Goal: Task Accomplishment & Management: Manage account settings

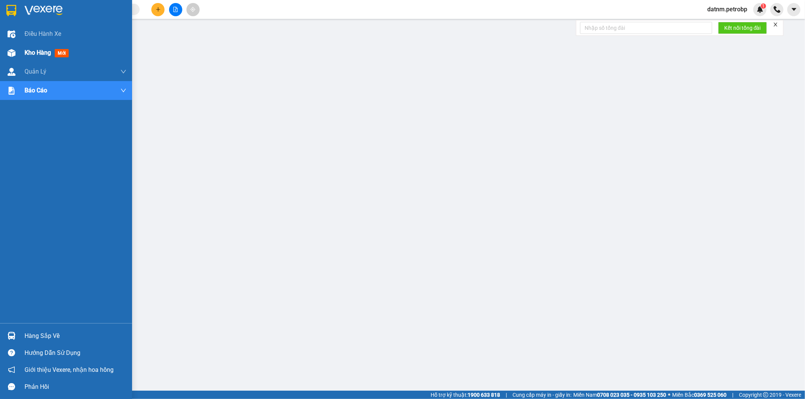
click at [33, 54] on span "Kho hàng" at bounding box center [38, 52] width 26 height 7
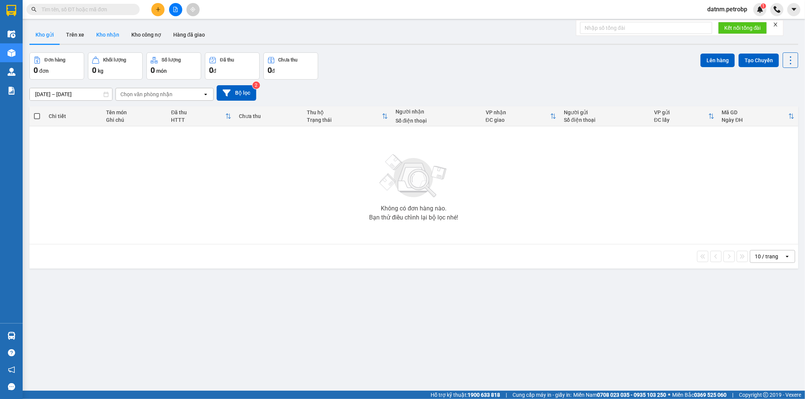
click at [106, 37] on button "Kho nhận" at bounding box center [107, 35] width 35 height 18
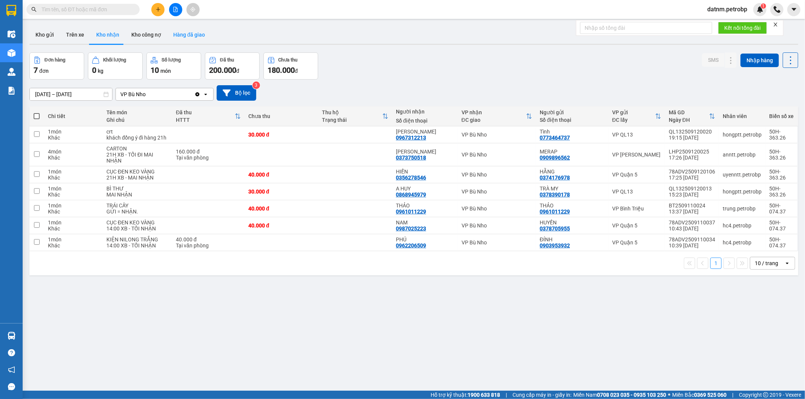
click at [175, 35] on button "Hàng đã giao" at bounding box center [189, 35] width 44 height 18
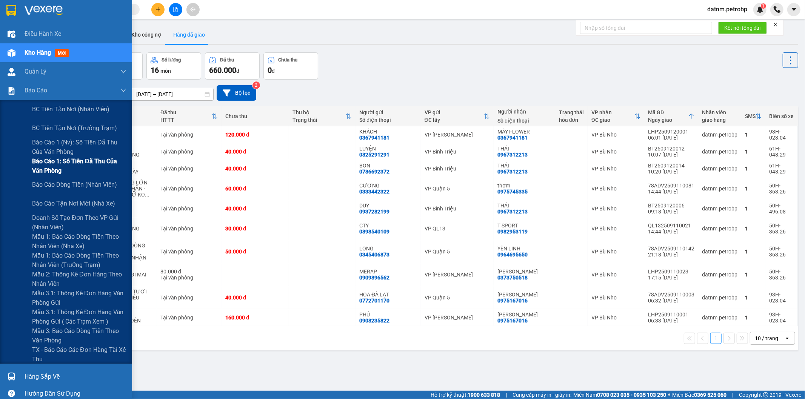
click at [53, 168] on span "Báo cáo 1: Số tiền đã thu của văn phòng" at bounding box center [79, 166] width 94 height 19
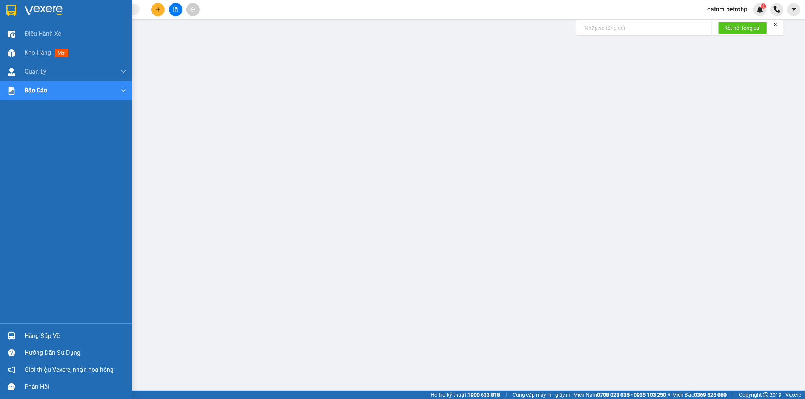
click at [63, 341] on div "Hàng sắp về" at bounding box center [76, 336] width 102 height 11
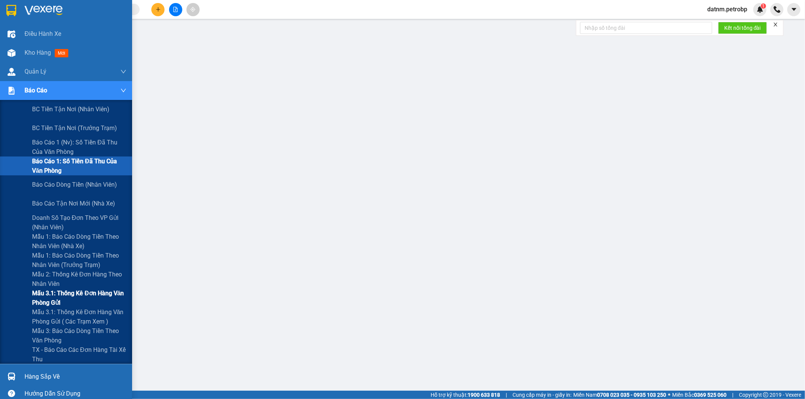
click at [76, 291] on span "Mẫu 3.1: Thống kê đơn hàng văn phòng gửi" at bounding box center [79, 298] width 94 height 19
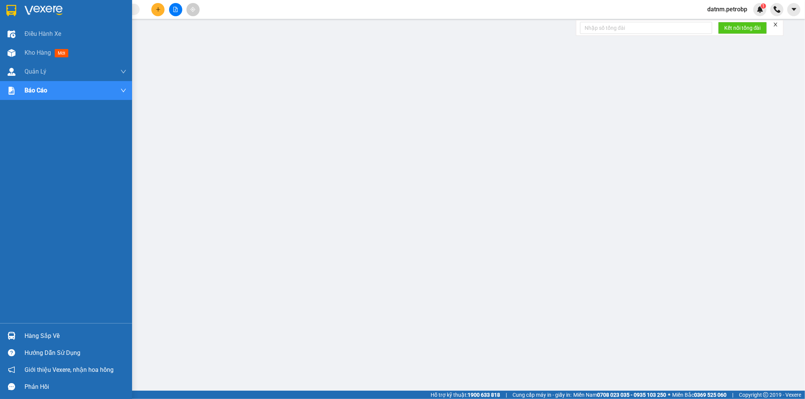
click at [14, 328] on div "Hàng sắp về" at bounding box center [66, 336] width 132 height 17
click at [28, 55] on span "Kho hàng" at bounding box center [38, 52] width 26 height 7
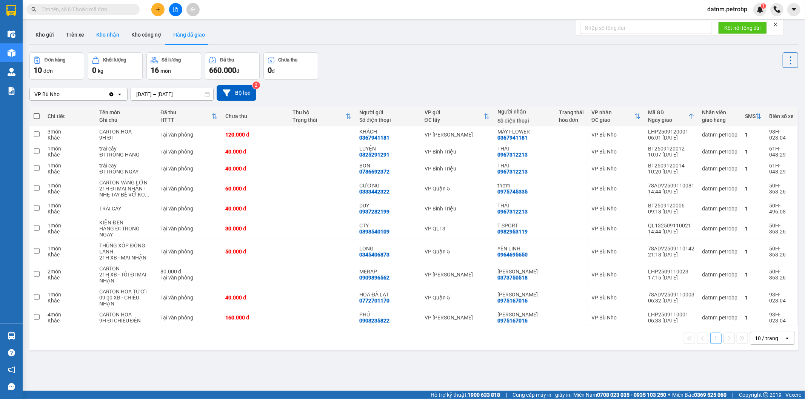
click at [118, 39] on button "Kho nhận" at bounding box center [107, 35] width 35 height 18
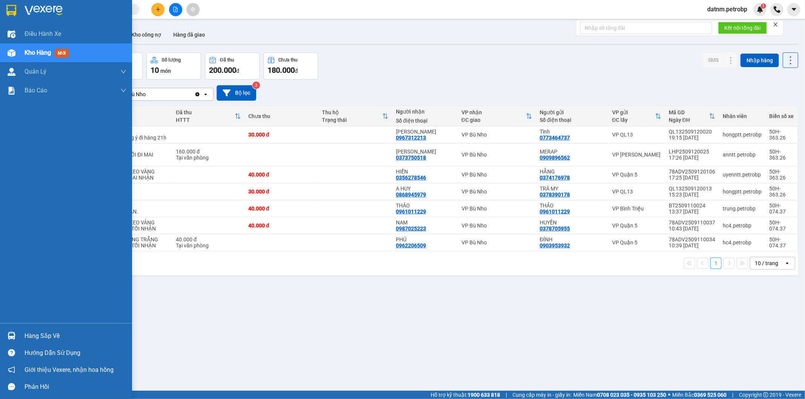
click at [22, 52] on div "Kho hàng mới" at bounding box center [66, 52] width 132 height 19
click at [26, 54] on span "Kho hàng" at bounding box center [38, 52] width 26 height 7
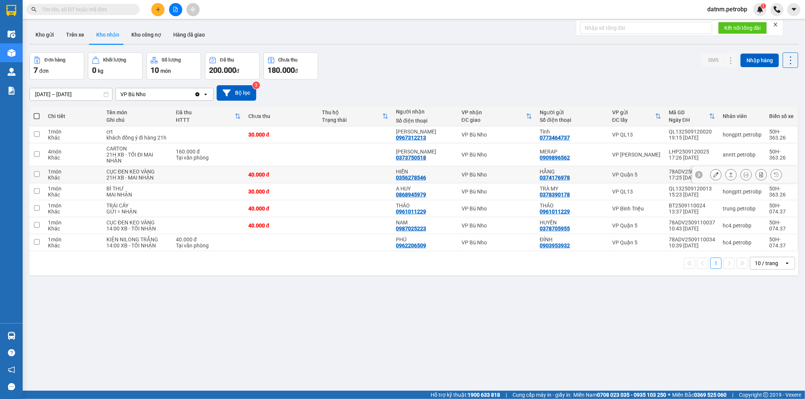
click at [37, 176] on input "checkbox" at bounding box center [37, 174] width 6 height 6
checkbox input "true"
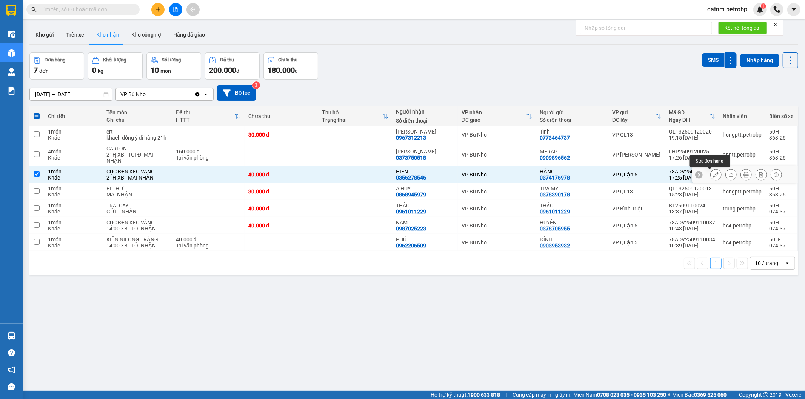
click at [714, 174] on icon at bounding box center [716, 174] width 5 height 5
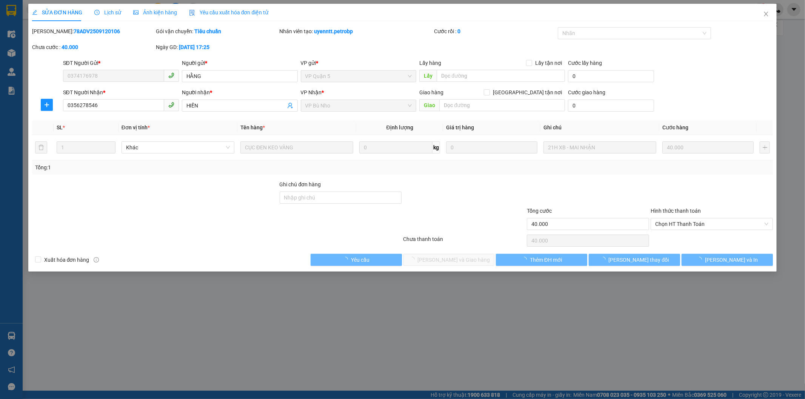
type input "0374176978"
type input "HẰNG"
type input "0356278546"
type input "HIỀN"
type input "40.000"
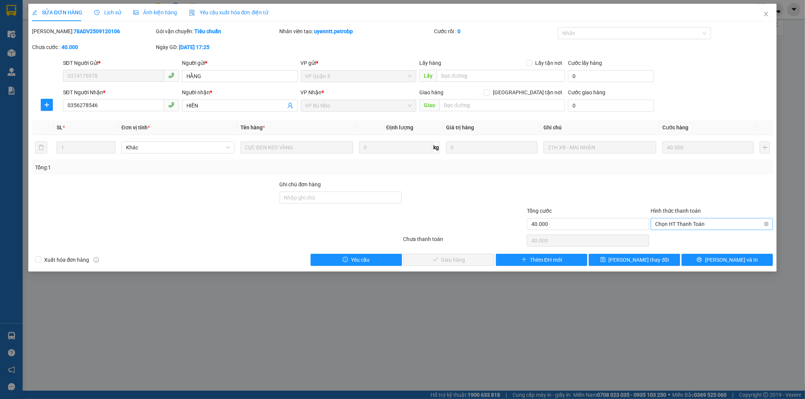
click at [725, 228] on span "Chọn HT Thanh Toán" at bounding box center [711, 224] width 113 height 11
click at [683, 243] on div "Tại văn phòng" at bounding box center [712, 239] width 113 height 8
type input "0"
click at [451, 259] on span "Lưu và Giao hàng" at bounding box center [454, 260] width 72 height 8
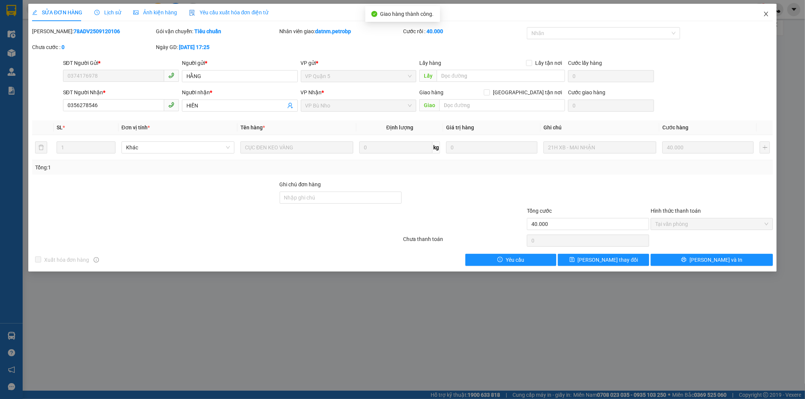
click at [765, 12] on icon "close" at bounding box center [766, 14] width 6 height 6
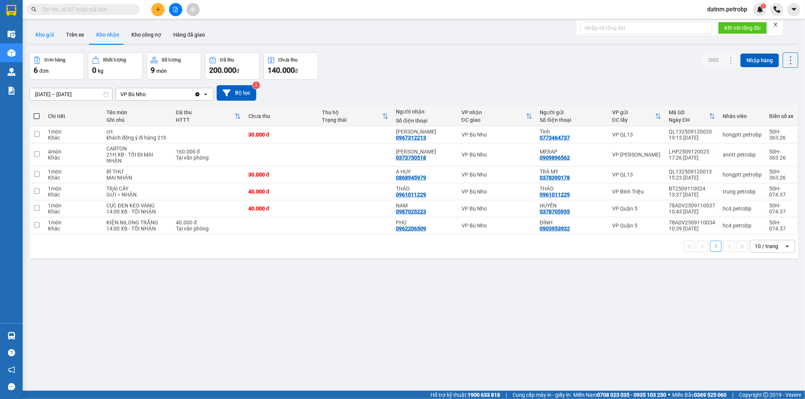
click at [40, 29] on button "Kho gửi" at bounding box center [44, 35] width 31 height 18
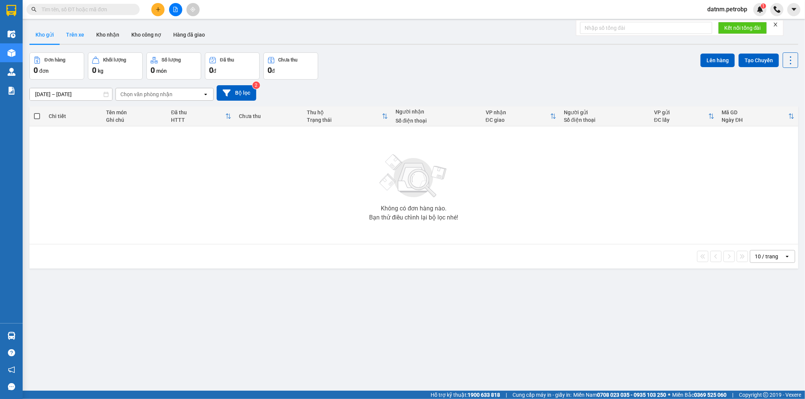
click at [70, 34] on button "Trên xe" at bounding box center [75, 35] width 30 height 18
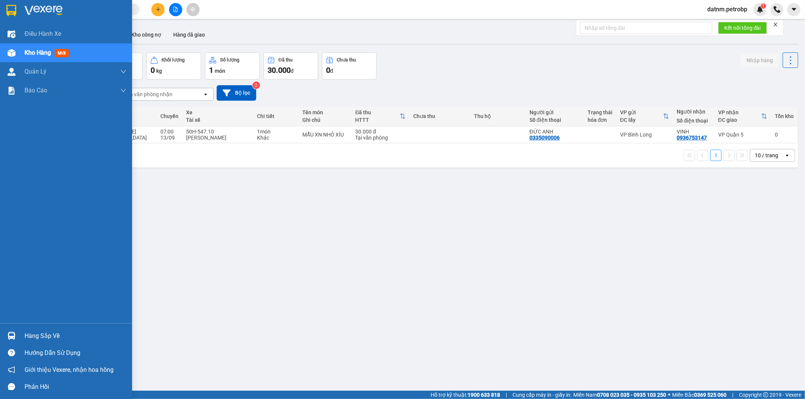
click at [28, 338] on div "Hàng sắp về" at bounding box center [76, 336] width 102 height 11
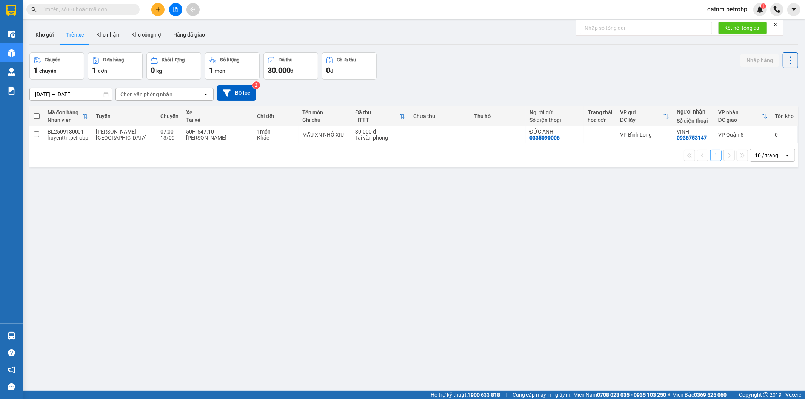
click at [241, 244] on section "Kết quả tìm kiếm ( 0 ) Bộ lọc No Data datnm.petrobp 1 Điều hành xe Kho hàng mới…" at bounding box center [402, 199] width 805 height 399
click at [59, 38] on button "Kho gửi" at bounding box center [44, 35] width 31 height 18
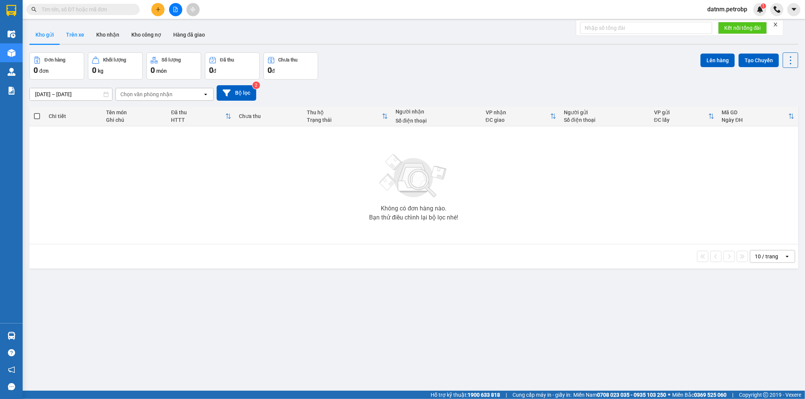
click at [74, 39] on button "Trên xe" at bounding box center [75, 35] width 30 height 18
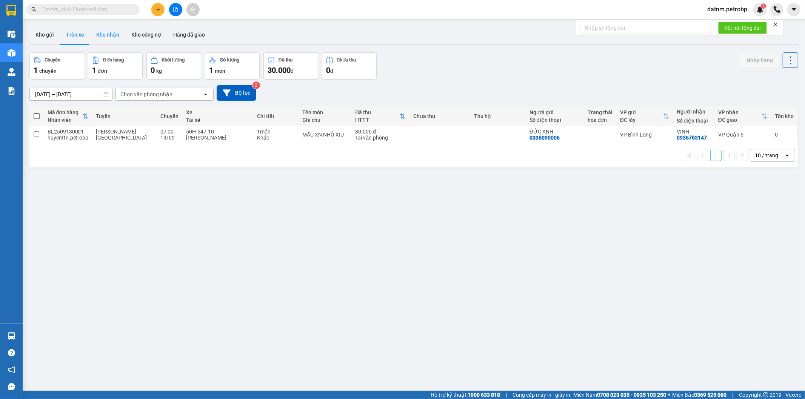
click at [120, 29] on button "Kho nhận" at bounding box center [107, 35] width 35 height 18
type input "[DATE] – [DATE]"
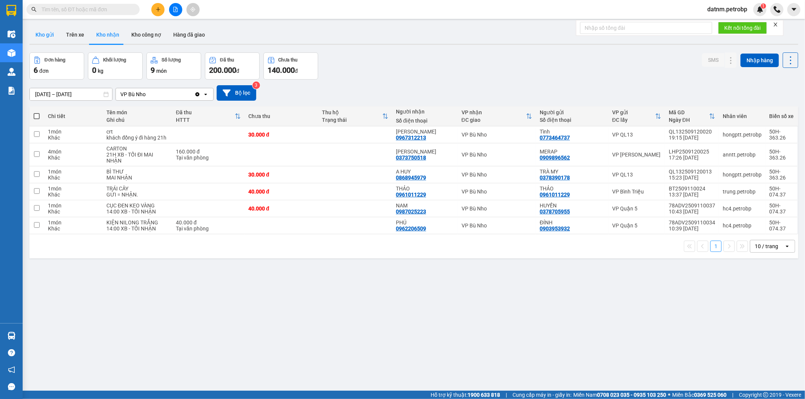
click at [44, 35] on button "Kho gửi" at bounding box center [44, 35] width 31 height 18
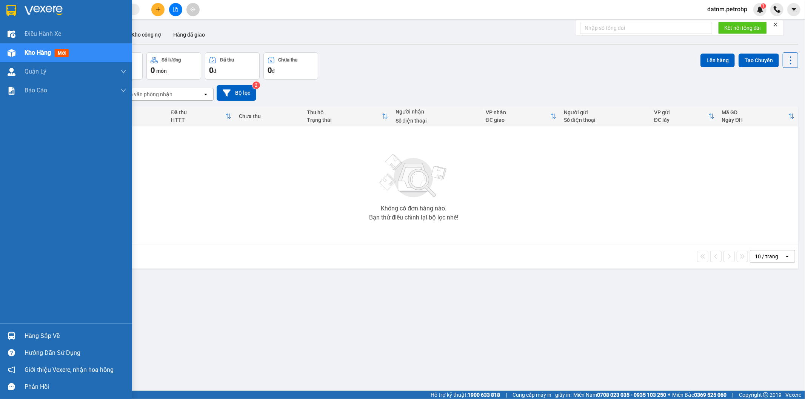
click at [11, 331] on div at bounding box center [11, 336] width 13 height 13
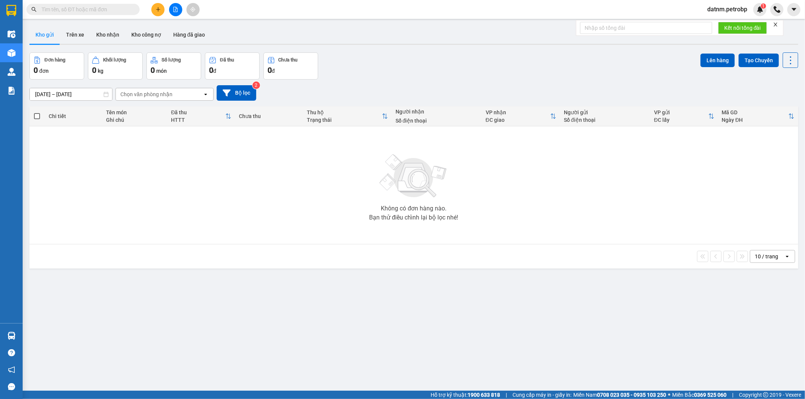
click at [151, 236] on section "Kết quả tìm kiếm ( 0 ) Bộ lọc No Data datnm.petrobp 1 Điều hành xe Kho hàng mới…" at bounding box center [402, 199] width 805 height 399
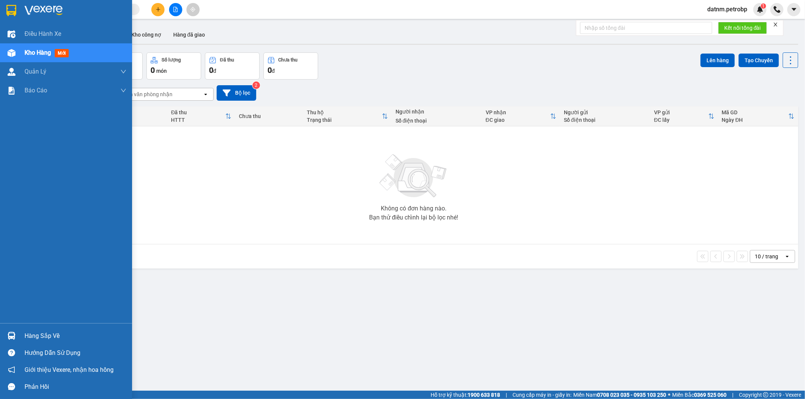
click at [19, 336] on div "Hàng sắp về" at bounding box center [66, 336] width 132 height 17
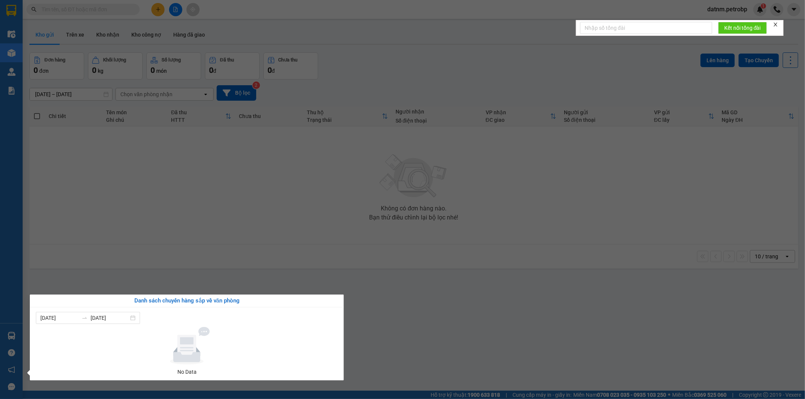
click at [225, 238] on section "Kết quả tìm kiếm ( 0 ) Bộ lọc No Data datnm.petrobp 1 Điều hành xe Kho hàng mới…" at bounding box center [402, 199] width 805 height 399
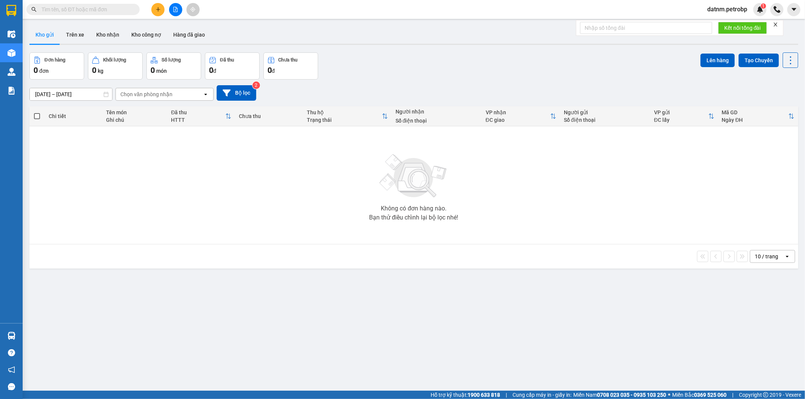
click at [96, 95] on input "12/09/2025 – 13/09/2025" at bounding box center [71, 94] width 82 height 12
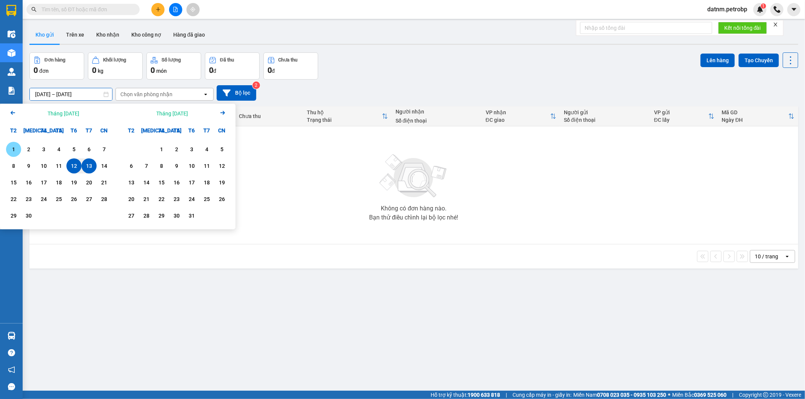
click at [18, 148] on div "1" at bounding box center [13, 149] width 11 height 9
click at [152, 90] on div "Chọn văn phòng nhận" at bounding box center [159, 94] width 87 height 12
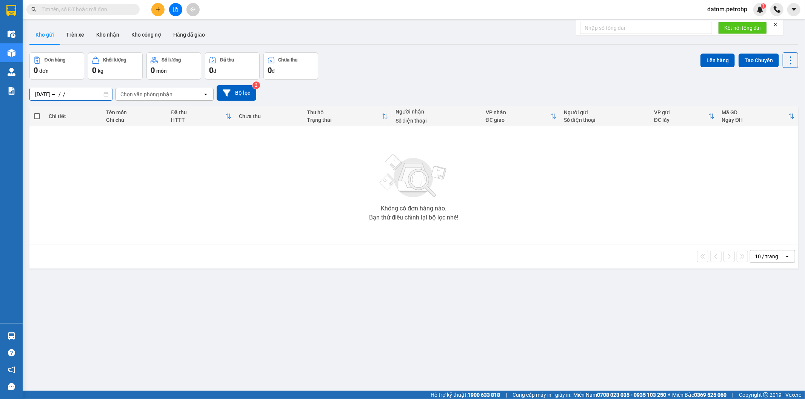
click at [91, 99] on div "ver 1.8.143 Kho gửi Trên xe Kho nhận Kho công nợ Hàng đã giao Đơn hàng 0 đơn Kh…" at bounding box center [413, 222] width 775 height 399
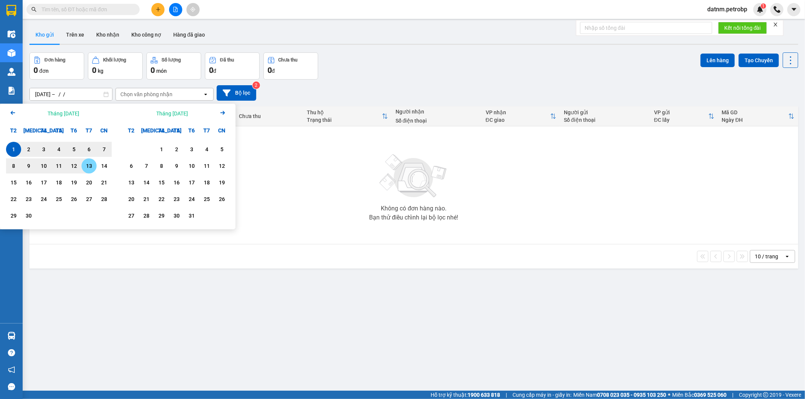
click at [91, 168] on div "13" at bounding box center [89, 166] width 11 height 9
type input "[DATE] – [DATE]"
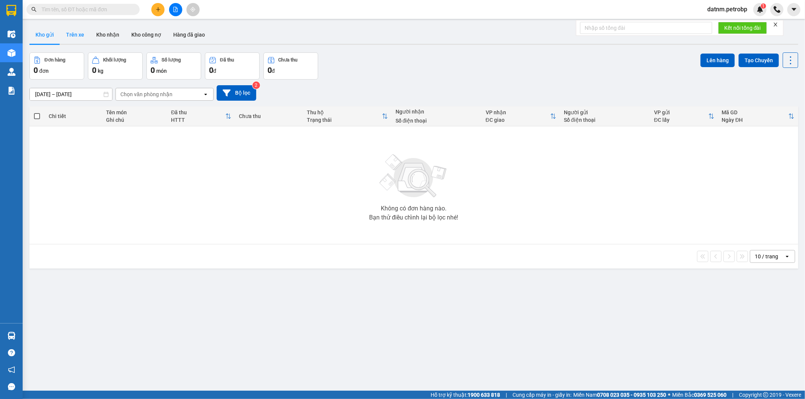
click at [80, 35] on button "Trên xe" at bounding box center [75, 35] width 30 height 18
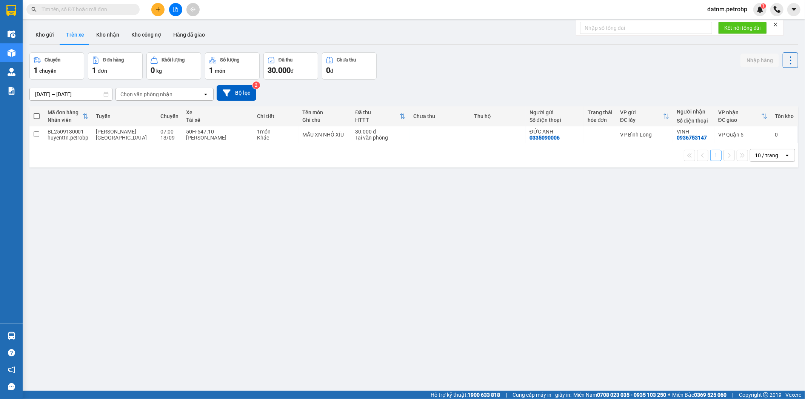
click at [74, 93] on input "13/09/2025 – 13/09/2025" at bounding box center [71, 94] width 82 height 12
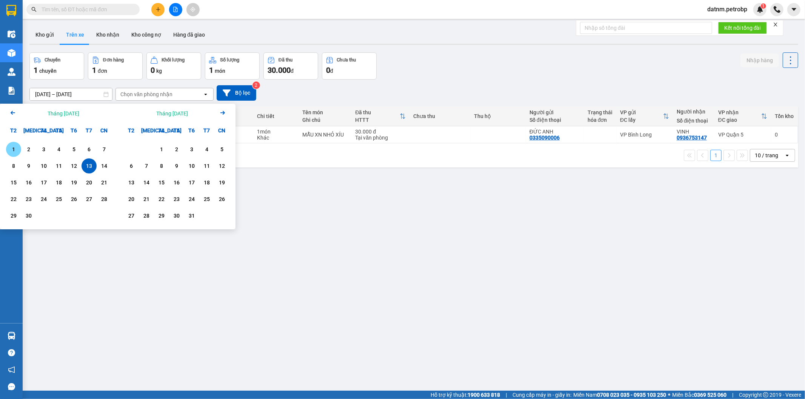
click at [9, 150] on div "1" at bounding box center [13, 149] width 11 height 9
click at [88, 97] on input "01/09/2025 – / /" at bounding box center [71, 94] width 82 height 12
click at [87, 162] on div "13" at bounding box center [89, 166] width 11 height 9
type input "[DATE] – [DATE]"
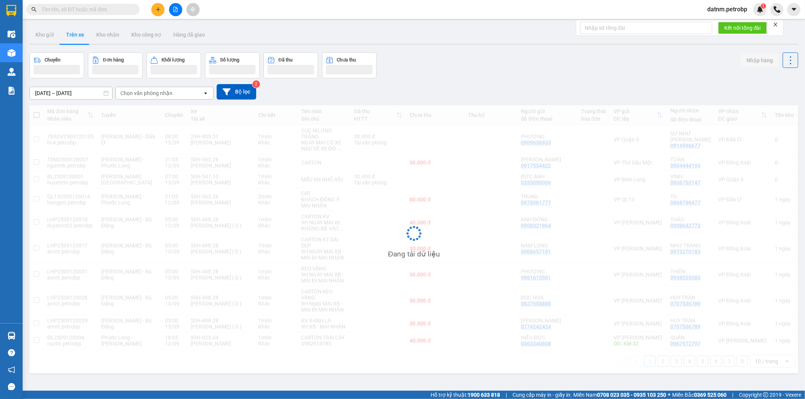
click at [145, 90] on div "Chọn văn phòng nhận" at bounding box center [159, 93] width 87 height 12
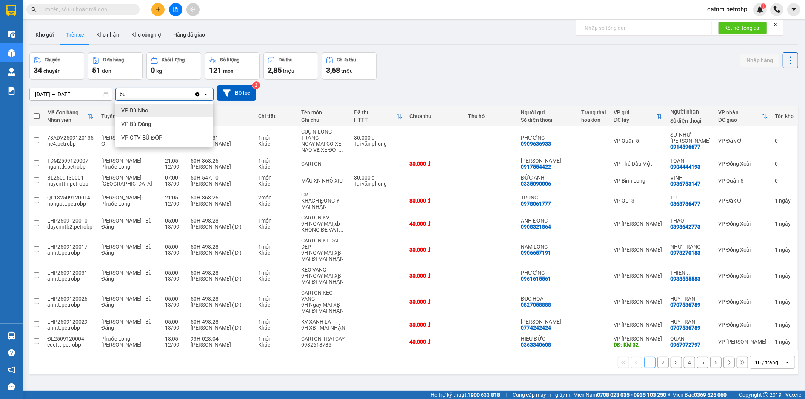
type input "bu"
click at [172, 113] on div "VP Bù Nho" at bounding box center [164, 111] width 98 height 14
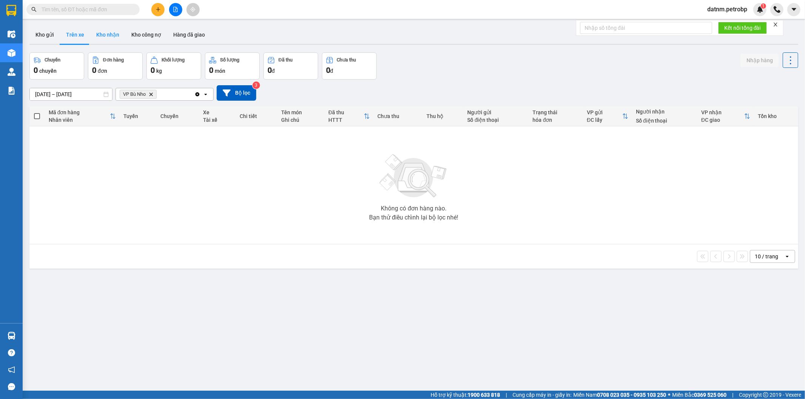
click at [112, 31] on button "Kho nhận" at bounding box center [107, 35] width 35 height 18
type input "[DATE] – [DATE]"
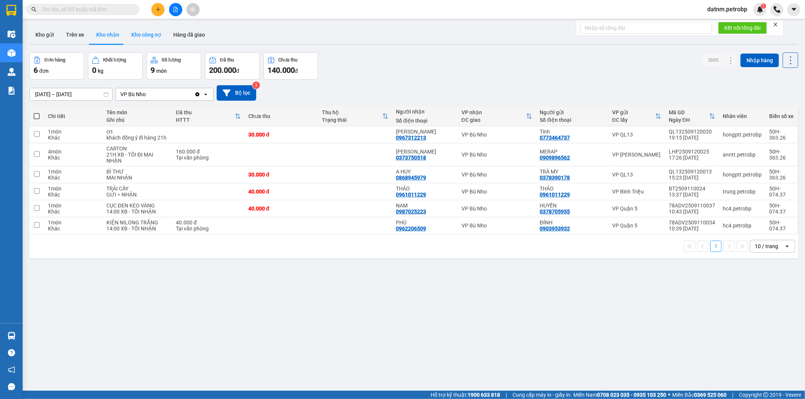
click at [146, 43] on button "Kho công nợ" at bounding box center [146, 35] width 42 height 18
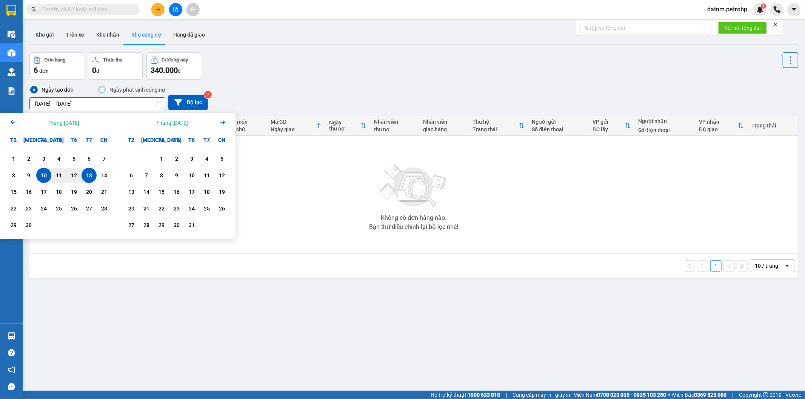
click at [99, 104] on input "10/09/2025 – 13/09/2025" at bounding box center [97, 104] width 135 height 12
click at [304, 88] on div "Ngày tạo đơn Ngày phát sinh công nợ 10/09/2025 – 13/09/2025 Press the down arro…" at bounding box center [413, 97] width 769 height 25
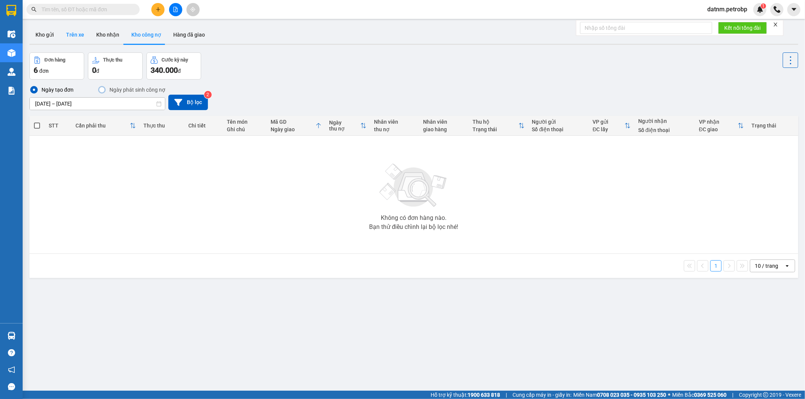
click at [88, 40] on button "Trên xe" at bounding box center [75, 35] width 30 height 18
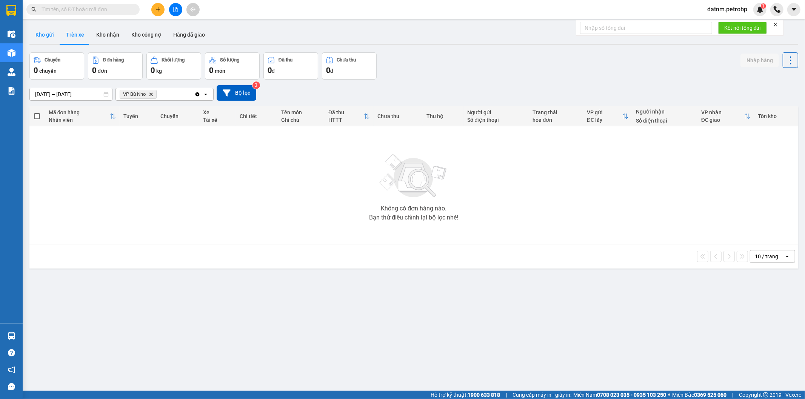
click at [53, 34] on button "Kho gửi" at bounding box center [44, 35] width 31 height 18
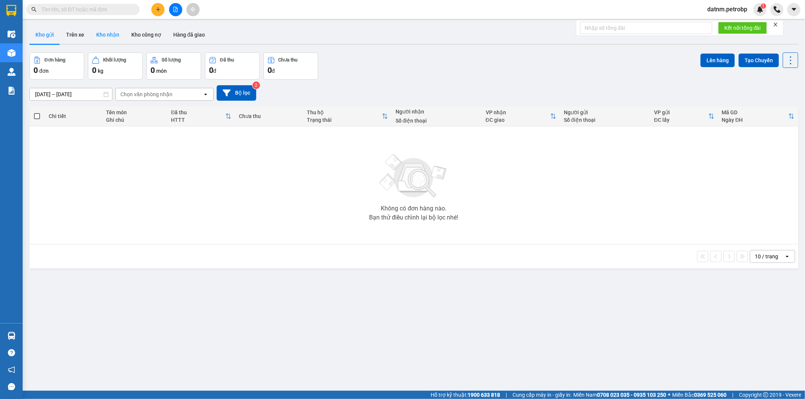
click at [112, 36] on button "Kho nhận" at bounding box center [107, 35] width 35 height 18
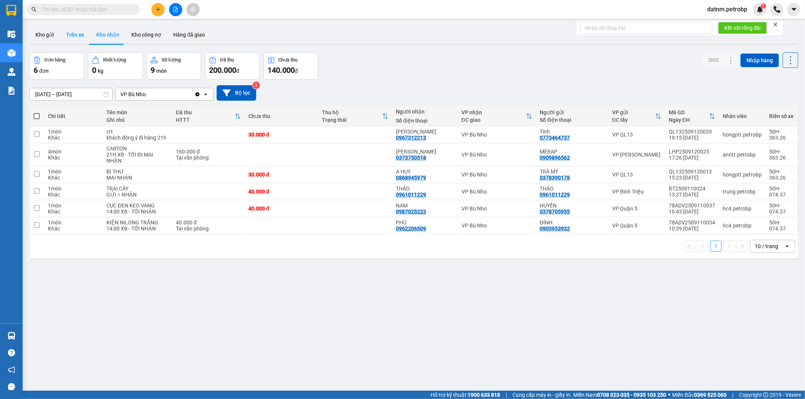
click at [65, 35] on button "Trên xe" at bounding box center [75, 35] width 30 height 18
type input "[DATE] – [DATE]"
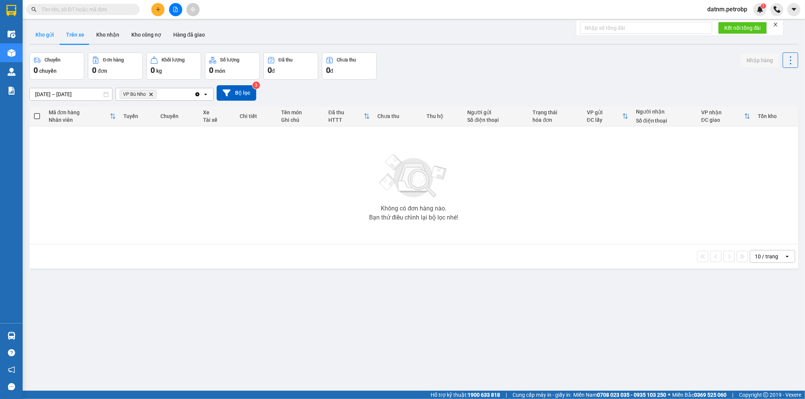
click at [39, 37] on button "Kho gửi" at bounding box center [44, 35] width 31 height 18
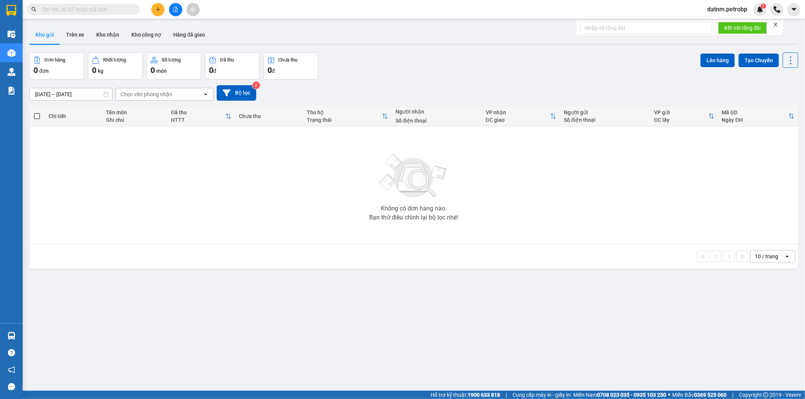
click at [139, 97] on div "Chọn văn phòng nhận" at bounding box center [146, 95] width 52 height 8
click at [117, 36] on button "Kho nhận" at bounding box center [107, 35] width 35 height 18
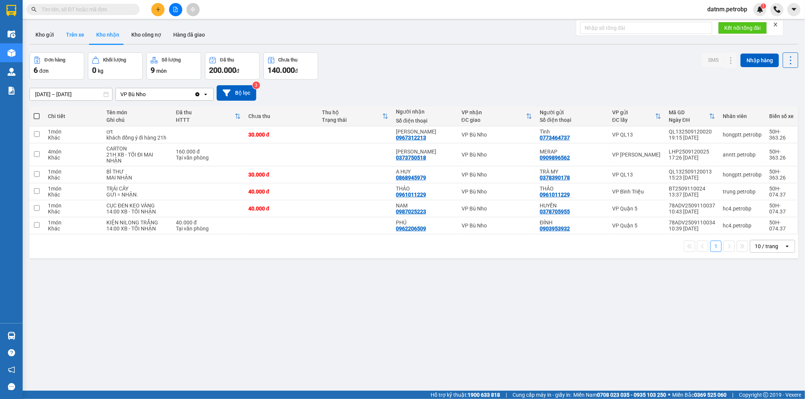
click at [67, 33] on button "Trên xe" at bounding box center [75, 35] width 30 height 18
type input "[DATE] – [DATE]"
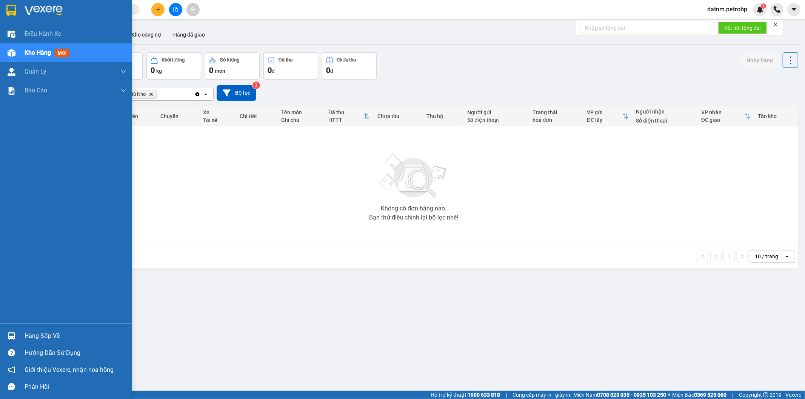
click at [9, 334] on img at bounding box center [12, 336] width 8 height 8
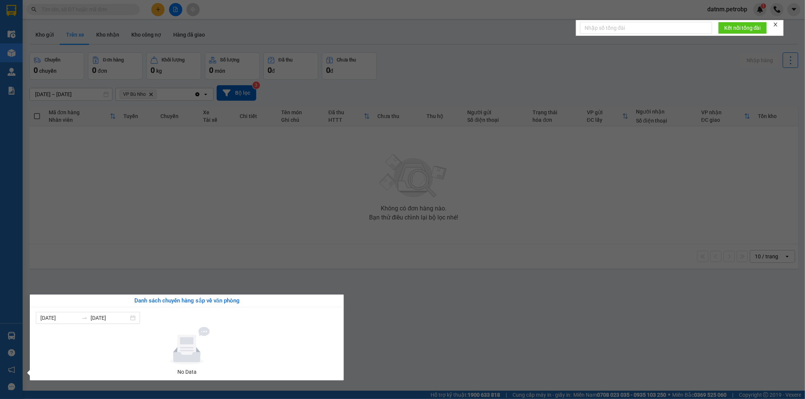
click at [159, 191] on section "Kết quả tìm kiếm ( 0 ) Bộ lọc No Data datnm.petrobp 1 Điều hành xe Kho hàng mới…" at bounding box center [402, 199] width 805 height 399
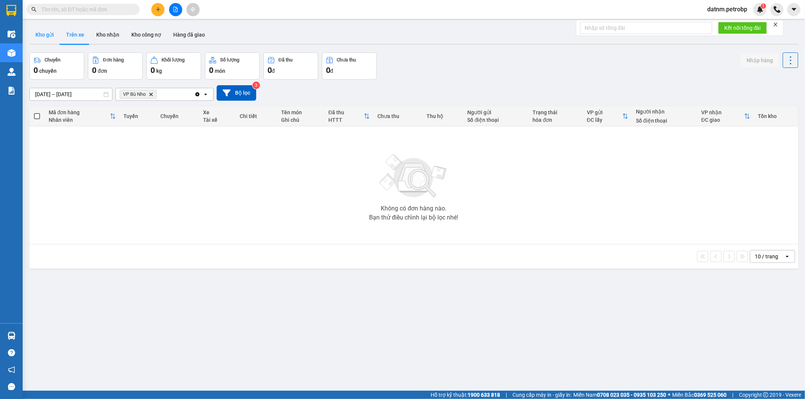
drag, startPoint x: 39, startPoint y: 47, endPoint x: 40, endPoint y: 42, distance: 5.7
click at [39, 46] on div "ver 1.8.143 Kho gửi Trên xe Kho nhận Kho công nợ Hàng đã giao Chuyến 0 chuyến Đ…" at bounding box center [413, 222] width 775 height 399
click at [40, 40] on button "Kho gửi" at bounding box center [44, 35] width 31 height 18
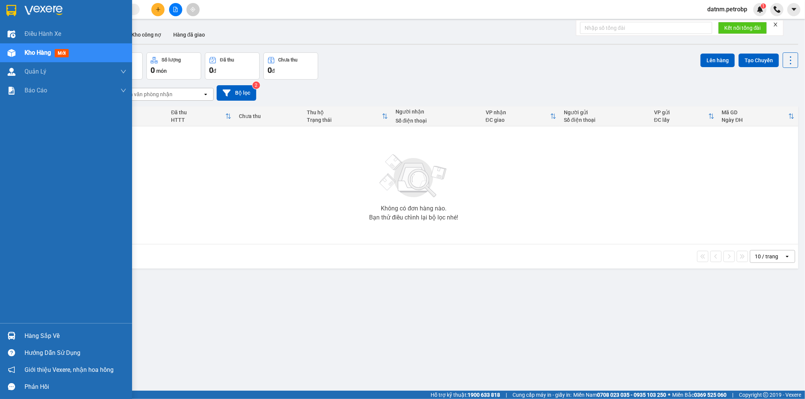
click at [12, 335] on img at bounding box center [12, 336] width 8 height 8
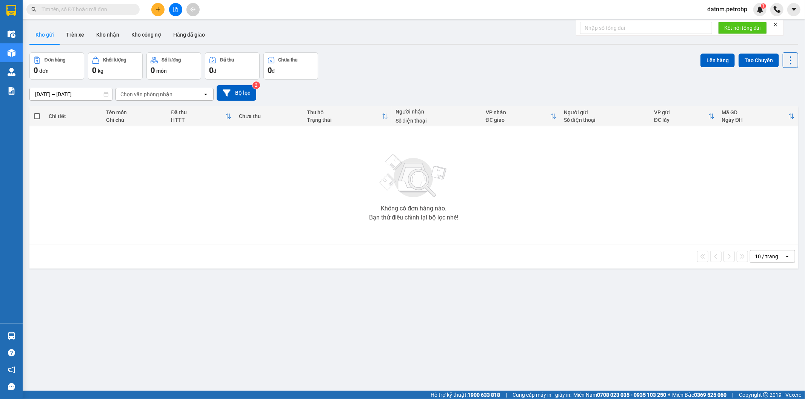
click at [123, 235] on section "Kết quả tìm kiếm ( 0 ) Bộ lọc No Data datnm.petrobp 1 Điều hành xe Kho hàng mới…" at bounding box center [402, 199] width 805 height 399
click at [404, 79] on div "Đơn hàng 0 đơn Khối lượng 0 kg Số lượng 0 món Đã thu 0 đ Chưa thu 0 đ Lên hàng …" at bounding box center [413, 65] width 769 height 27
click at [158, 11] on icon "plus" at bounding box center [158, 9] width 0 height 4
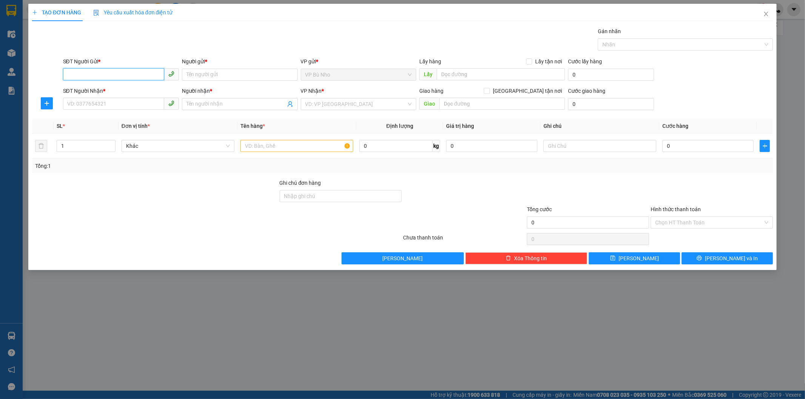
click at [126, 74] on input "SĐT Người Gửi *" at bounding box center [113, 74] width 101 height 12
type input "0961240642"
click at [111, 91] on div "0961240642 - NHƯ" at bounding box center [121, 90] width 107 height 8
type input "NHƯ"
type input "0387446890"
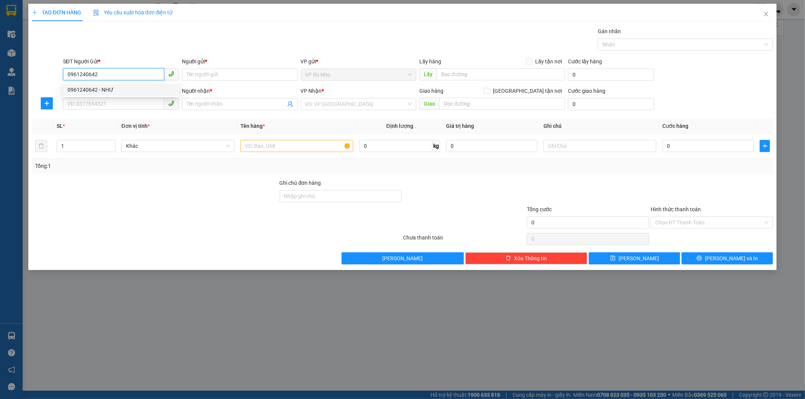
type input "CHIN"
type input "40.000"
type input "0961240642"
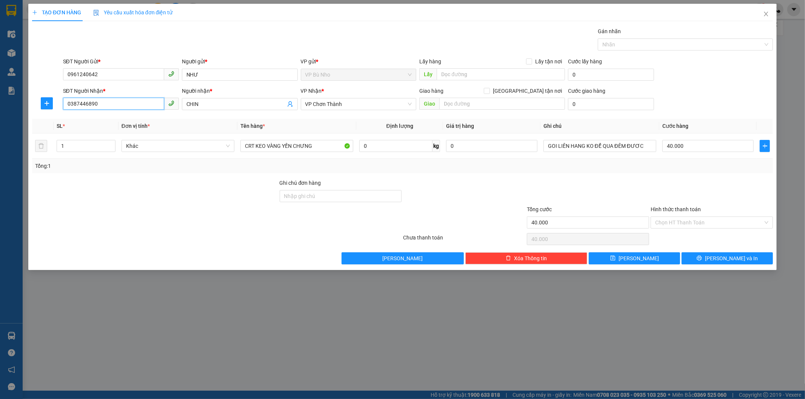
click at [115, 103] on input "0387446890" at bounding box center [113, 104] width 101 height 12
click at [126, 117] on div "0387446890 - CHIN" at bounding box center [121, 119] width 107 height 8
click at [46, 102] on icon "plus" at bounding box center [47, 103] width 6 height 6
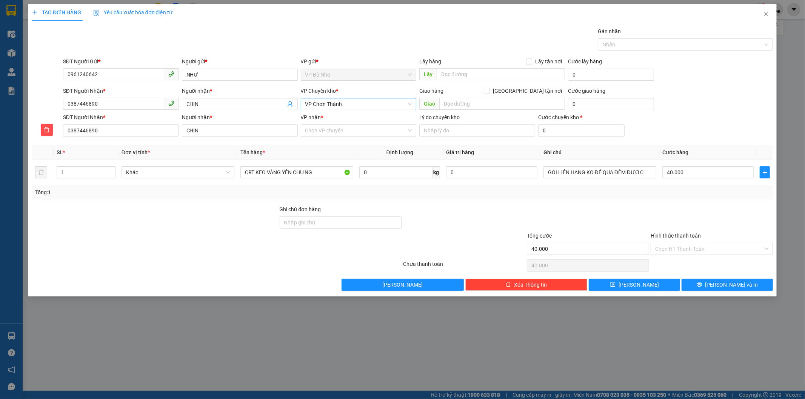
click at [387, 105] on span "VP Chơn Thành" at bounding box center [358, 104] width 107 height 11
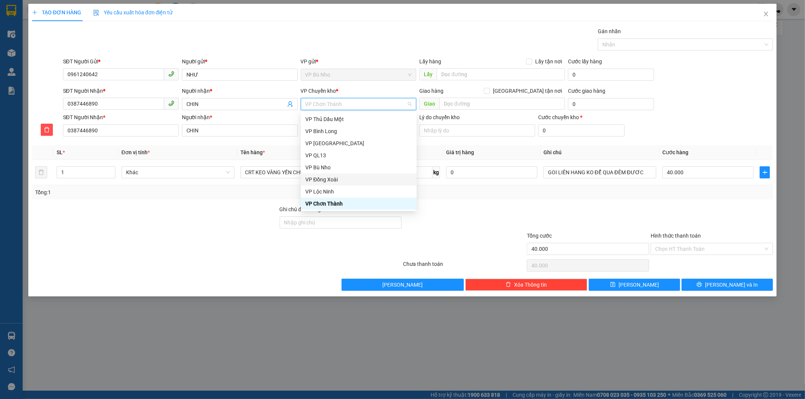
click at [452, 142] on div "Transit Pickup Surcharge Ids Transit Deliver Surcharge Ids Transit Deliver Surc…" at bounding box center [403, 159] width 742 height 264
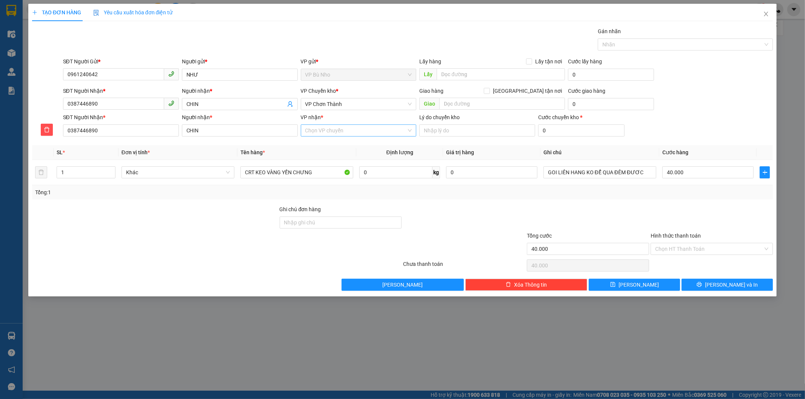
click at [350, 129] on input "VP nhận *" at bounding box center [356, 130] width 102 height 11
type input "dô"
click at [346, 155] on div "VP Đồng Xoài" at bounding box center [358, 158] width 107 height 8
click at [313, 171] on input "CRT KEO VÀNG YẾN CHƯNG" at bounding box center [297, 173] width 113 height 12
click at [703, 248] on input "Hình thức thanh toán" at bounding box center [709, 249] width 108 height 11
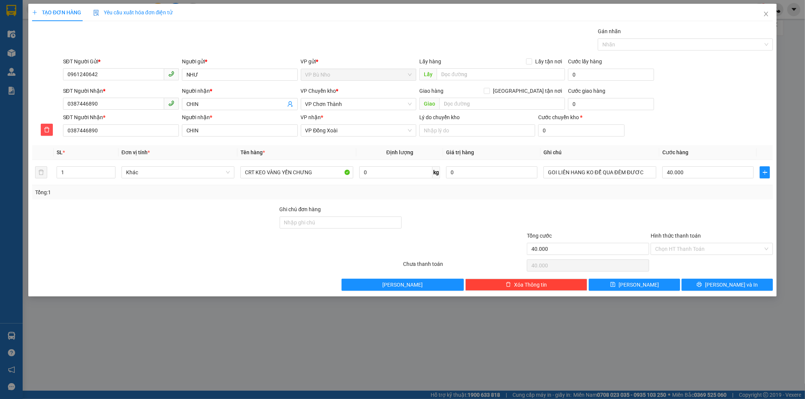
click at [708, 197] on div "Tổng: 1" at bounding box center [403, 192] width 742 height 14
click at [357, 103] on span "VP Chơn Thành" at bounding box center [358, 104] width 107 height 11
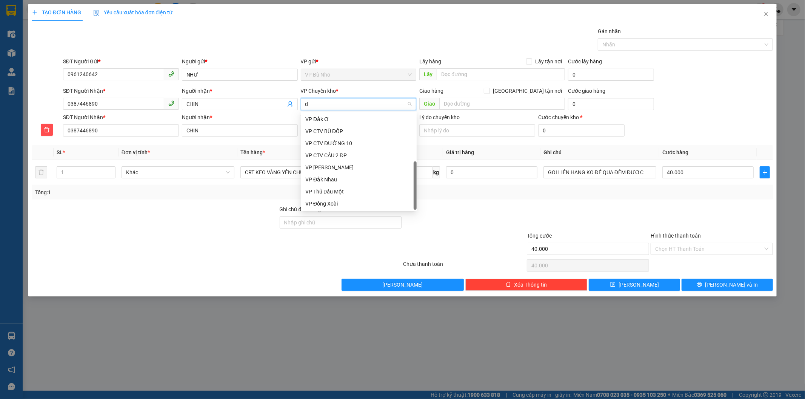
scroll to position [12, 0]
type input "d"
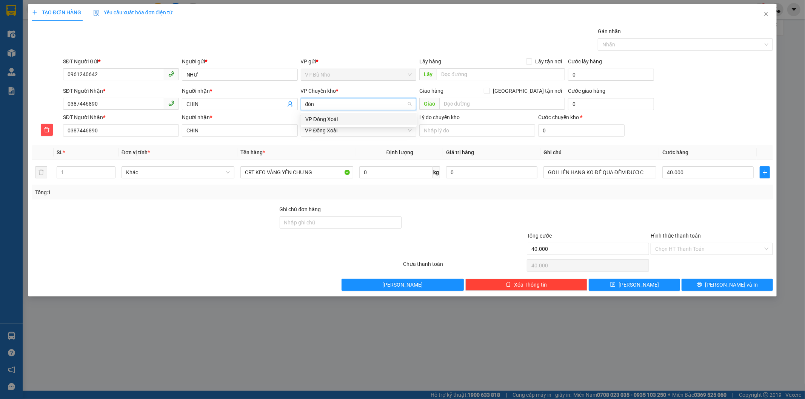
type input "đông"
click at [346, 118] on div "VP Đồng Xoài" at bounding box center [358, 119] width 107 height 8
click at [337, 127] on span "VP Đồng Xoài" at bounding box center [358, 130] width 107 height 11
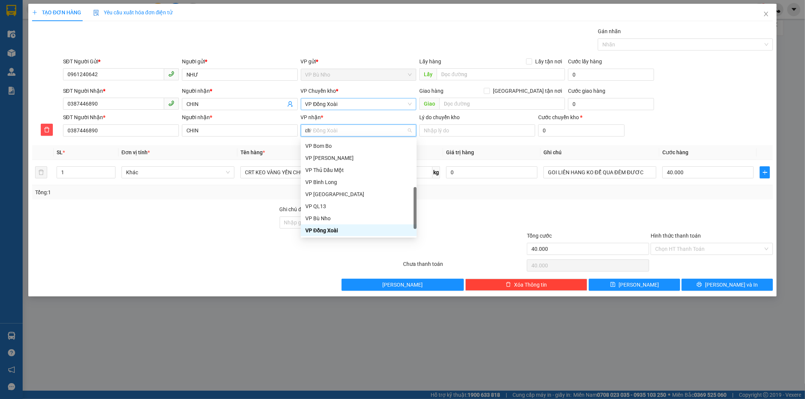
scroll to position [0, 0]
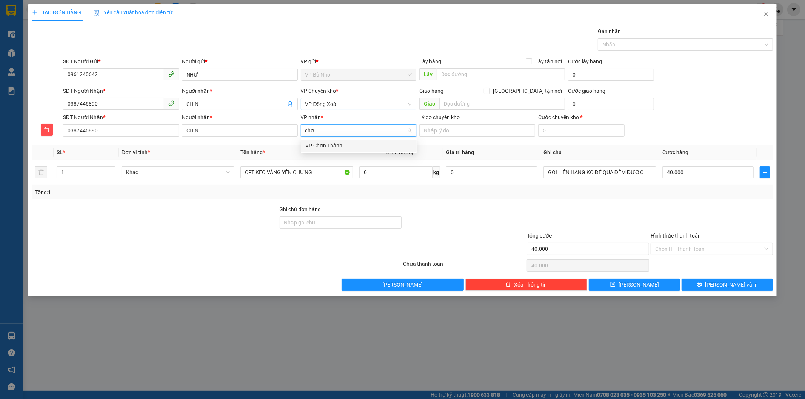
type input "chơn"
click at [336, 148] on div "VP Chơn Thành" at bounding box center [358, 146] width 107 height 8
click at [725, 175] on input "40.000" at bounding box center [708, 173] width 91 height 12
type input "0"
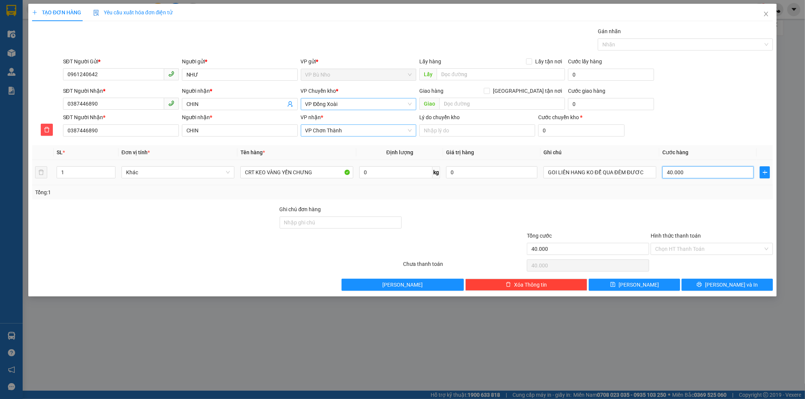
type input "0"
type input "3"
type input "03"
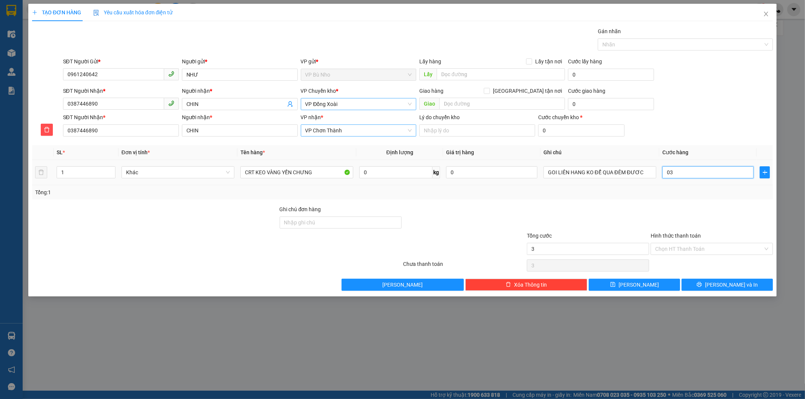
type input "30"
type input "030"
type input "30.000"
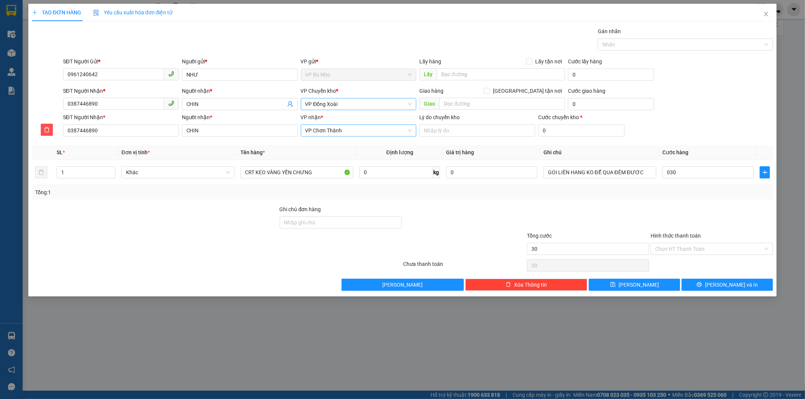
type input "30.000"
click at [711, 200] on div "Transit Pickup Surcharge Ids Transit Deliver Surcharge Ids Transit Deliver Surc…" at bounding box center [403, 159] width 742 height 264
click at [732, 283] on span "Lưu và In" at bounding box center [731, 285] width 53 height 8
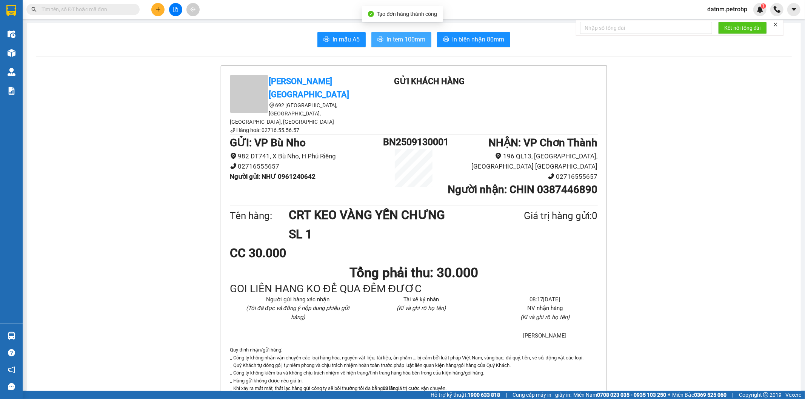
click at [401, 38] on span "In tem 100mm" at bounding box center [406, 39] width 39 height 9
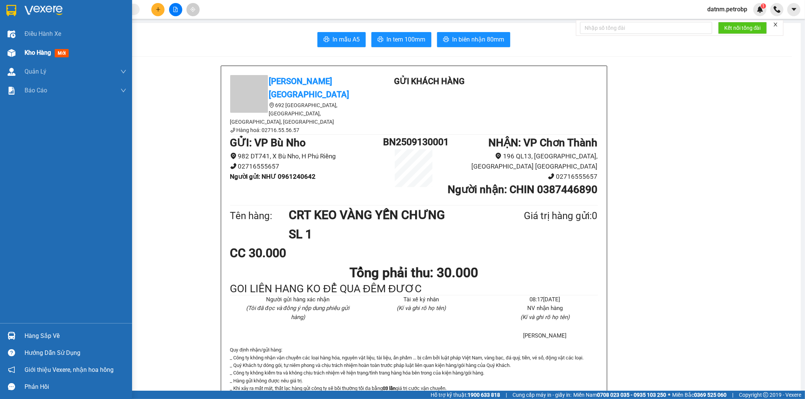
click at [32, 54] on span "Kho hàng" at bounding box center [38, 52] width 26 height 7
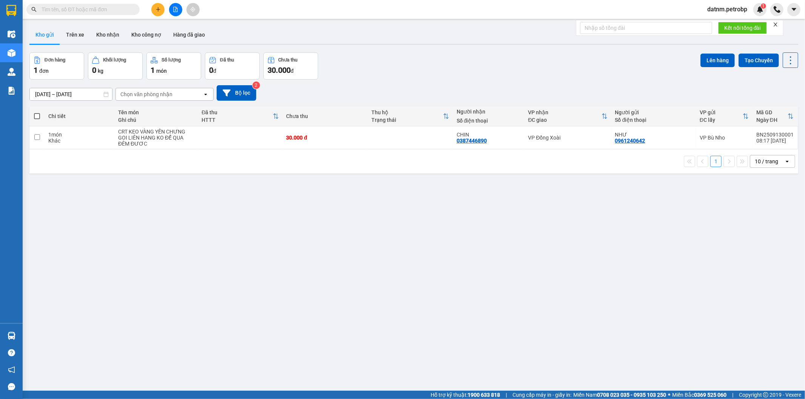
click at [278, 270] on div "ver 1.8.143 Kho gửi Trên xe Kho nhận Kho công nợ Hàng đã giao Đơn hàng 1 đơn Kh…" at bounding box center [413, 222] width 775 height 399
click at [112, 36] on button "Kho nhận" at bounding box center [107, 35] width 35 height 18
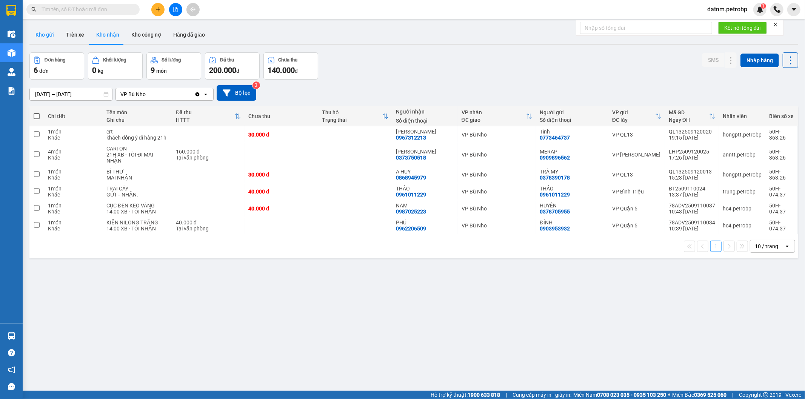
click at [40, 32] on button "Kho gửi" at bounding box center [44, 35] width 31 height 18
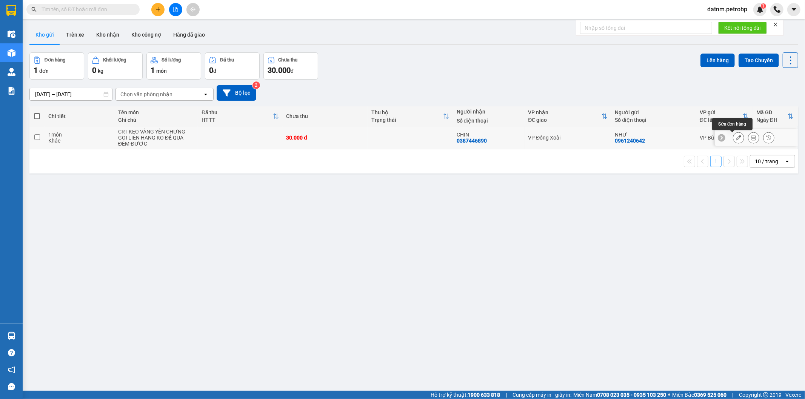
click at [734, 138] on button at bounding box center [739, 137] width 11 height 13
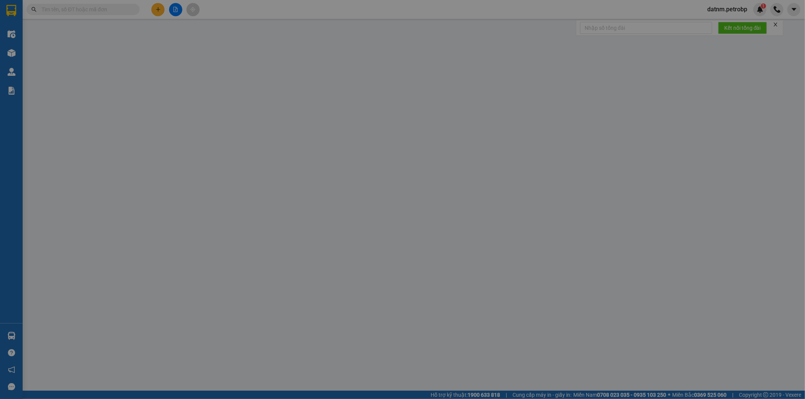
type input "0961240642"
type input "NHƯ"
type input "0387446890"
type input "CHIN"
type input "30.000"
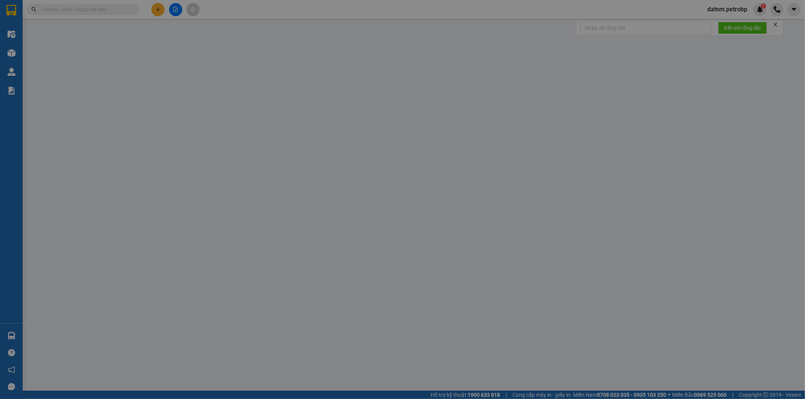
type input "30.000"
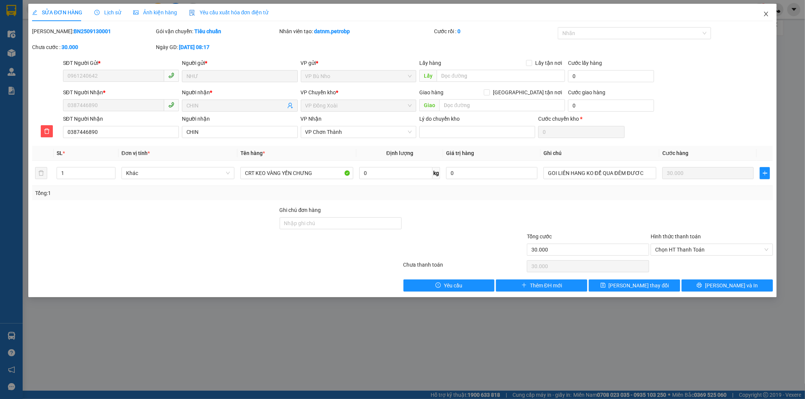
click at [765, 15] on icon "close" at bounding box center [766, 14] width 6 height 6
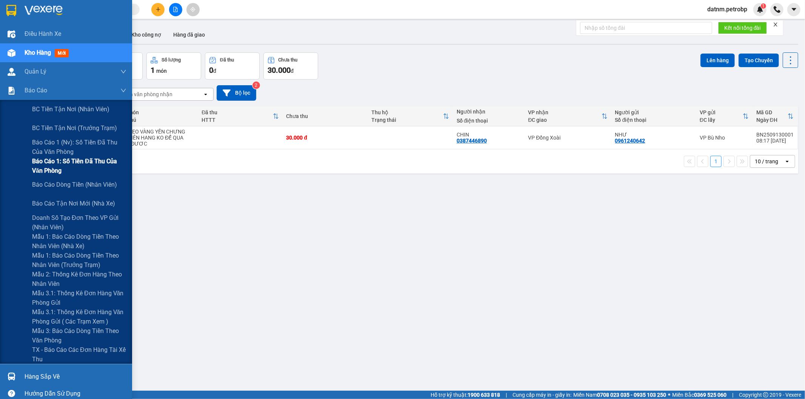
click at [93, 168] on span "Báo cáo 1: Số tiền đã thu của văn phòng" at bounding box center [79, 166] width 94 height 19
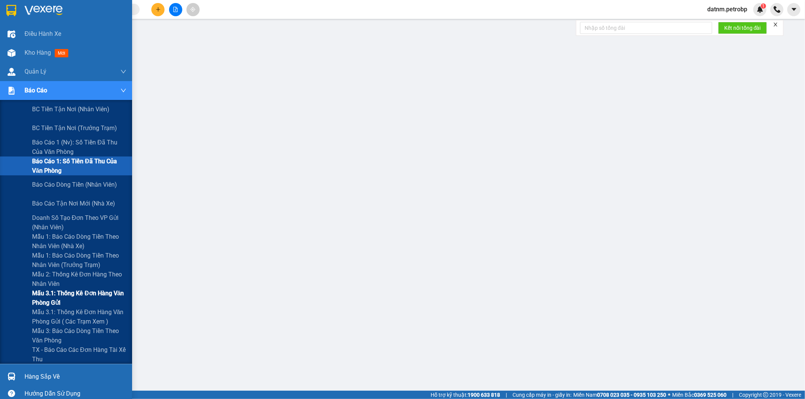
click at [74, 297] on span "Mẫu 3.1: Thống kê đơn hàng văn phòng gửi" at bounding box center [79, 298] width 94 height 19
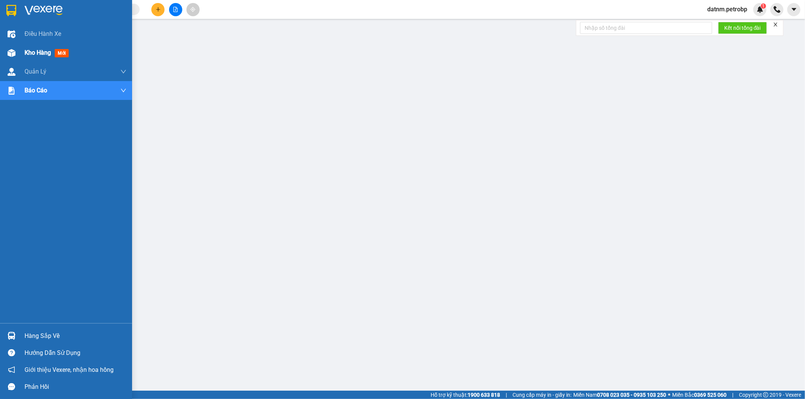
click at [23, 55] on div "Kho hàng mới" at bounding box center [66, 52] width 132 height 19
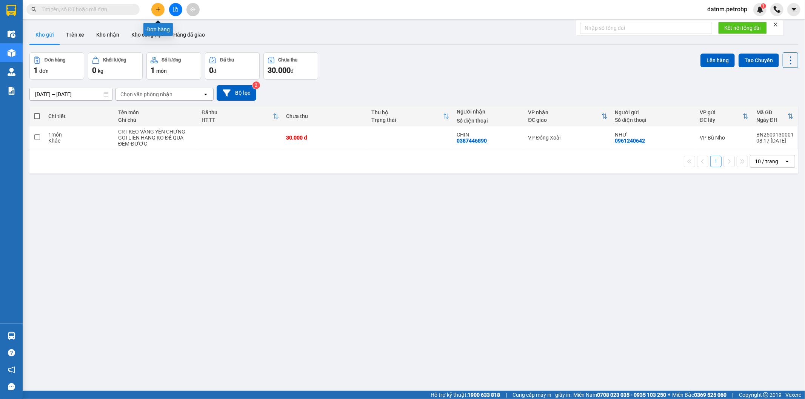
click at [160, 11] on icon "plus" at bounding box center [158, 9] width 5 height 5
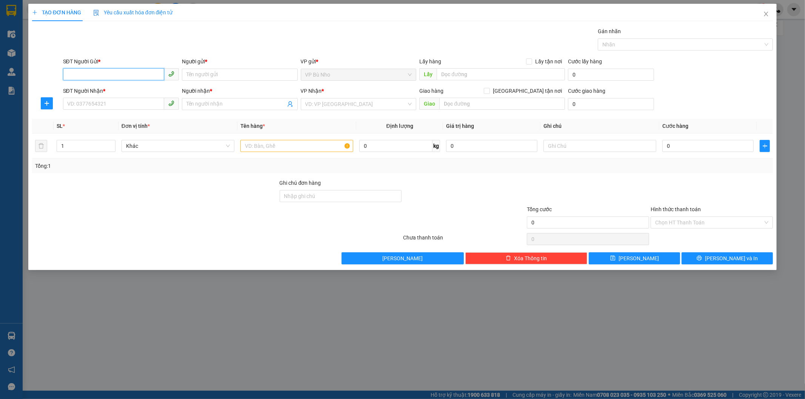
paste input "0988091190"
click at [106, 92] on div "0988091910 - A PHÚC" at bounding box center [121, 90] width 107 height 8
type input "0988091910"
type input "A PHÚC"
type input "0983967689"
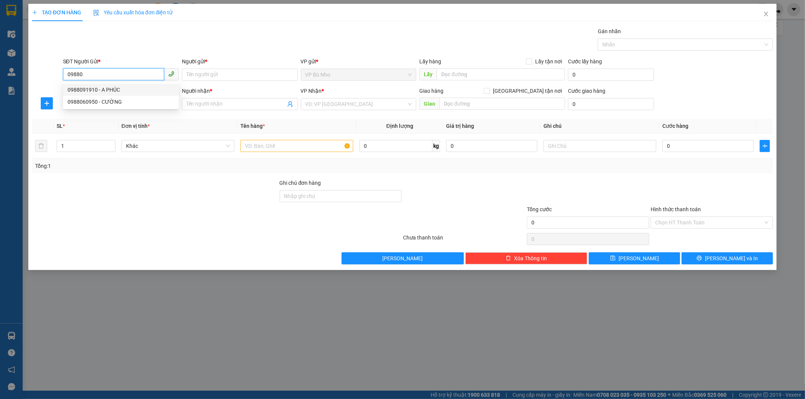
type input "A ĐÔNG"
type input "[GEOGRAPHIC_DATA]"
type input "90.000"
type input "0988091910"
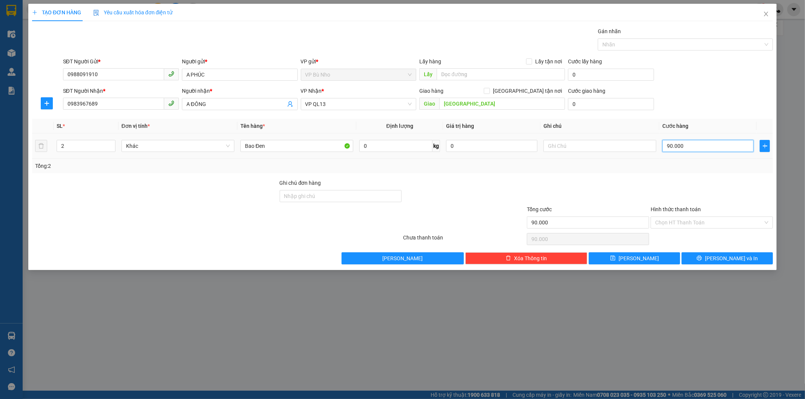
click at [681, 151] on input "90.000" at bounding box center [708, 146] width 91 height 12
type input "0"
type input "1"
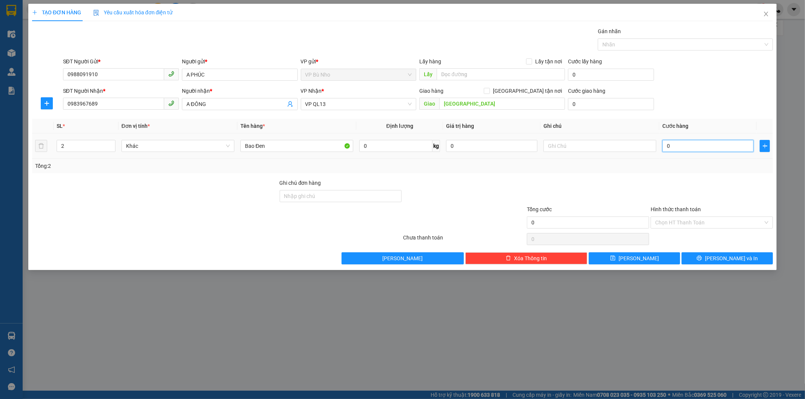
type input "1"
type input "010"
type input "10"
type input "100"
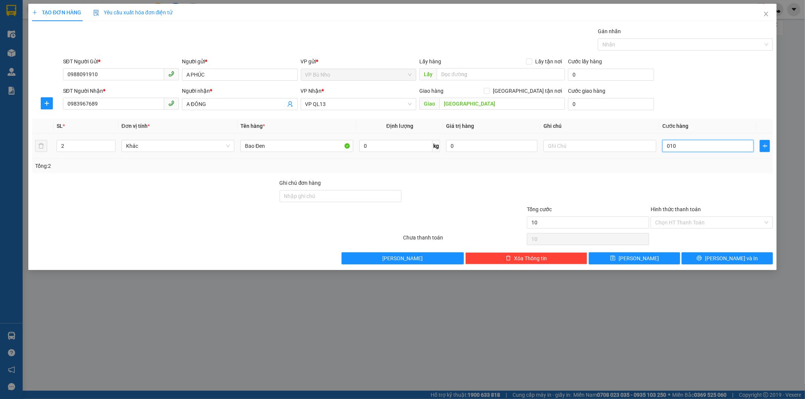
type input "100"
type input "0.100"
type input "100.000"
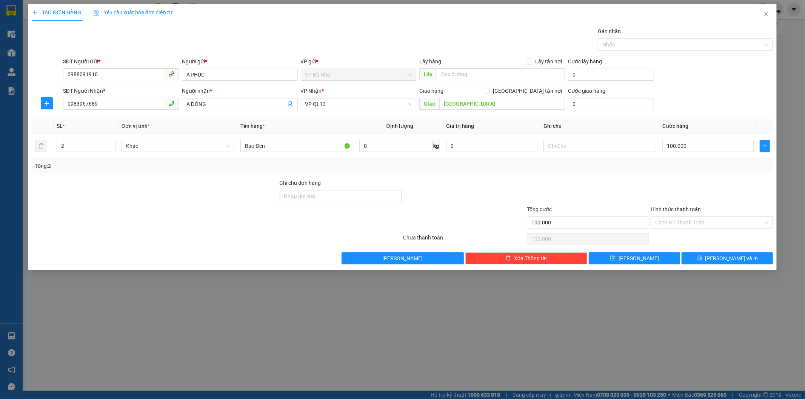
click at [685, 196] on div at bounding box center [712, 192] width 124 height 26
click at [676, 219] on input "Hình thức thanh toán" at bounding box center [709, 222] width 108 height 11
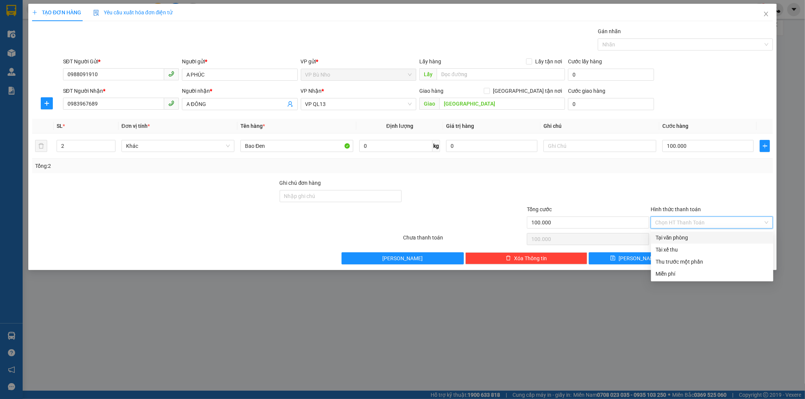
click at [677, 236] on div "Tại văn phòng" at bounding box center [712, 238] width 113 height 8
type input "0"
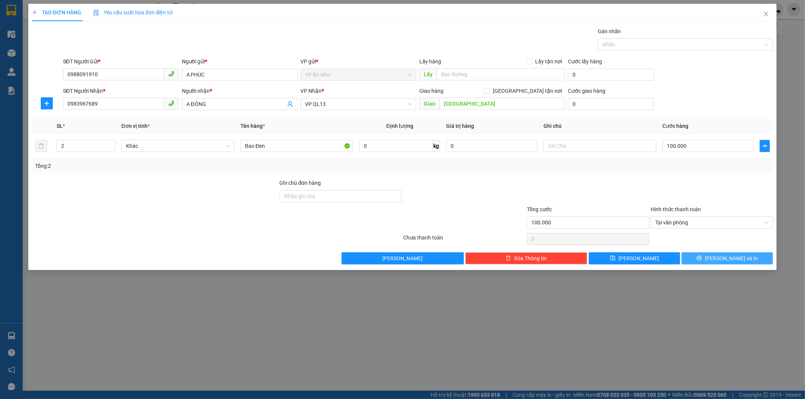
click at [731, 261] on span "Lưu và In" at bounding box center [731, 258] width 53 height 8
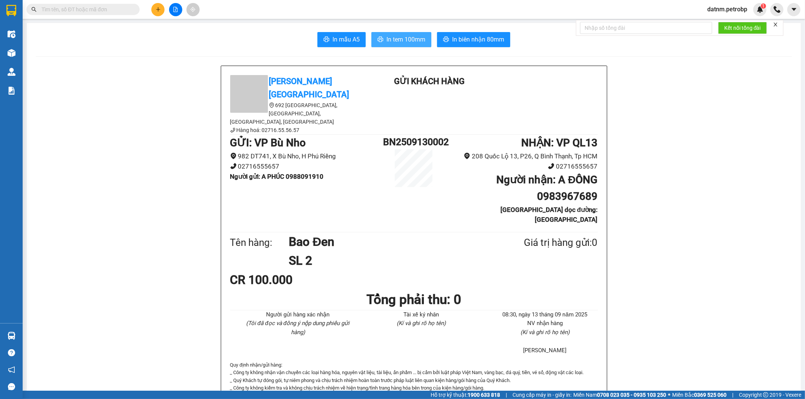
click at [399, 39] on span "In tem 100mm" at bounding box center [406, 39] width 39 height 9
click at [387, 42] on span "In tem 100mm" at bounding box center [406, 39] width 39 height 9
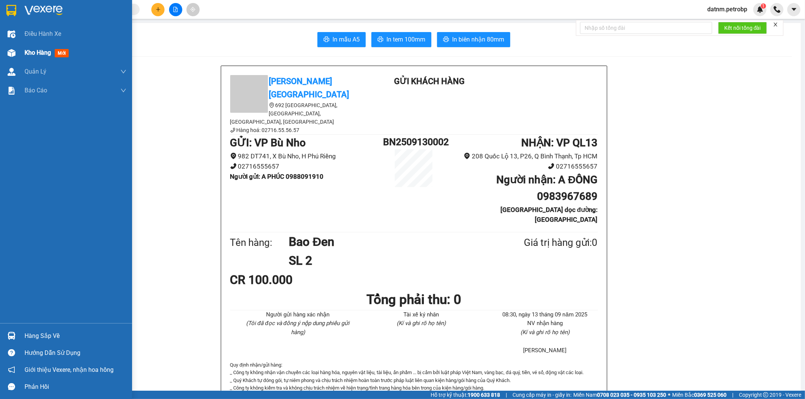
click at [44, 50] on span "Kho hàng" at bounding box center [38, 52] width 26 height 7
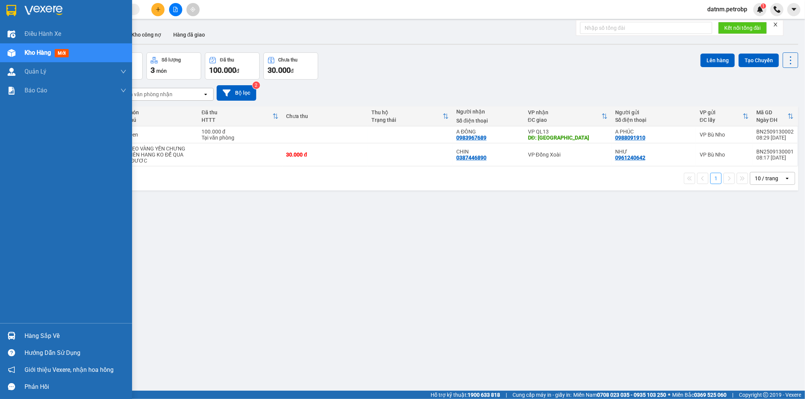
click at [13, 333] on img at bounding box center [12, 336] width 8 height 8
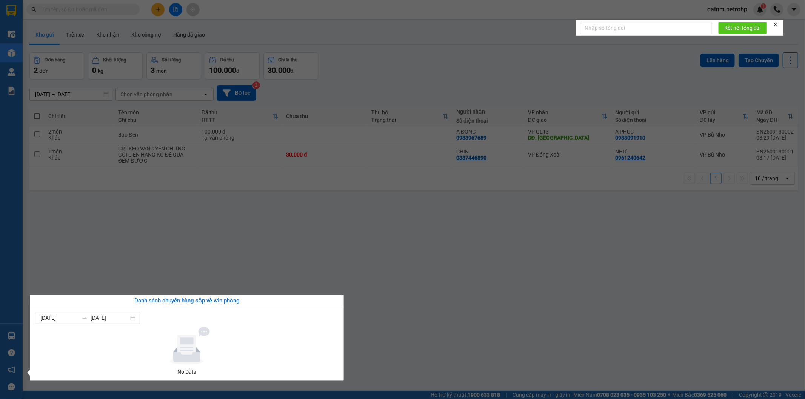
click at [282, 244] on section "Kết quả tìm kiếm ( 0 ) Bộ lọc No Data datnm.petrobp 1 Điều hành xe Kho hàng mới…" at bounding box center [402, 199] width 805 height 399
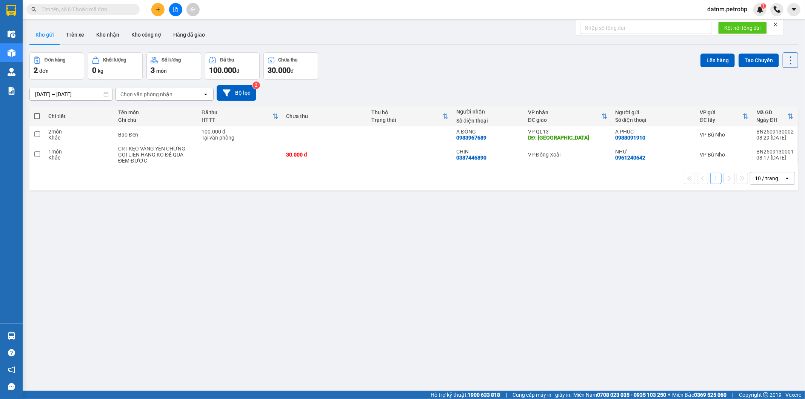
click at [408, 281] on div "ver 1.8.143 Kho gửi Trên xe Kho nhận Kho công nợ Hàng đã giao Đơn hàng 2 đơn Kh…" at bounding box center [413, 222] width 775 height 399
drag, startPoint x: 313, startPoint y: 245, endPoint x: 296, endPoint y: 358, distance: 113.4
click at [313, 247] on div "ver 1.8.143 Kho gửi Trên xe Kho nhận Kho công nợ Hàng đã giao Đơn hàng 2 đơn Kh…" at bounding box center [413, 222] width 775 height 399
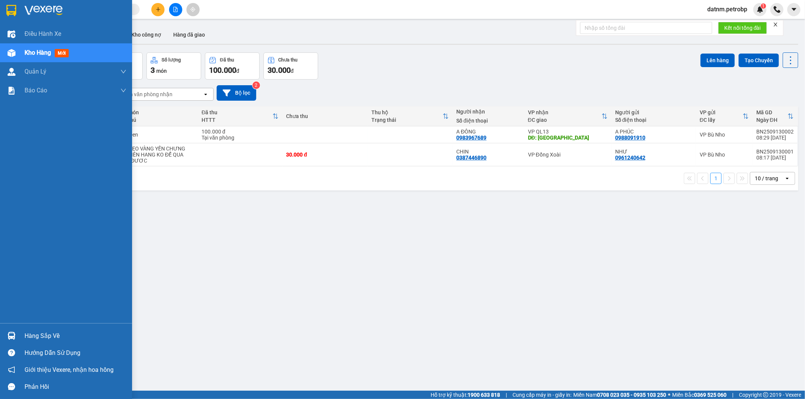
click at [36, 335] on div "Hàng sắp về" at bounding box center [76, 336] width 102 height 11
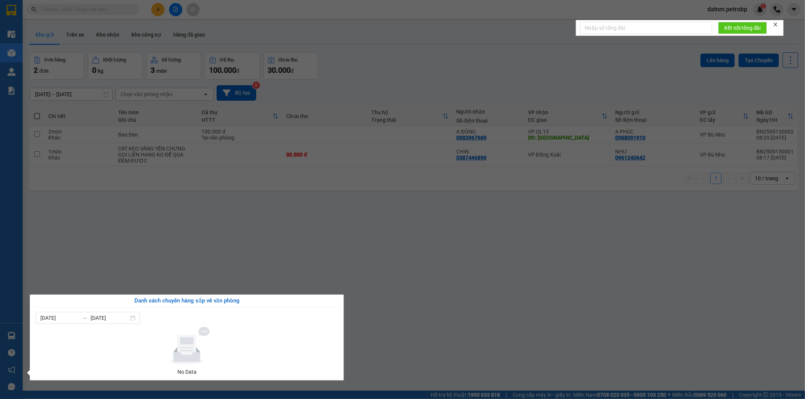
click at [240, 256] on section "Kết quả tìm kiếm ( 0 ) Bộ lọc No Data datnm.petrobp 1 Điều hành xe Kho hàng mới…" at bounding box center [402, 199] width 805 height 399
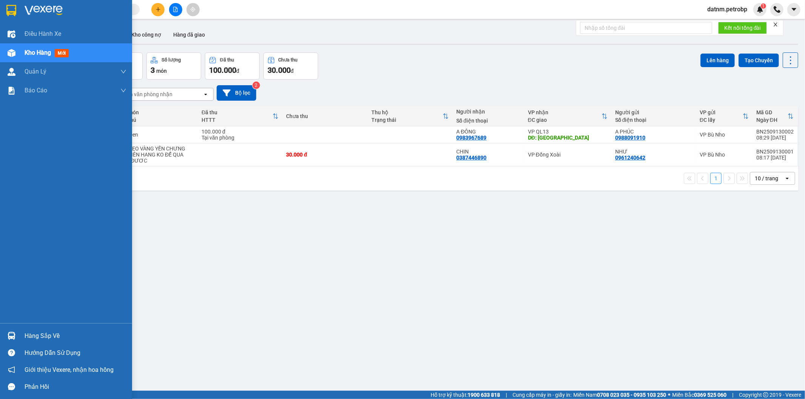
click at [20, 330] on div "Hàng sắp về" at bounding box center [66, 336] width 132 height 17
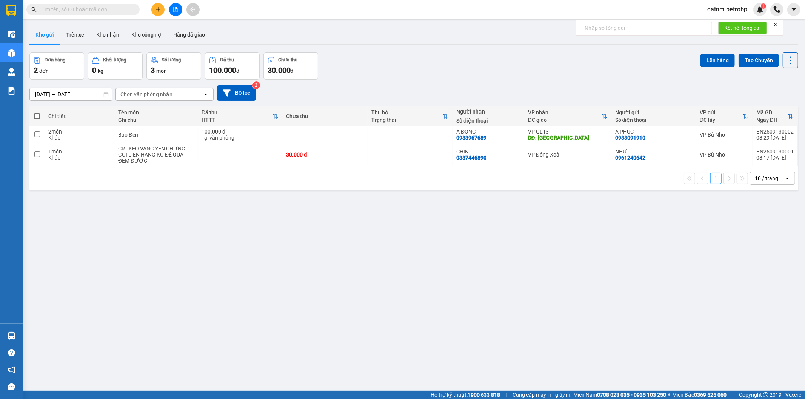
click at [432, 357] on section "Kết quả tìm kiếm ( 0 ) Bộ lọc No Data datnm.petrobp 1 Điều hành xe Kho hàng mới…" at bounding box center [402, 199] width 805 height 399
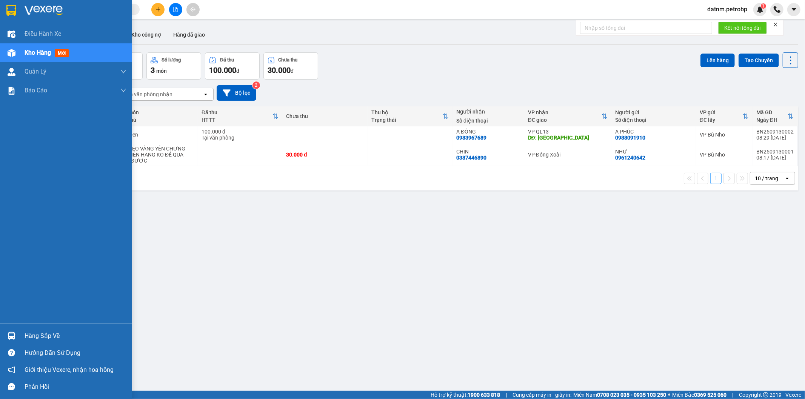
click at [28, 339] on div "Hàng sắp về" at bounding box center [76, 336] width 102 height 11
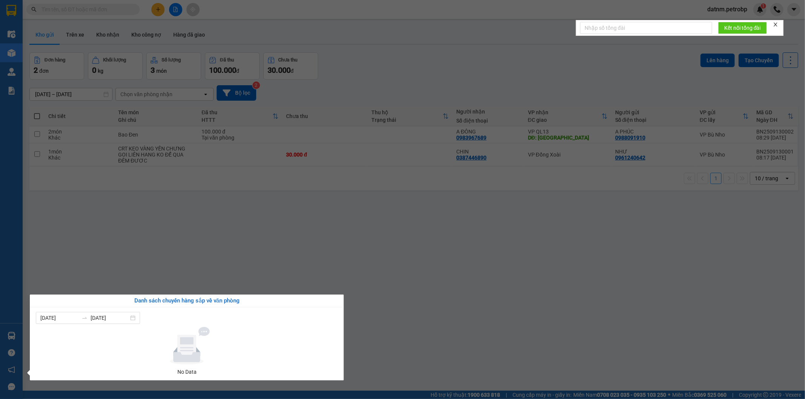
click at [450, 318] on section "Kết quả tìm kiếm ( 0 ) Bộ lọc No Data datnm.petrobp 1 Điều hành xe Kho hàng mới…" at bounding box center [402, 199] width 805 height 399
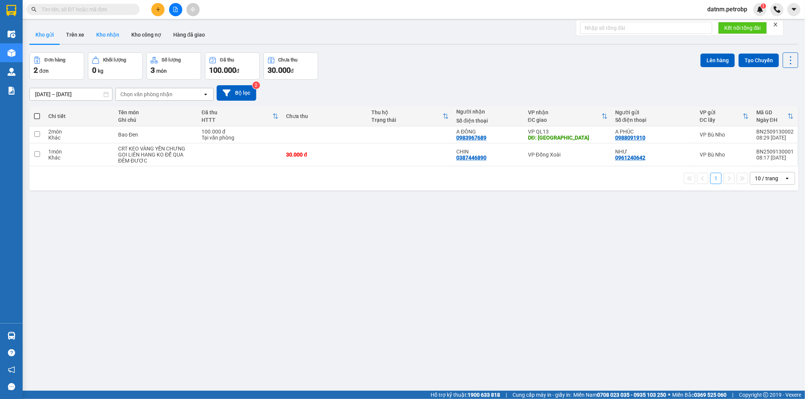
click at [106, 39] on button "Kho nhận" at bounding box center [107, 35] width 35 height 18
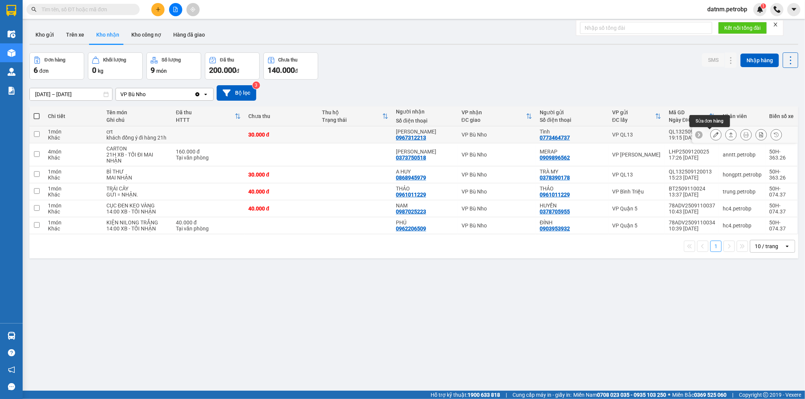
click at [714, 135] on icon at bounding box center [716, 134] width 5 height 5
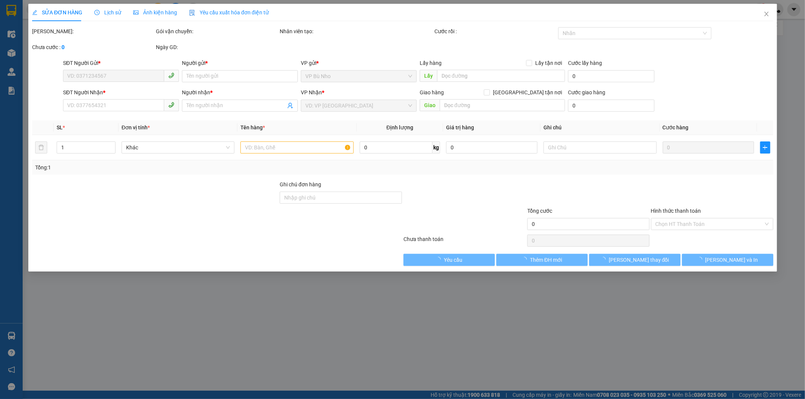
type input "0773464737"
type input "Tình"
type input "0967312213"
type input "[PERSON_NAME]"
type input "30.000"
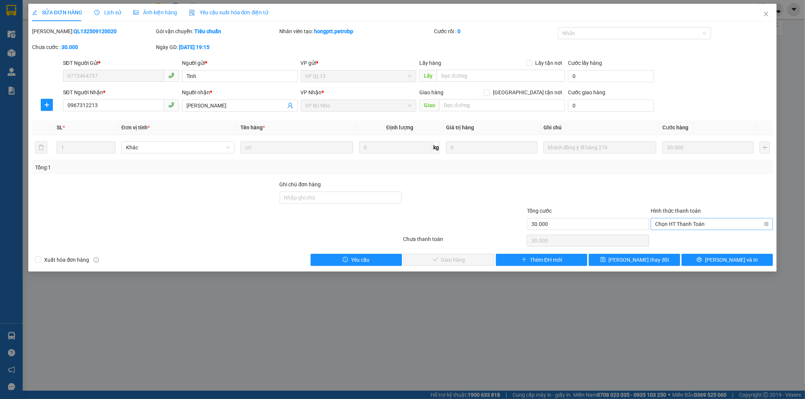
click at [686, 223] on span "Chọn HT Thanh Toán" at bounding box center [711, 224] width 113 height 11
click at [682, 243] on div "Tại văn phòng" at bounding box center [712, 239] width 113 height 8
type input "0"
click at [471, 258] on span "Lưu và Giao hàng" at bounding box center [454, 260] width 72 height 8
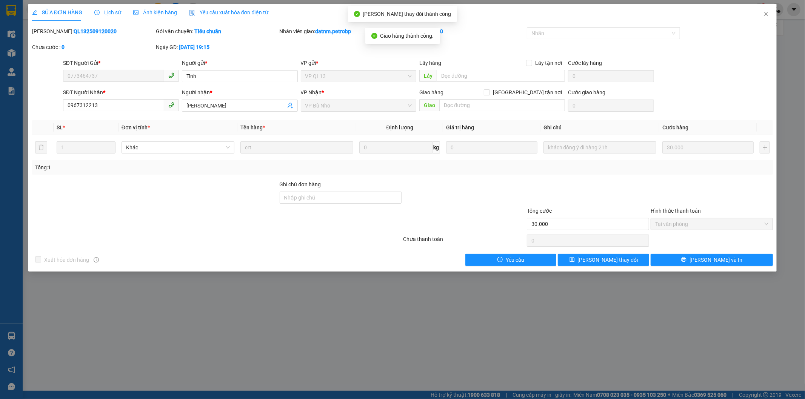
click at [474, 318] on div "SỬA ĐƠN HÀNG Lịch sử Ảnh kiện hàng Yêu cầu xuất hóa đơn điện tử Total Paid Fee …" at bounding box center [402, 199] width 805 height 399
click at [764, 14] on icon "close" at bounding box center [766, 14] width 6 height 6
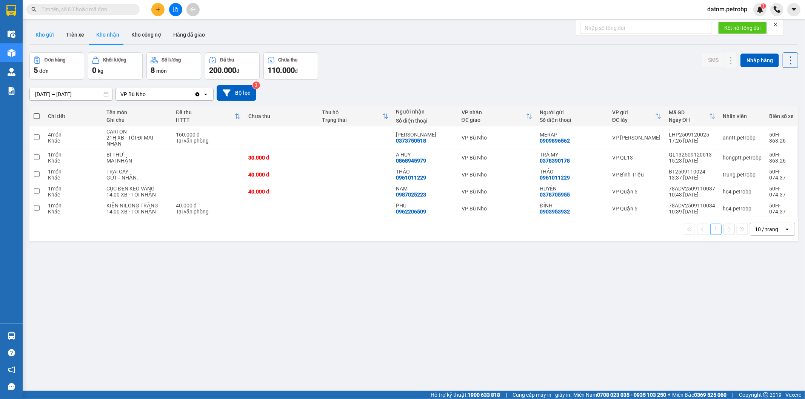
click at [54, 38] on button "Kho gửi" at bounding box center [44, 35] width 31 height 18
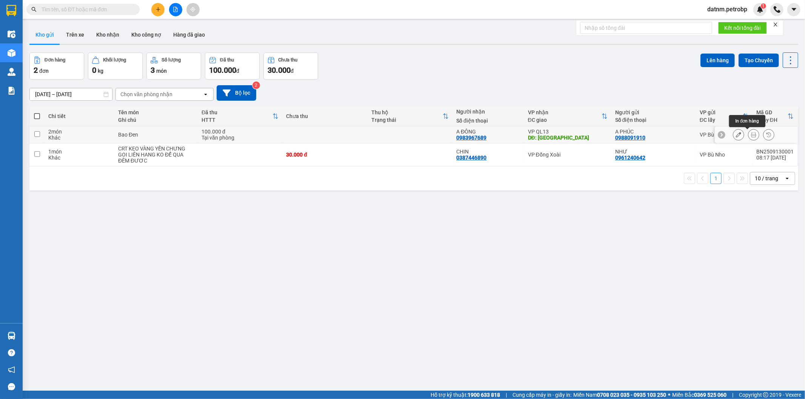
click at [751, 135] on icon at bounding box center [753, 134] width 5 height 5
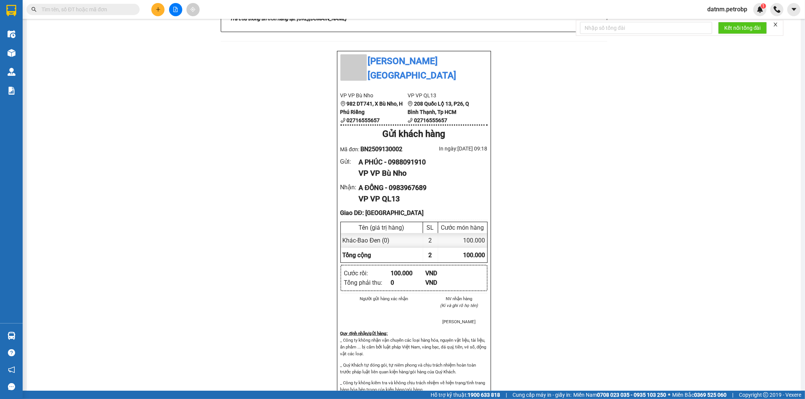
scroll to position [446, 0]
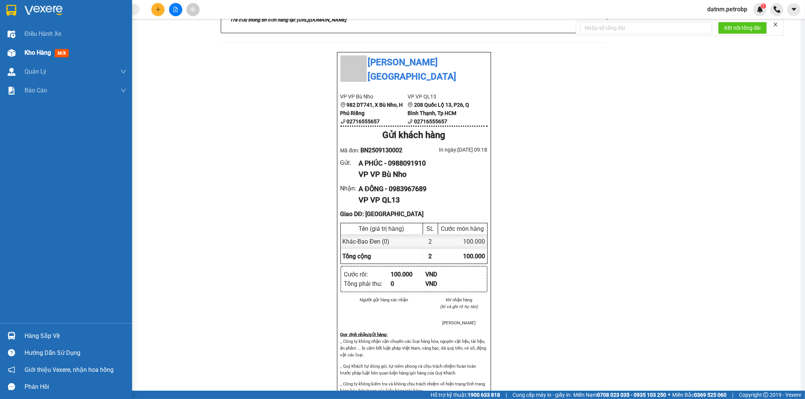
click at [25, 52] on span "Kho hàng" at bounding box center [38, 52] width 26 height 7
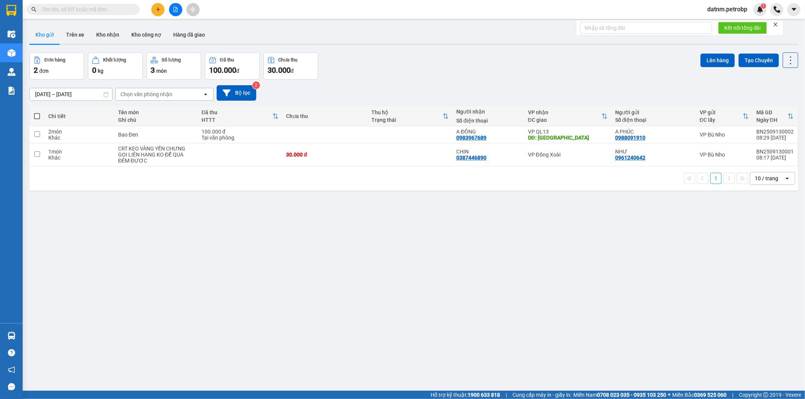
click at [38, 115] on span at bounding box center [37, 116] width 6 height 6
click at [37, 113] on input "checkbox" at bounding box center [37, 113] width 0 height 0
checkbox input "true"
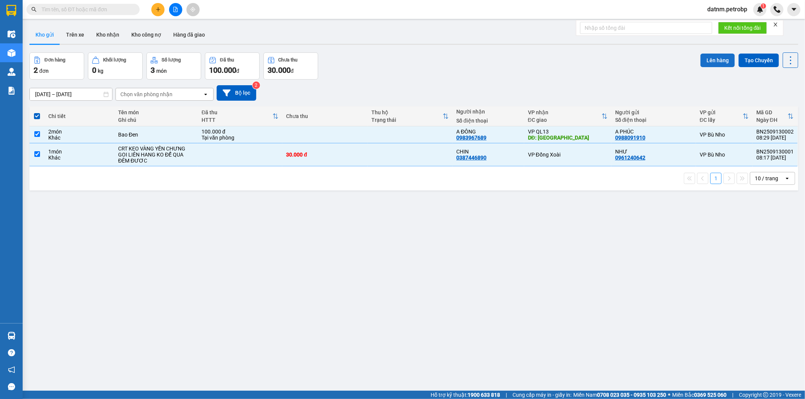
click at [712, 56] on button "Lên hàng" at bounding box center [718, 61] width 34 height 14
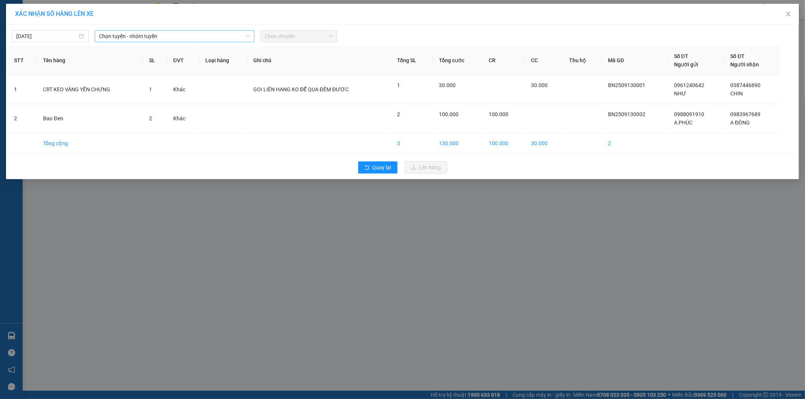
click at [196, 38] on span "Chọn tuyến - nhóm tuyến" at bounding box center [174, 36] width 151 height 11
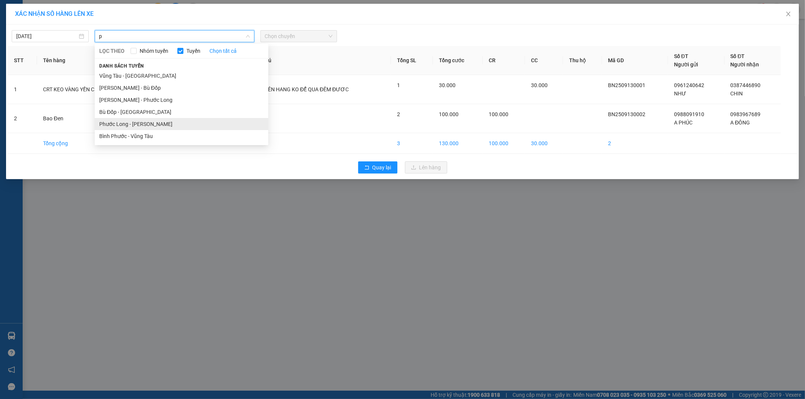
type input "p"
click at [148, 122] on li "Phước Long - Hồ Chí Minh" at bounding box center [182, 124] width 174 height 12
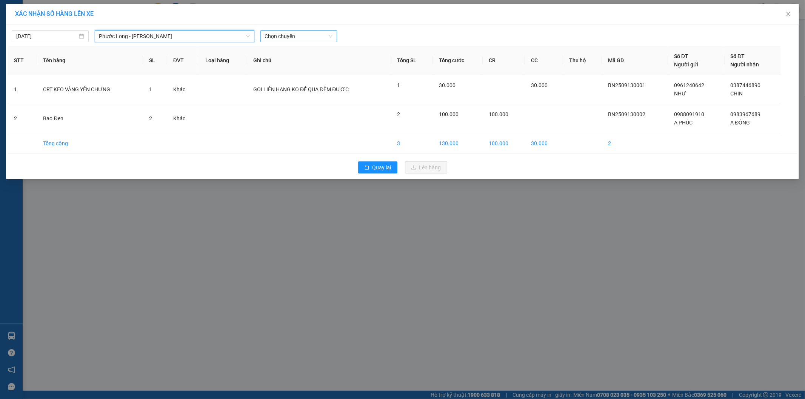
click at [305, 39] on span "Chọn chuyến" at bounding box center [299, 36] width 68 height 11
type input "437"
click at [301, 48] on div "09:05 - 50H-074.37" at bounding box center [294, 51] width 59 height 8
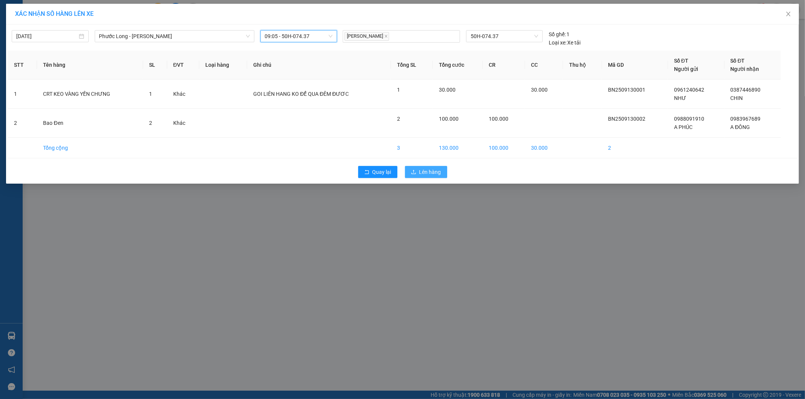
click at [420, 171] on span "Lên hàng" at bounding box center [430, 172] width 22 height 8
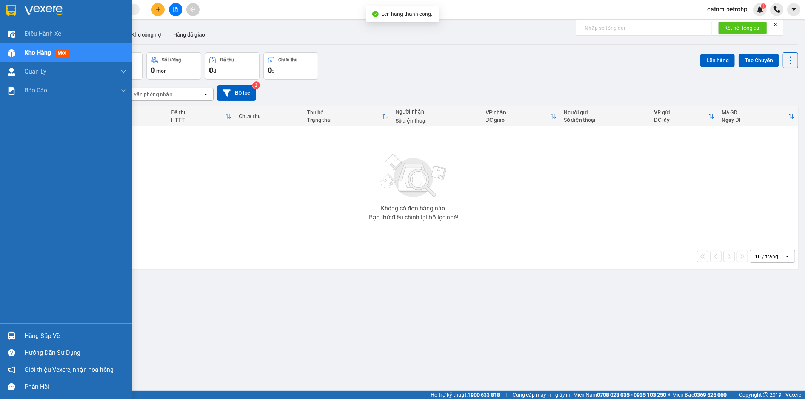
click at [31, 334] on div "ver 1.8.143 Kho gửi Trên xe Kho nhận Kho công nợ Hàng đã giao Đơn hàng 0 đơn Kh…" at bounding box center [413, 222] width 775 height 399
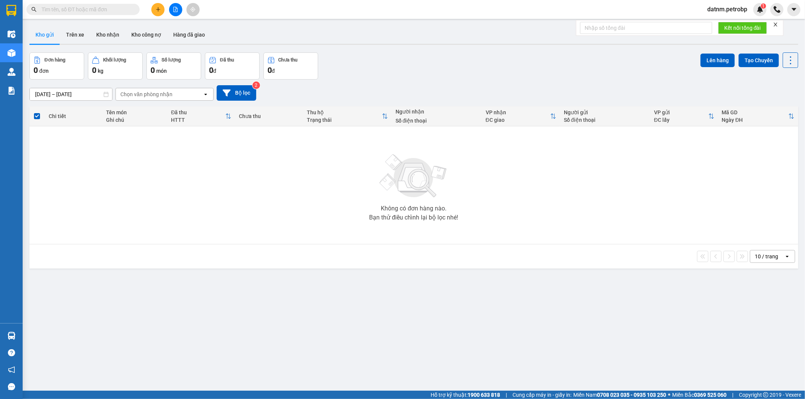
drag, startPoint x: 259, startPoint y: 310, endPoint x: 278, endPoint y: 385, distance: 77.9
click at [265, 321] on div "ver 1.8.143 Kho gửi Trên xe Kho nhận Kho công nợ Hàng đã giao Đơn hàng 0 đơn Kh…" at bounding box center [413, 222] width 775 height 399
click at [107, 35] on button "Kho nhận" at bounding box center [107, 35] width 35 height 18
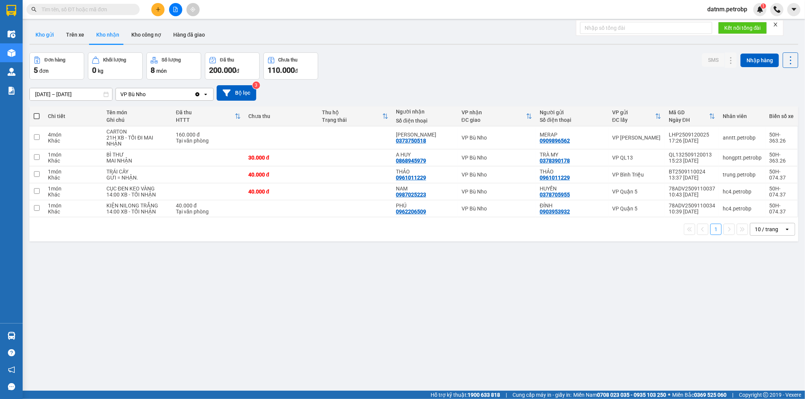
click at [54, 39] on button "Kho gửi" at bounding box center [44, 35] width 31 height 18
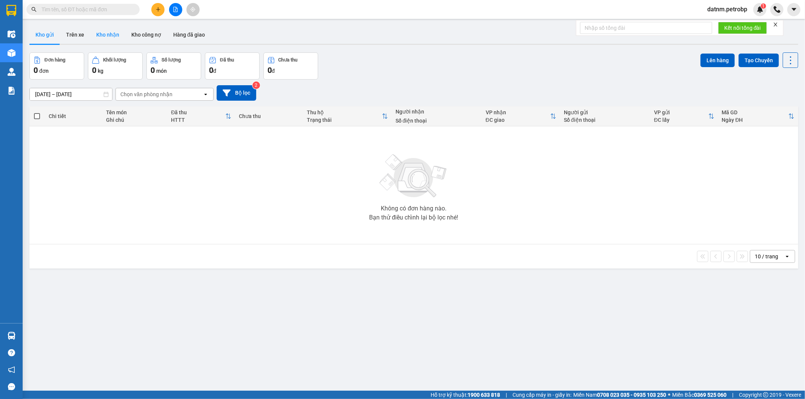
click at [95, 36] on button "Kho nhận" at bounding box center [107, 35] width 35 height 18
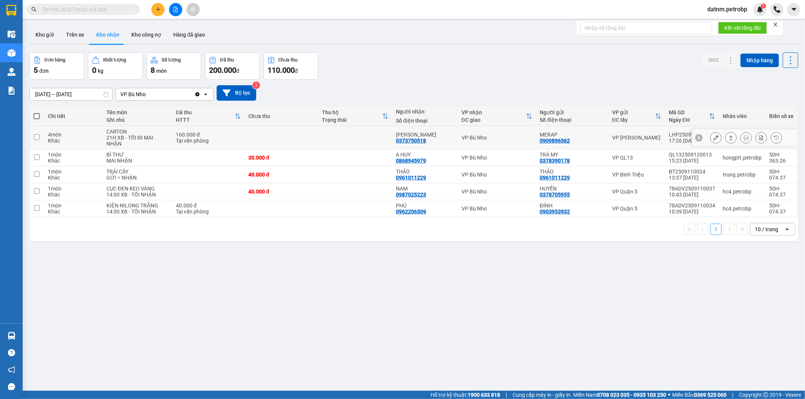
click at [36, 137] on input "checkbox" at bounding box center [37, 137] width 6 height 6
checkbox input "true"
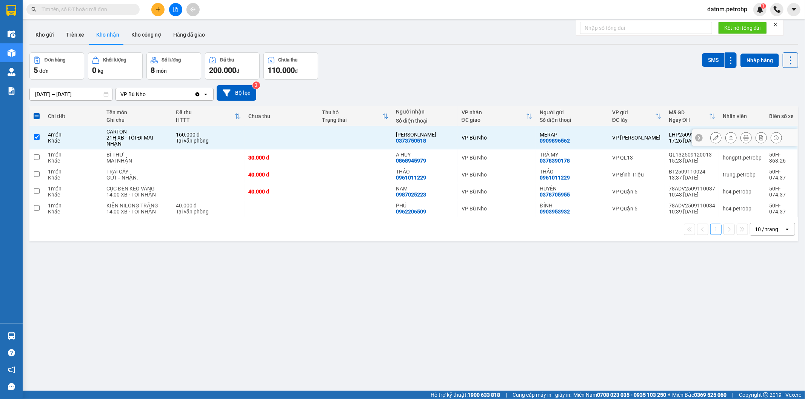
click at [714, 138] on icon at bounding box center [716, 137] width 5 height 5
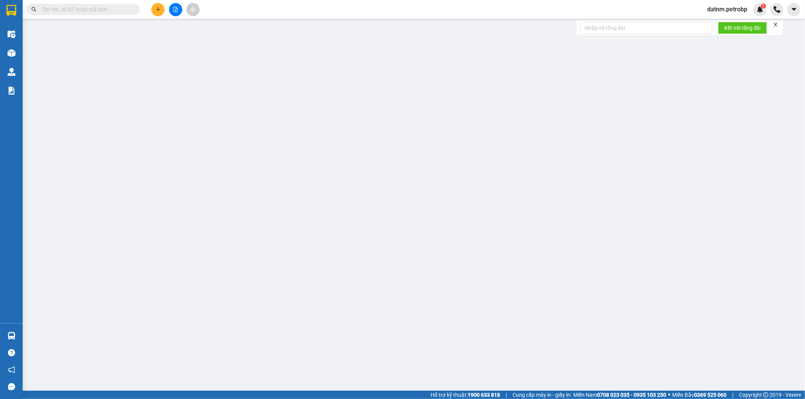
type input "0909896562"
type input "MERAP"
type input "0373750518"
type input "[PERSON_NAME]"
type input "160.000"
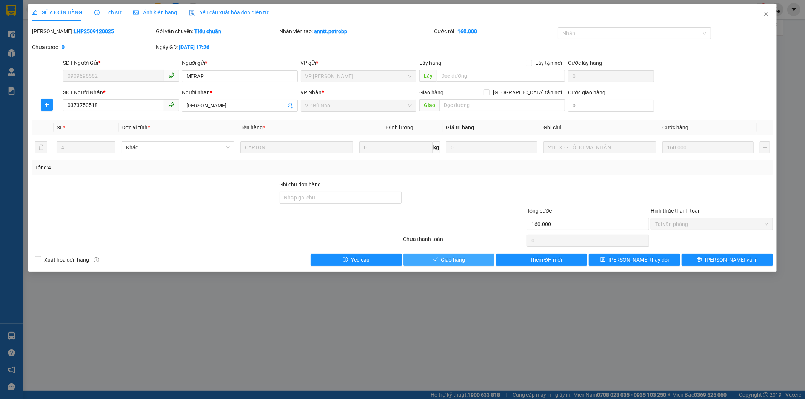
click at [459, 262] on span "Giao hàng" at bounding box center [453, 260] width 24 height 8
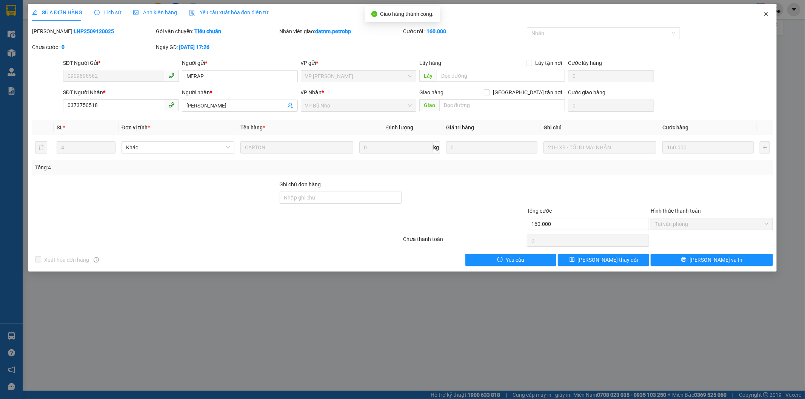
click at [763, 14] on span "Close" at bounding box center [766, 14] width 21 height 21
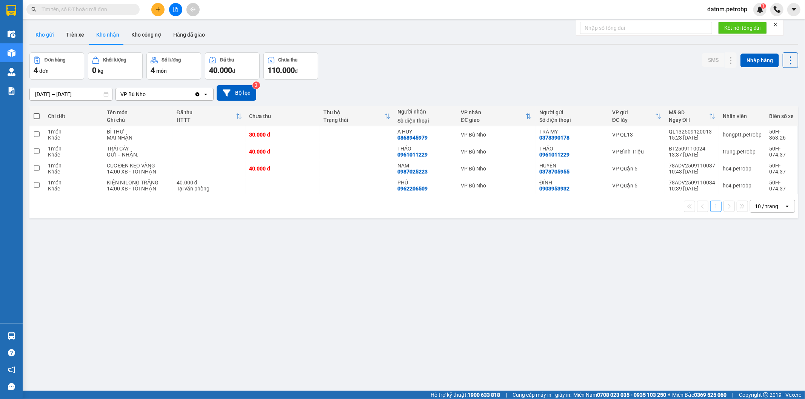
click at [49, 35] on button "Kho gửi" at bounding box center [44, 35] width 31 height 18
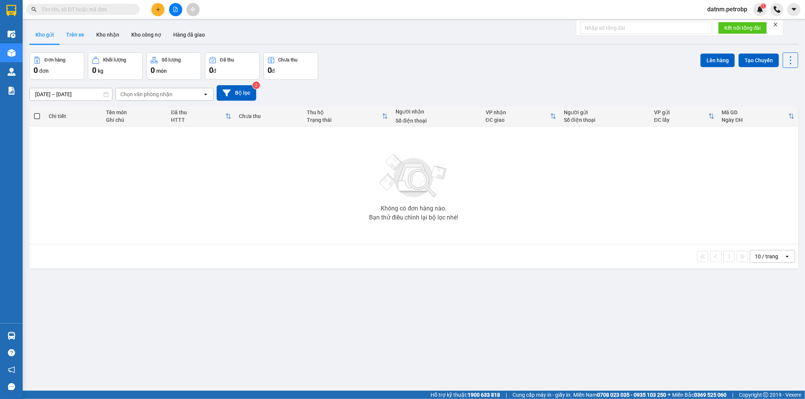
click at [79, 39] on button "Trên xe" at bounding box center [75, 35] width 30 height 18
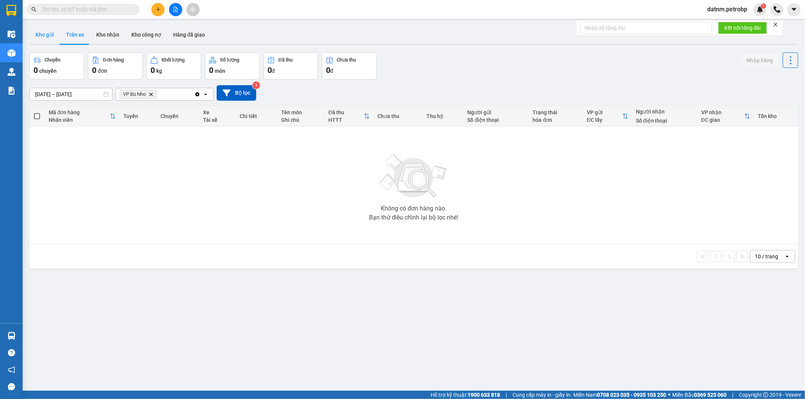
click at [54, 39] on button "Kho gửi" at bounding box center [44, 35] width 31 height 18
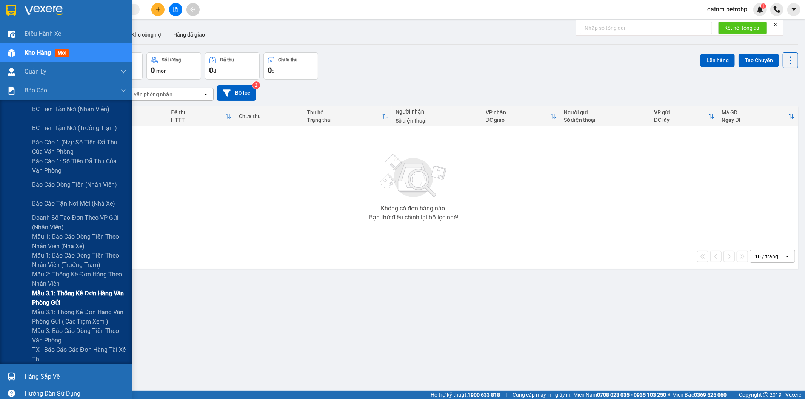
click at [74, 291] on span "Mẫu 3.1: Thống kê đơn hàng văn phòng gửi" at bounding box center [79, 298] width 94 height 19
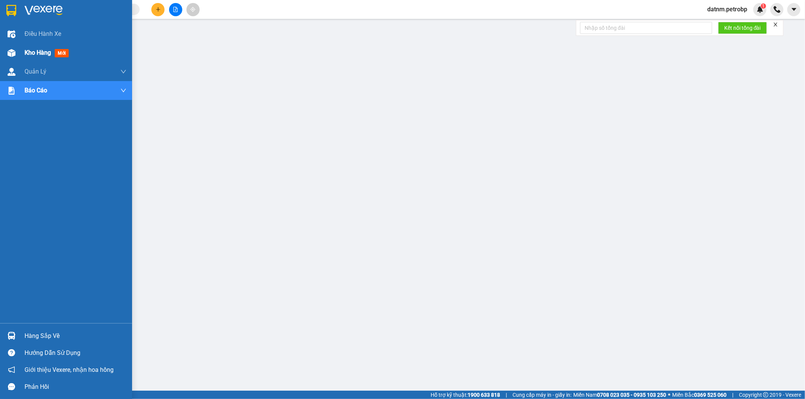
click at [42, 53] on span "Kho hàng" at bounding box center [38, 52] width 26 height 7
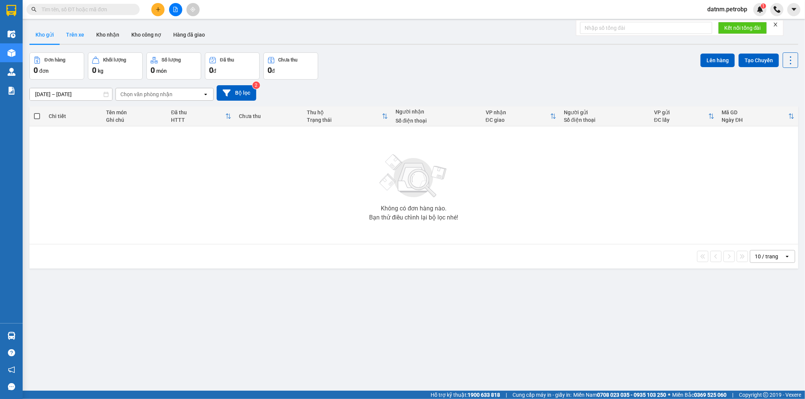
click at [85, 38] on button "Trên xe" at bounding box center [75, 35] width 30 height 18
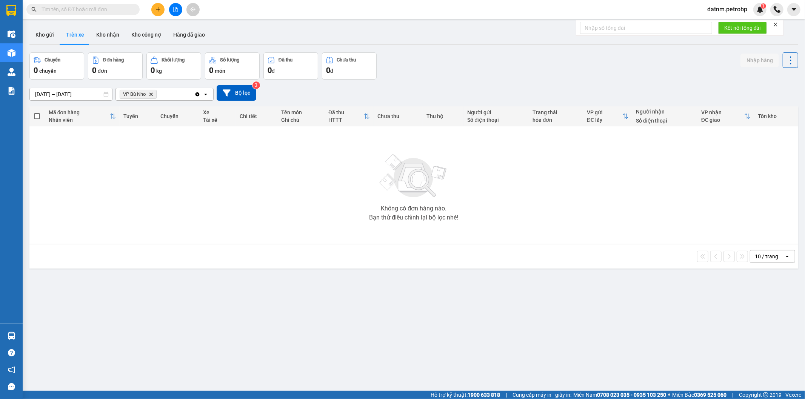
click at [196, 95] on icon "Clear all" at bounding box center [198, 94] width 4 height 4
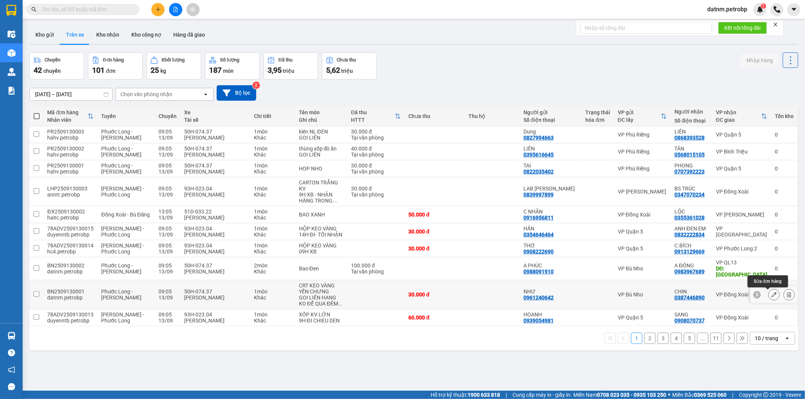
click at [772, 293] on icon at bounding box center [774, 294] width 5 height 5
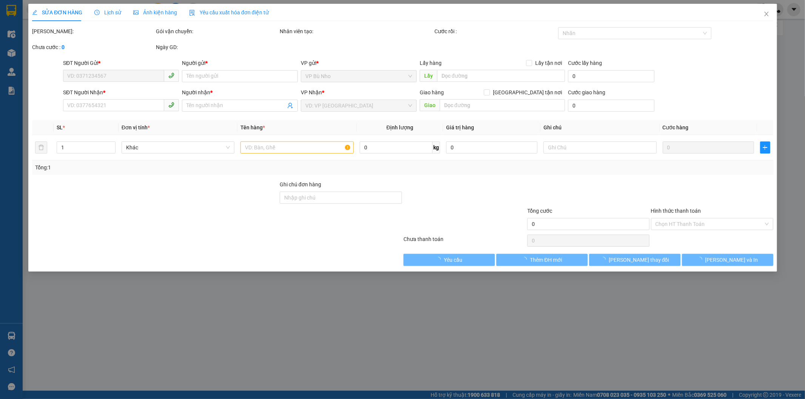
type input "0961240642"
type input "NHƯ"
type input "0387446890"
type input "CHIN"
type input "30.000"
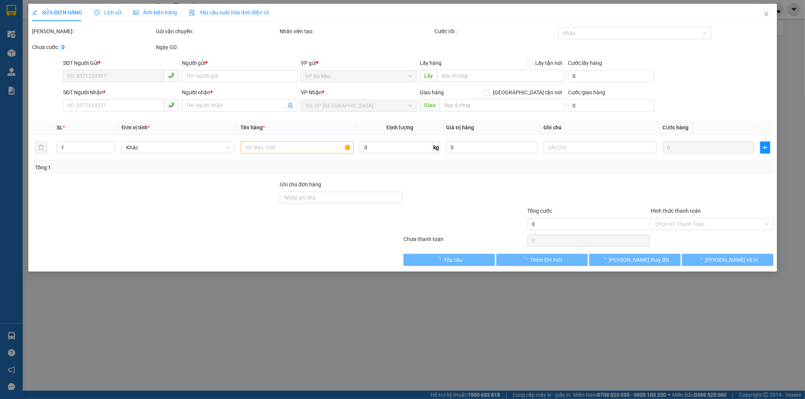
type input "30.000"
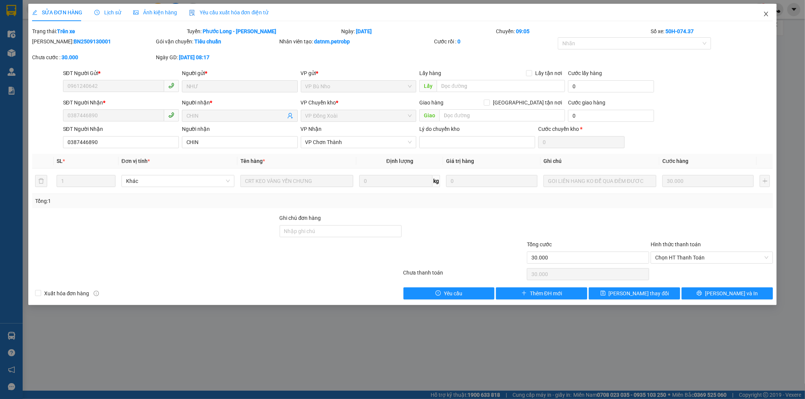
click at [768, 14] on icon "close" at bounding box center [766, 14] width 6 height 6
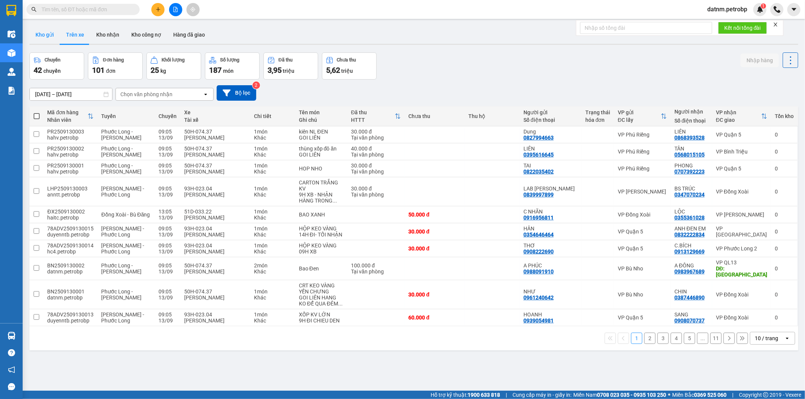
click at [35, 33] on button "Kho gửi" at bounding box center [44, 35] width 31 height 18
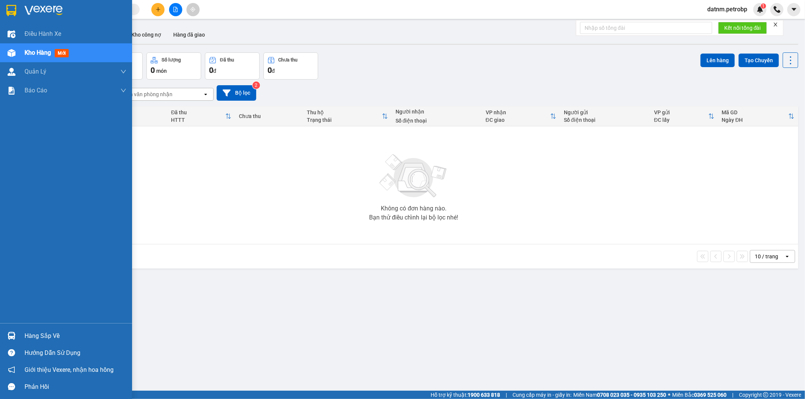
click at [18, 341] on div "Hàng sắp về" at bounding box center [66, 336] width 132 height 17
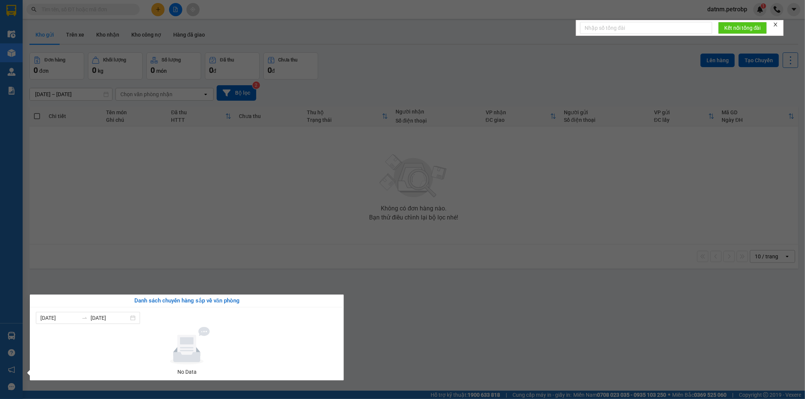
click at [188, 215] on section "Kết quả tìm kiếm ( 0 ) Bộ lọc No Data datnm.petrobp 1 Điều hành xe Kho hàng mới…" at bounding box center [402, 199] width 805 height 399
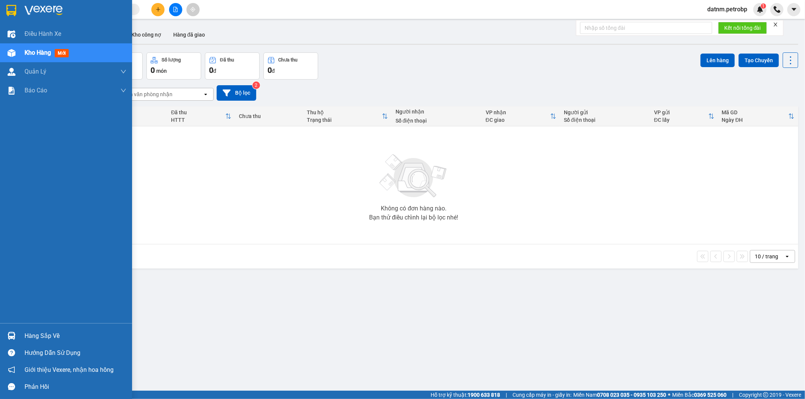
click at [20, 341] on div "Hàng sắp về" at bounding box center [66, 336] width 132 height 17
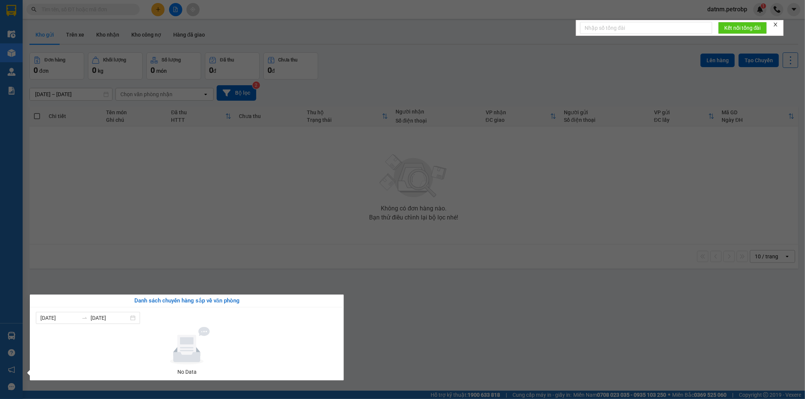
click at [106, 255] on section "Kết quả tìm kiếm ( 0 ) Bộ lọc No Data datnm.petrobp 1 Điều hành xe Kho hàng mới…" at bounding box center [402, 199] width 805 height 399
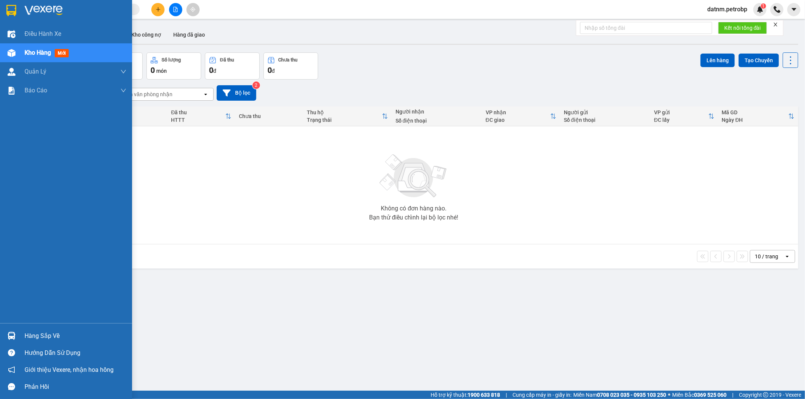
click at [47, 338] on div "Hàng sắp về" at bounding box center [76, 336] width 102 height 11
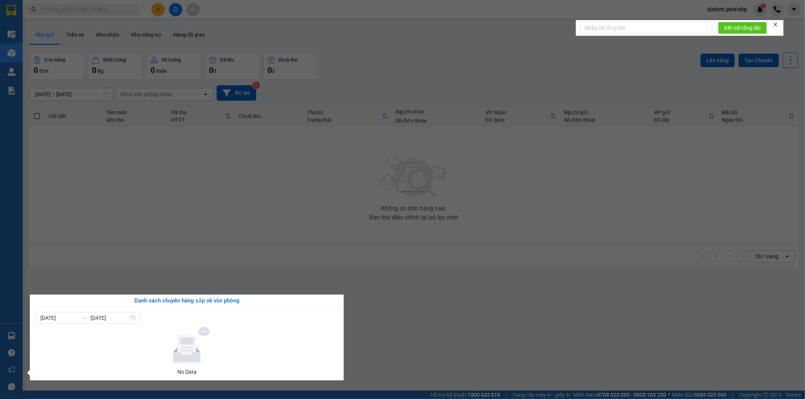
drag, startPoint x: 198, startPoint y: 278, endPoint x: 82, endPoint y: 276, distance: 115.5
click at [197, 278] on section "Kết quả tìm kiếm ( 0 ) Bộ lọc No Data datnm.petrobp 1 Điều hành xe Kho hàng mới…" at bounding box center [402, 199] width 805 height 399
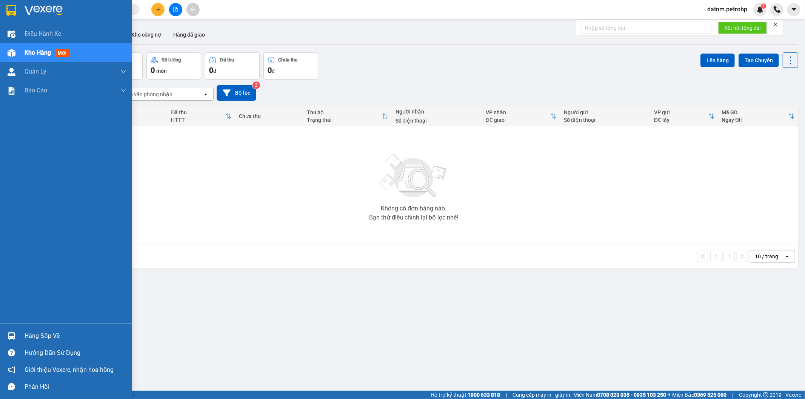
click at [35, 337] on div "Hàng sắp về" at bounding box center [76, 336] width 102 height 11
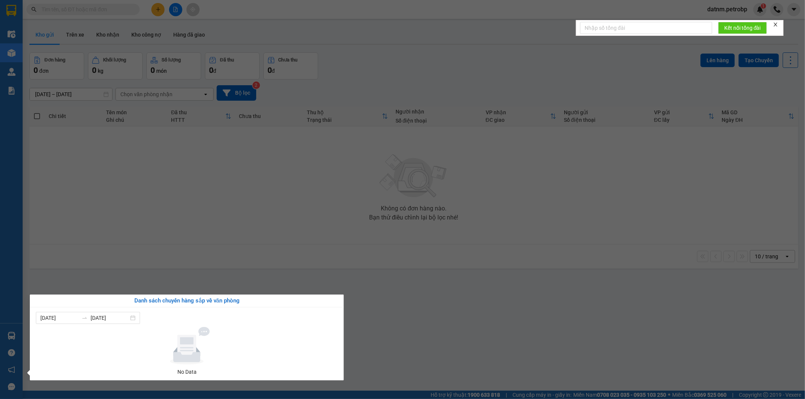
click at [262, 235] on section "Kết quả tìm kiếm ( 0 ) Bộ lọc No Data datnm.petrobp 1 Điều hành xe Kho hàng mới…" at bounding box center [402, 199] width 805 height 399
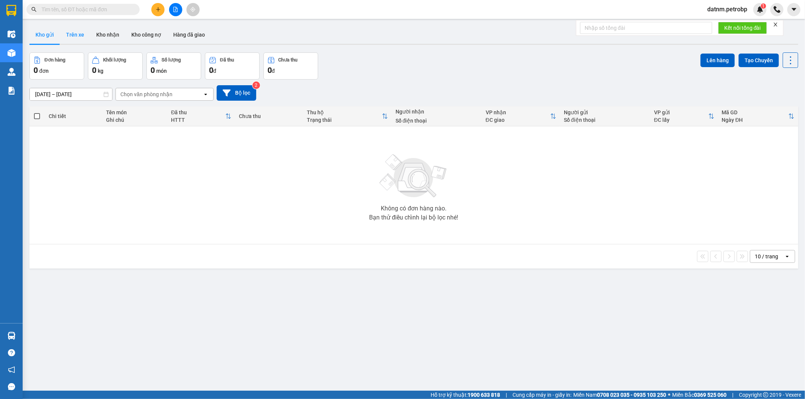
click at [75, 31] on button "Trên xe" at bounding box center [75, 35] width 30 height 18
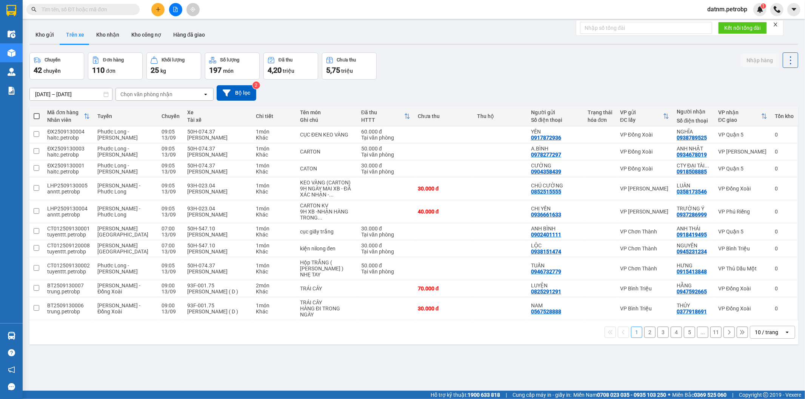
click at [160, 97] on div "Chọn văn phòng nhận" at bounding box center [146, 95] width 52 height 8
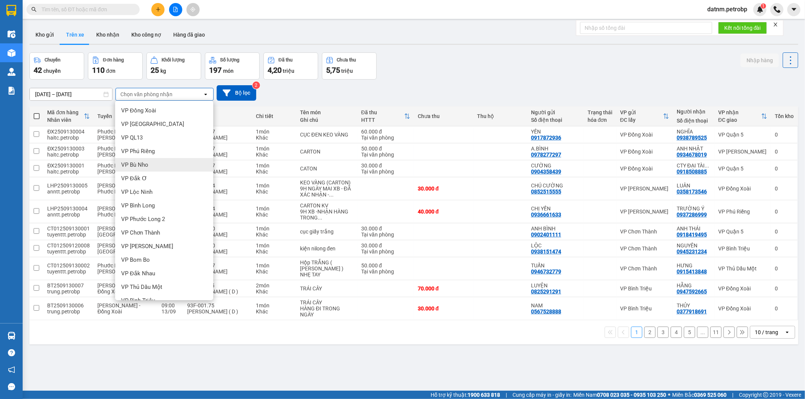
click at [161, 164] on div "VP Bù Nho" at bounding box center [164, 165] width 98 height 14
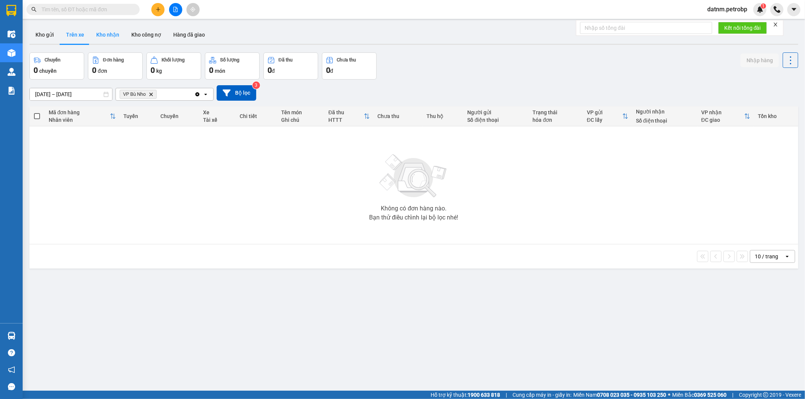
click at [109, 34] on button "Kho nhận" at bounding box center [107, 35] width 35 height 18
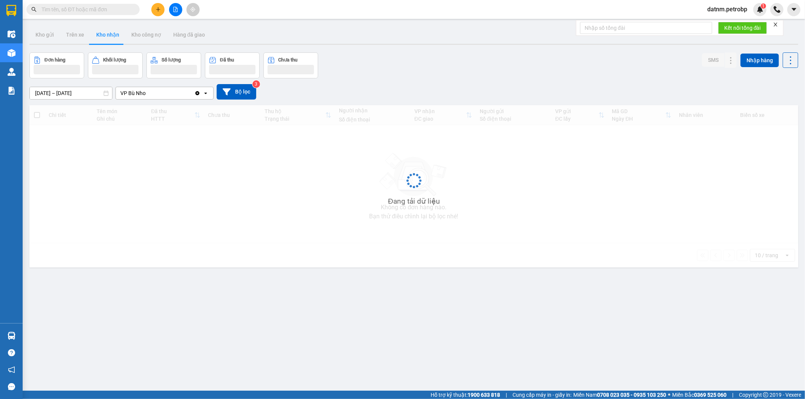
type input "[DATE] – [DATE]"
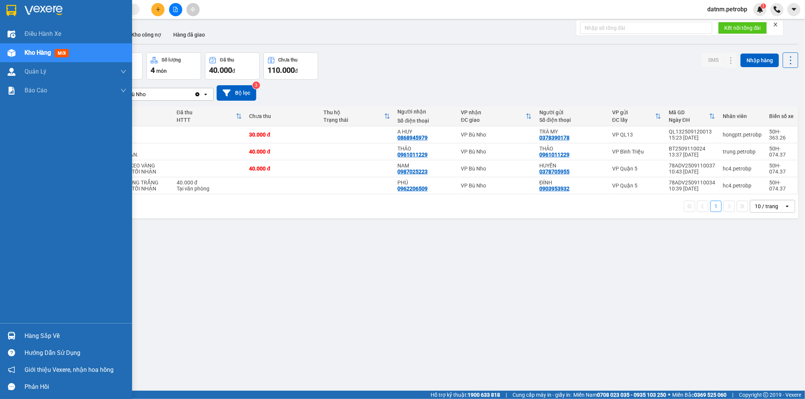
click at [41, 333] on div "Hàng sắp về" at bounding box center [76, 336] width 102 height 11
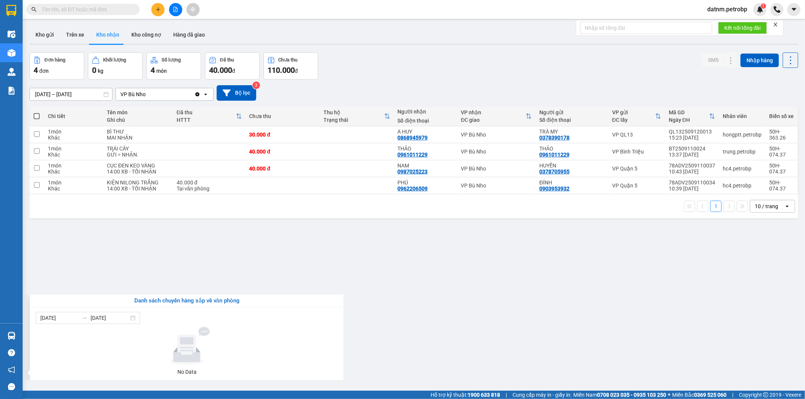
click at [290, 237] on section "Kết quả tìm kiếm ( 0 ) Bộ lọc No Data datnm.petrobp 1 Điều hành xe Kho hàng mới…" at bounding box center [402, 199] width 805 height 399
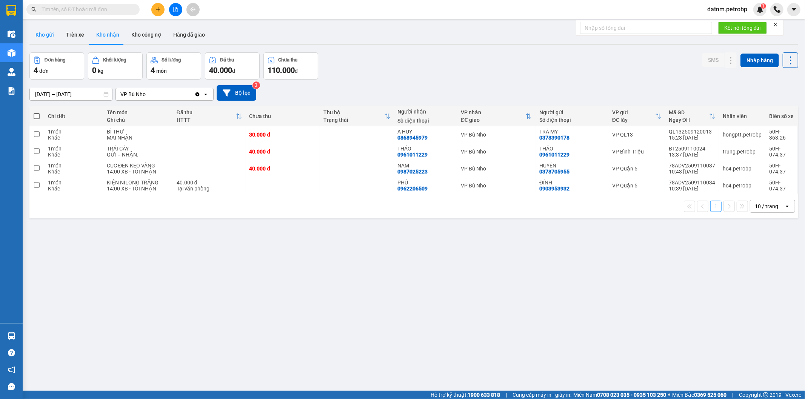
click at [52, 39] on button "Kho gửi" at bounding box center [44, 35] width 31 height 18
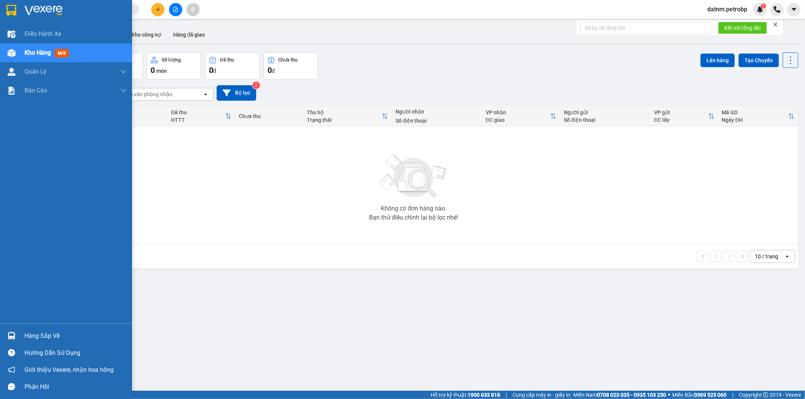
click at [58, 335] on div "Hàng sắp về" at bounding box center [76, 336] width 102 height 11
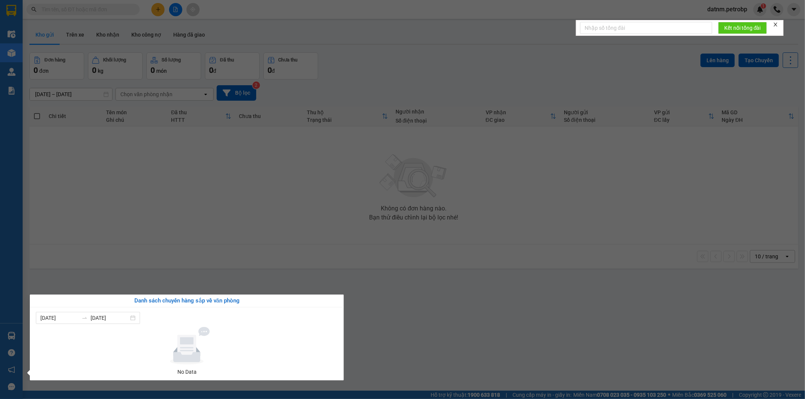
click at [475, 290] on section "Kết quả tìm kiếm ( 0 ) Bộ lọc No Data datnm.petrobp 1 Điều hành xe Kho hàng mới…" at bounding box center [402, 199] width 805 height 399
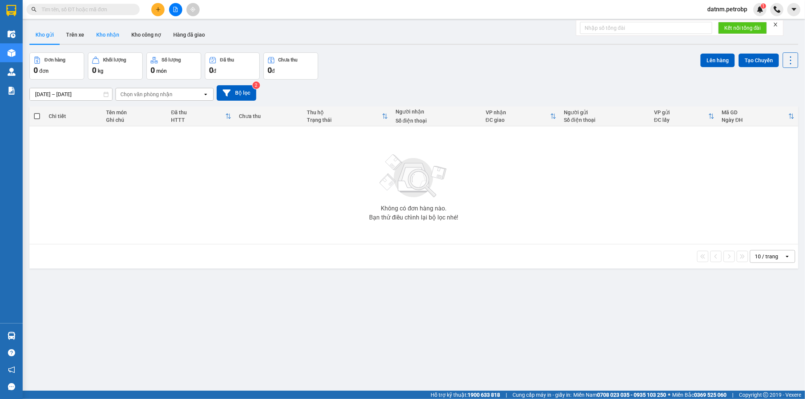
click at [103, 39] on button "Kho nhận" at bounding box center [107, 35] width 35 height 18
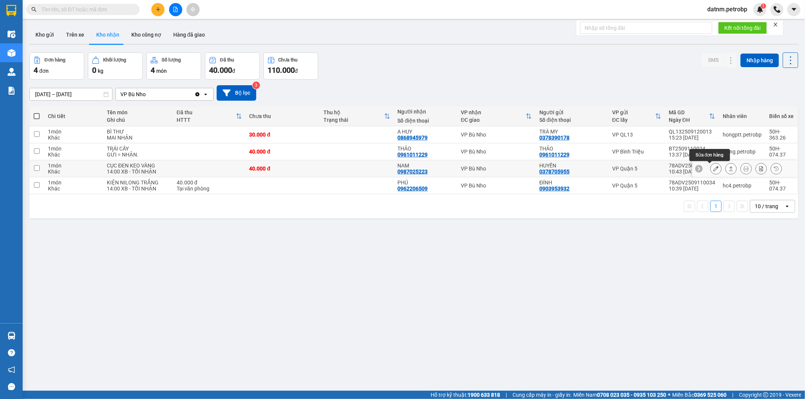
click at [714, 168] on icon at bounding box center [716, 168] width 5 height 5
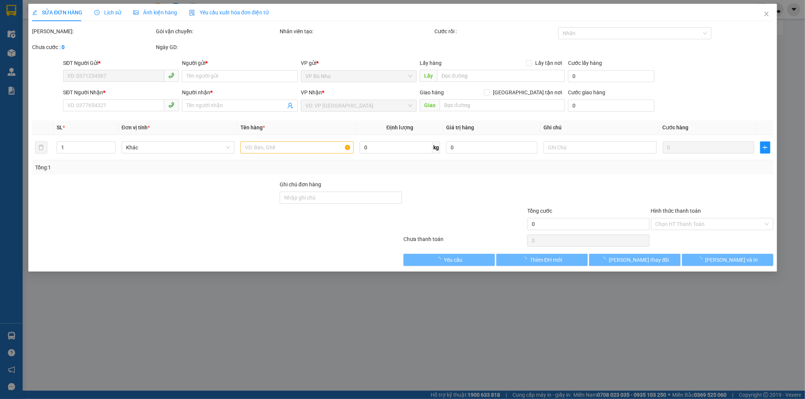
type input "0378705955"
type input "HUYỀN"
type input "0987025223"
type input "NAM"
type input "40.000"
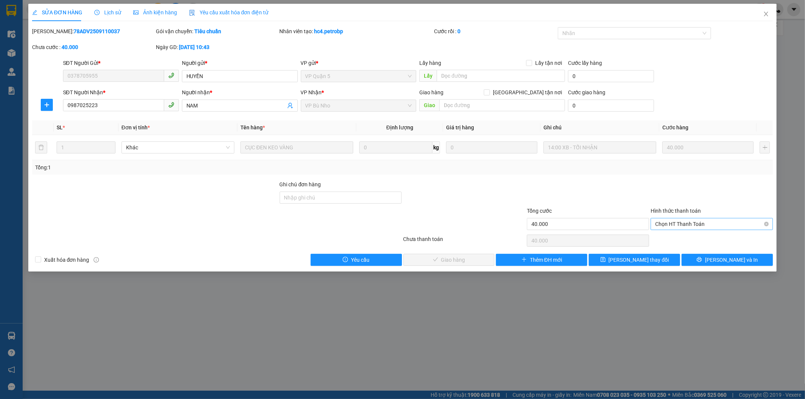
click at [706, 224] on span "Chọn HT Thanh Toán" at bounding box center [711, 224] width 113 height 11
click at [686, 238] on div "Tại văn phòng" at bounding box center [712, 239] width 113 height 8
type input "0"
click at [447, 259] on span "Lưu và Giao hàng" at bounding box center [454, 260] width 72 height 8
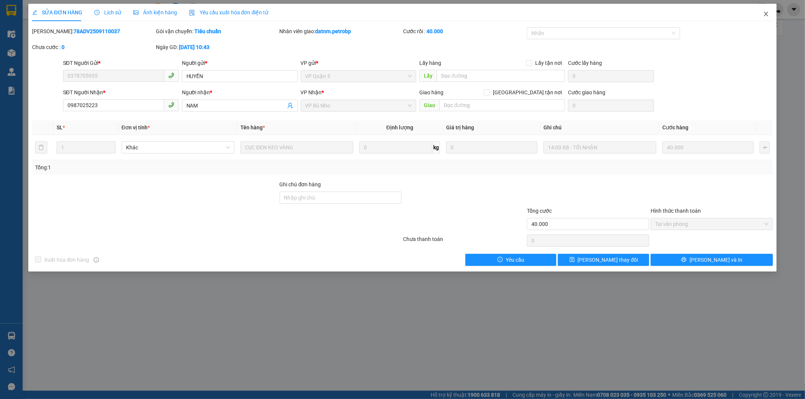
click at [765, 14] on icon "close" at bounding box center [766, 14] width 6 height 6
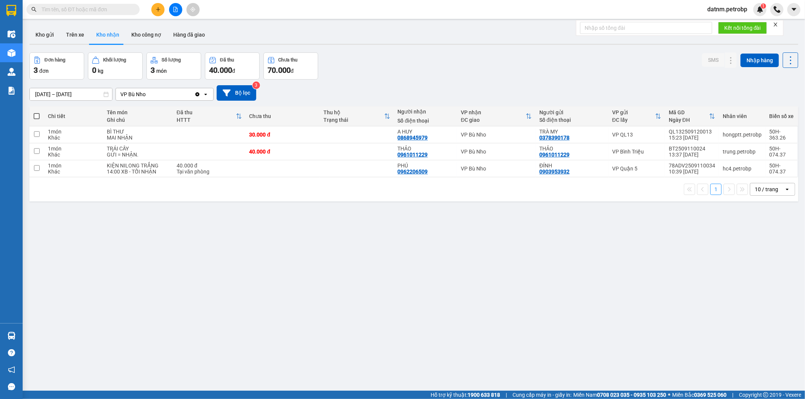
click at [65, 8] on input "text" at bounding box center [86, 9] width 89 height 8
paste input "BN2509130001"
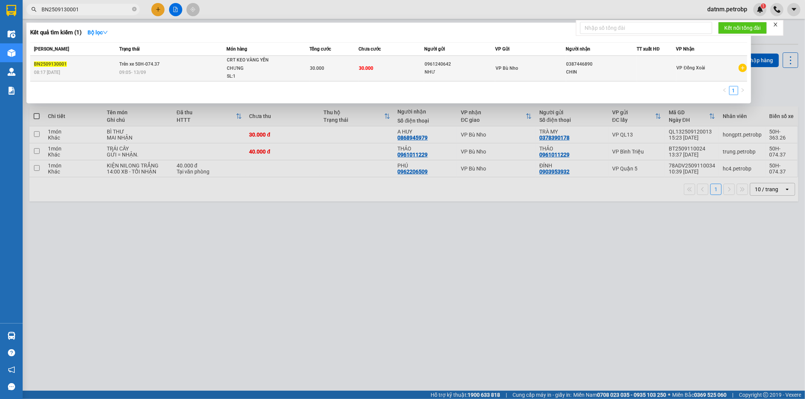
type input "BN2509130001"
click at [565, 74] on td "VP Bù Nho" at bounding box center [530, 69] width 71 height 26
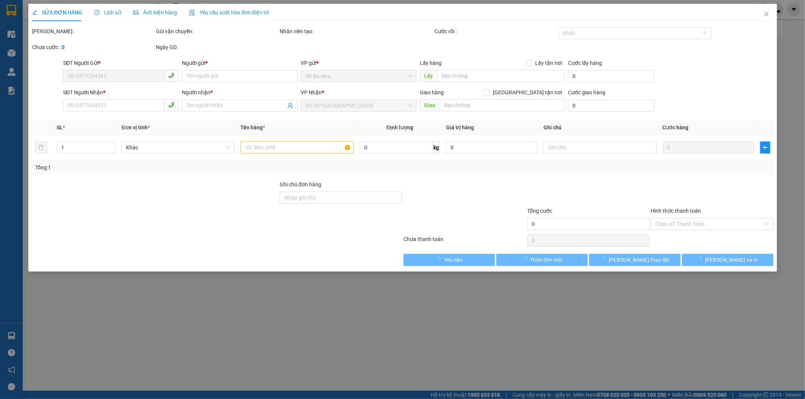
type input "0961240642"
type input "NHƯ"
type input "0387446890"
type input "CHIN"
type input "30.000"
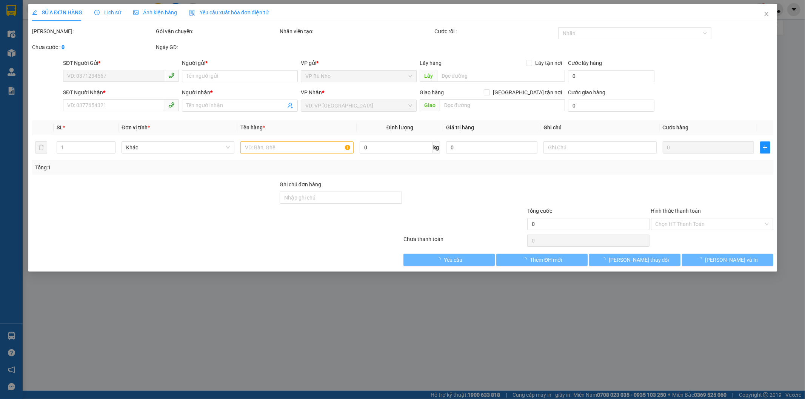
type input "30.000"
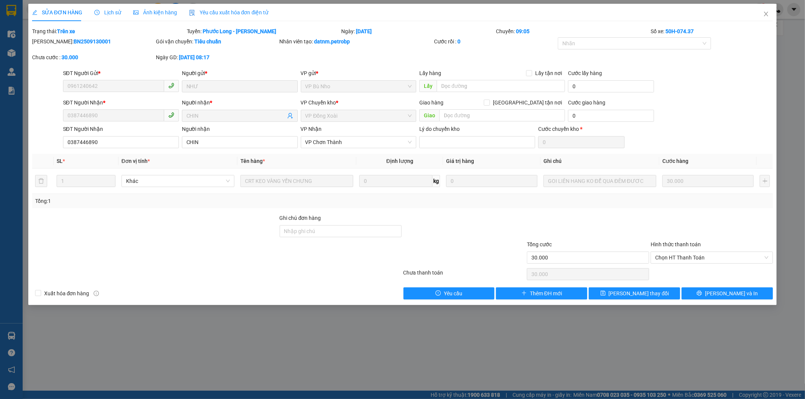
click at [488, 220] on div at bounding box center [464, 227] width 124 height 26
click at [771, 14] on span "Close" at bounding box center [766, 14] width 21 height 21
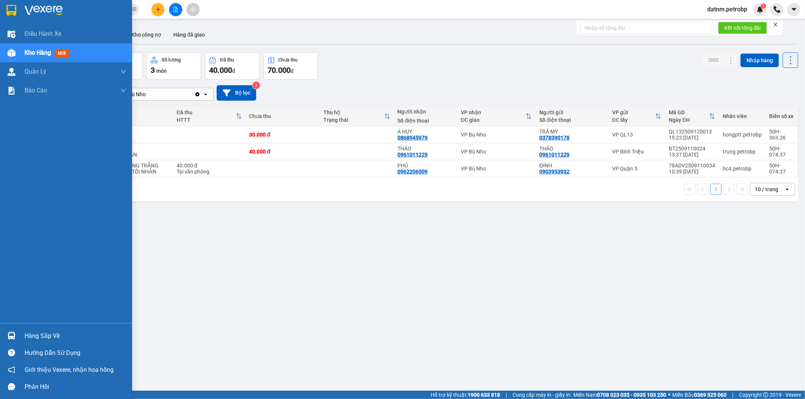
click at [18, 336] on div "Hàng sắp về" at bounding box center [66, 336] width 132 height 17
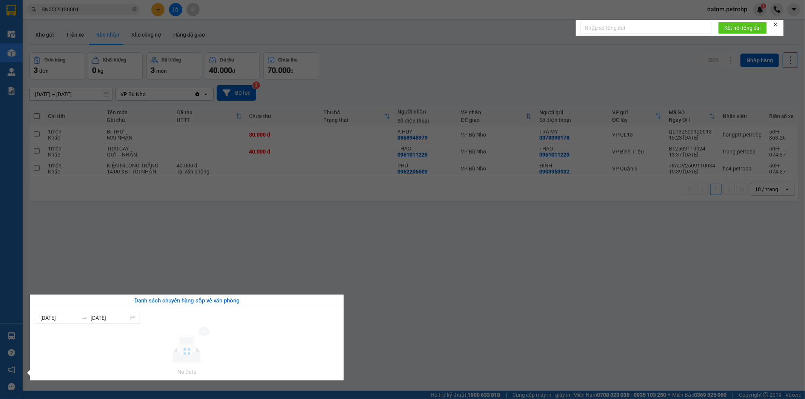
drag, startPoint x: 273, startPoint y: 222, endPoint x: 268, endPoint y: 206, distance: 17.1
click at [274, 222] on section "Kết quả tìm kiếm ( 1 ) Bộ lọc Mã ĐH Trạng thái Món hàng Tổng cước Chưa cước Ngư…" at bounding box center [402, 199] width 805 height 399
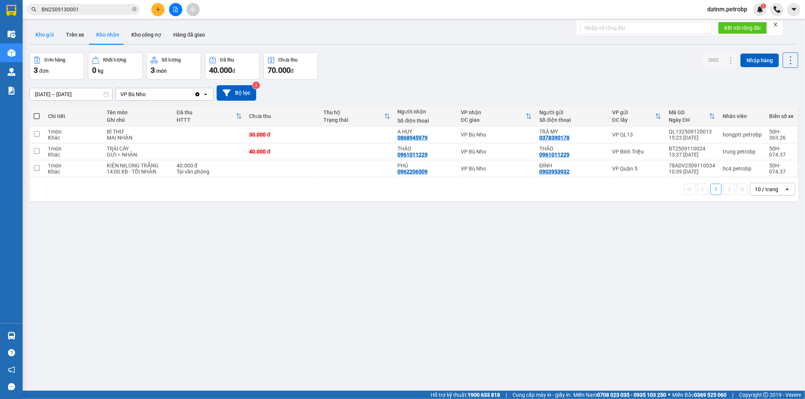
click at [56, 32] on button "Kho gửi" at bounding box center [44, 35] width 31 height 18
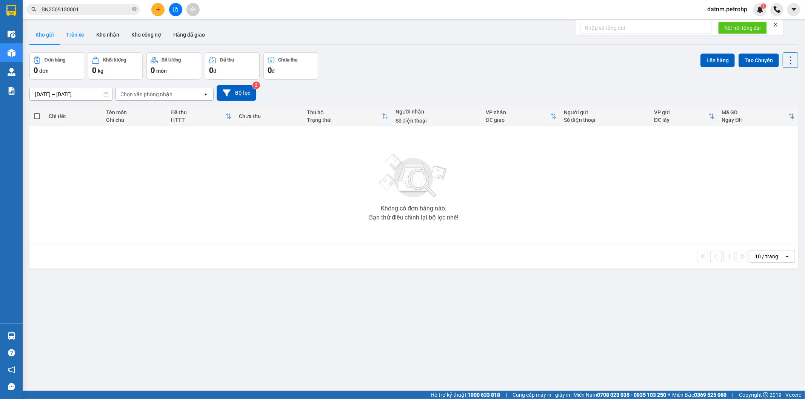
click at [77, 33] on button "Trên xe" at bounding box center [75, 35] width 30 height 18
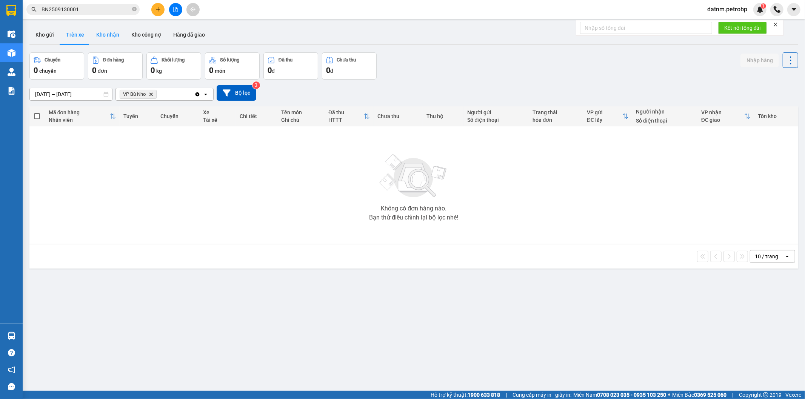
click at [108, 33] on button "Kho nhận" at bounding box center [107, 35] width 35 height 18
type input "[DATE] – [DATE]"
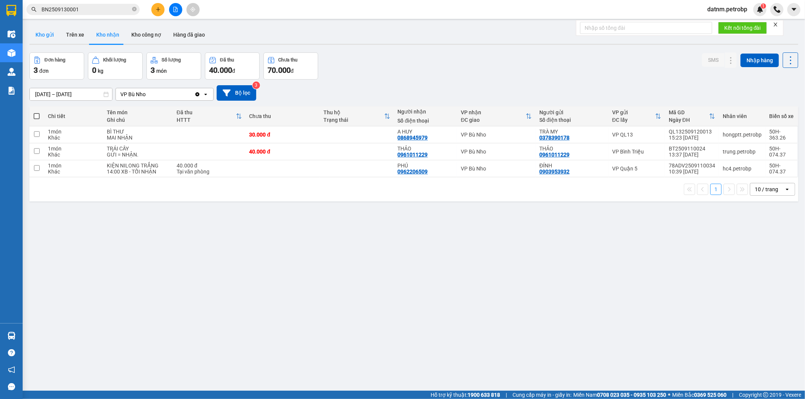
click at [54, 38] on button "Kho gửi" at bounding box center [44, 35] width 31 height 18
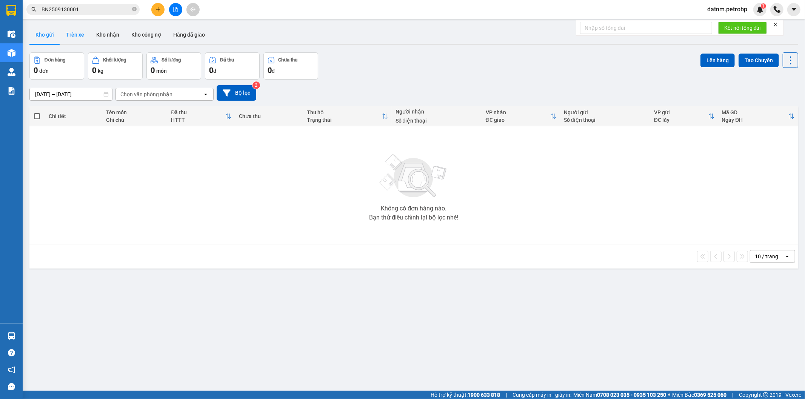
click at [69, 38] on button "Trên xe" at bounding box center [75, 35] width 30 height 18
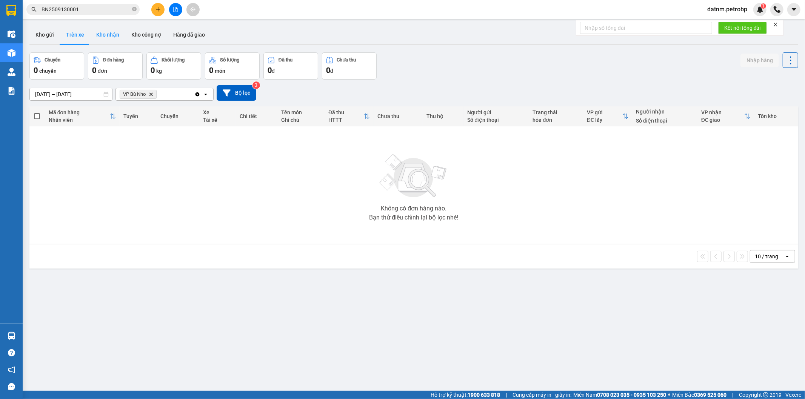
click at [103, 36] on button "Kho nhận" at bounding box center [107, 35] width 35 height 18
type input "[DATE] – [DATE]"
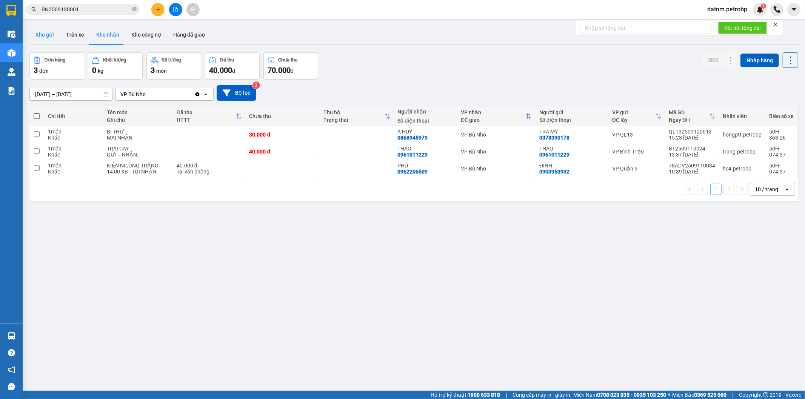
click at [55, 39] on button "Kho gửi" at bounding box center [44, 35] width 31 height 18
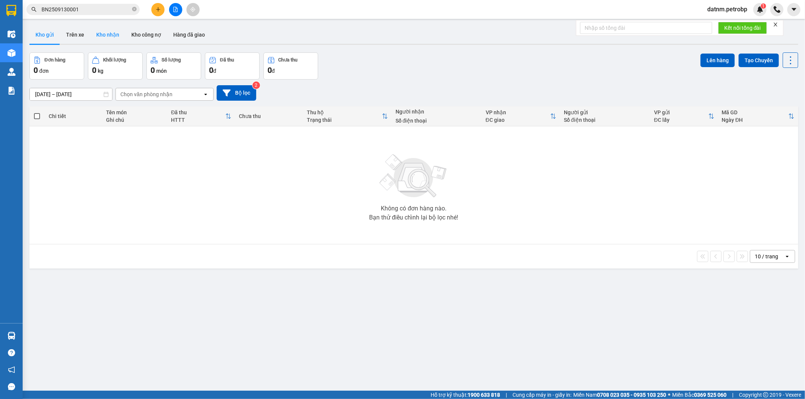
click at [93, 33] on button "Kho nhận" at bounding box center [107, 35] width 35 height 18
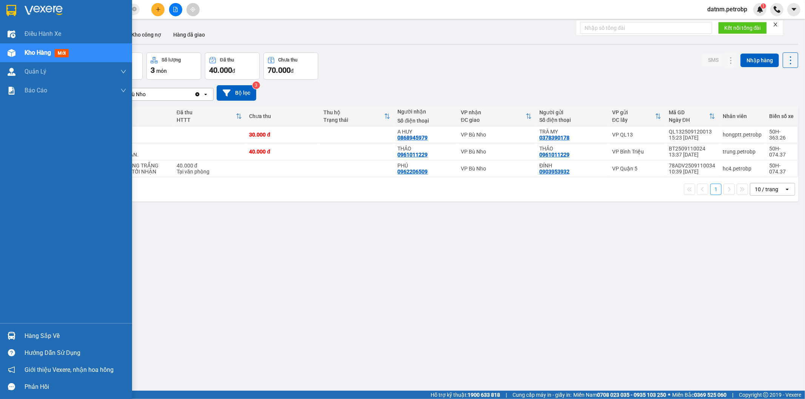
click at [37, 52] on span "Kho hàng" at bounding box center [38, 52] width 26 height 7
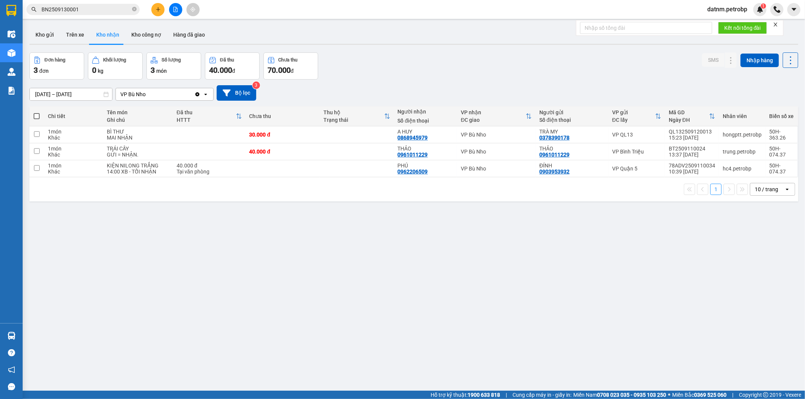
click at [337, 31] on div "Kho gửi Trên xe Kho nhận Kho công nợ Hàng đã giao" at bounding box center [413, 36] width 769 height 20
click at [45, 38] on button "Kho gửi" at bounding box center [44, 35] width 31 height 18
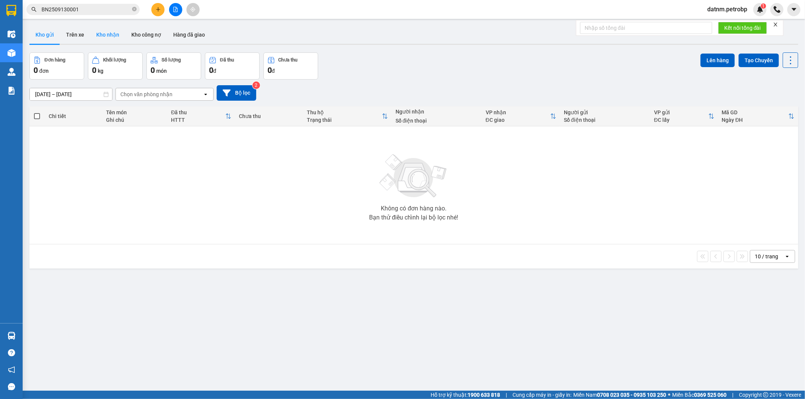
click at [107, 39] on button "Kho nhận" at bounding box center [107, 35] width 35 height 18
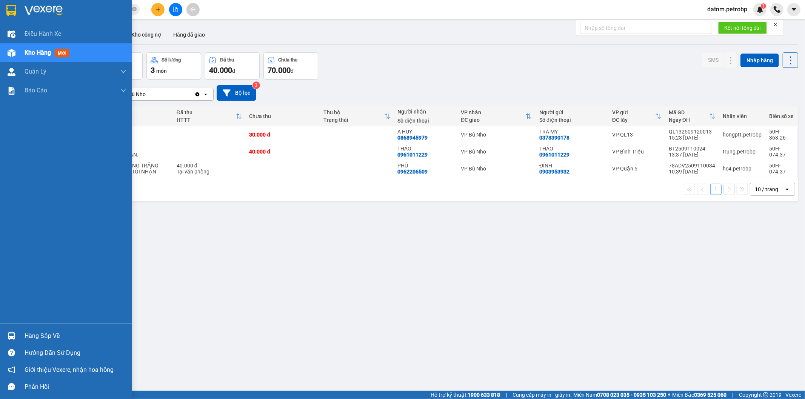
click at [37, 331] on div "Hàng sắp về" at bounding box center [76, 336] width 102 height 11
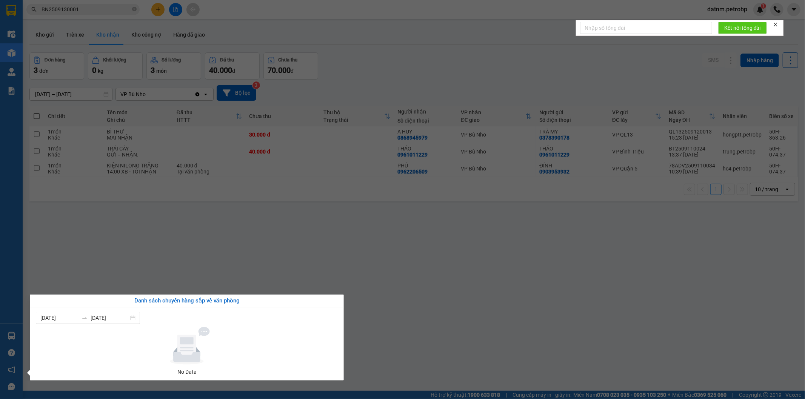
click at [238, 231] on section "Kết quả tìm kiếm ( 1 ) Bộ lọc Mã ĐH Trạng thái Món hàng Tổng cước Chưa cước Ngư…" at bounding box center [402, 199] width 805 height 399
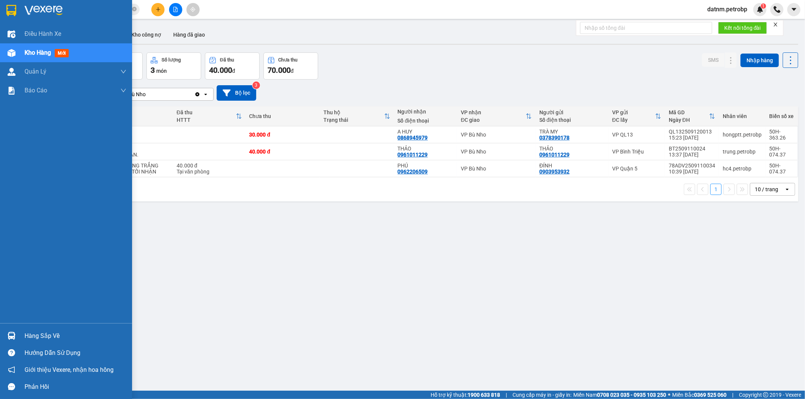
click at [19, 60] on div "Kho hàng mới" at bounding box center [66, 52] width 132 height 19
click at [6, 338] on div at bounding box center [11, 336] width 13 height 13
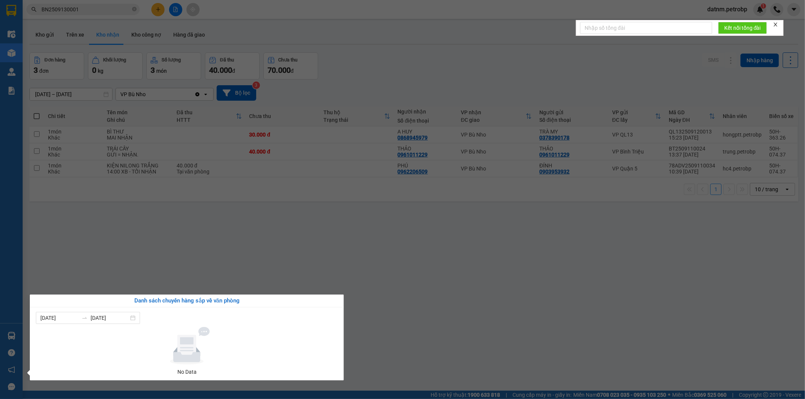
click at [161, 264] on section "Kết quả tìm kiếm ( 1 ) Bộ lọc Mã ĐH Trạng thái Món hàng Tổng cước Chưa cước Ngư…" at bounding box center [402, 199] width 805 height 399
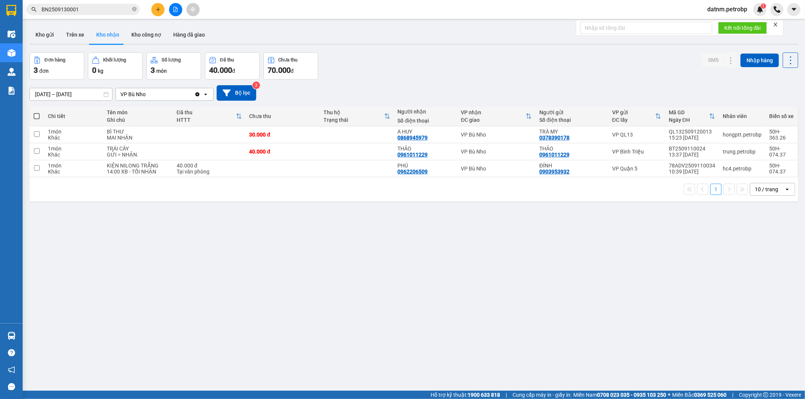
drag, startPoint x: 44, startPoint y: 36, endPoint x: 47, endPoint y: 47, distance: 11.7
click at [45, 36] on button "Kho gửi" at bounding box center [44, 35] width 31 height 18
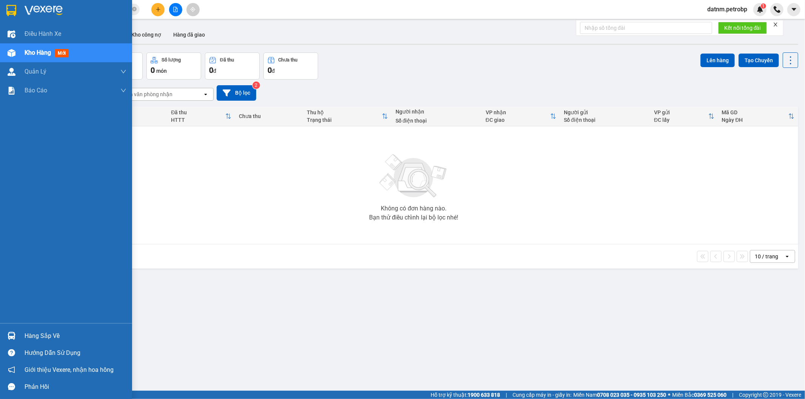
click at [19, 341] on div "Hàng sắp về" at bounding box center [66, 336] width 132 height 17
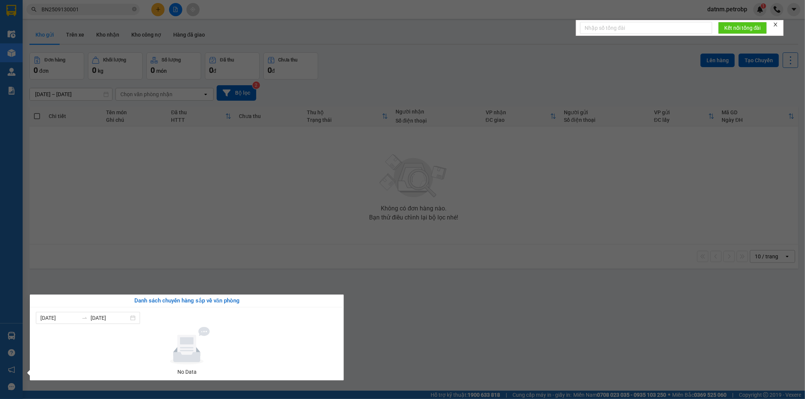
click at [148, 261] on section "Kết quả tìm kiếm ( 1 ) Bộ lọc Mã ĐH Trạng thái Món hàng Tổng cước Chưa cước Ngư…" at bounding box center [402, 199] width 805 height 399
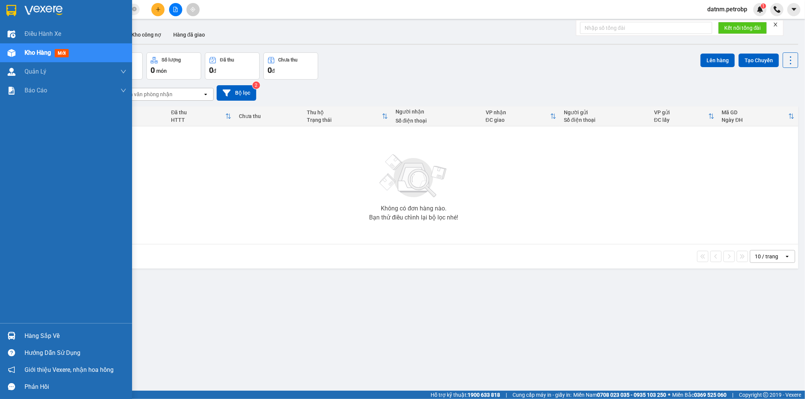
click at [16, 336] on div at bounding box center [11, 336] width 13 height 13
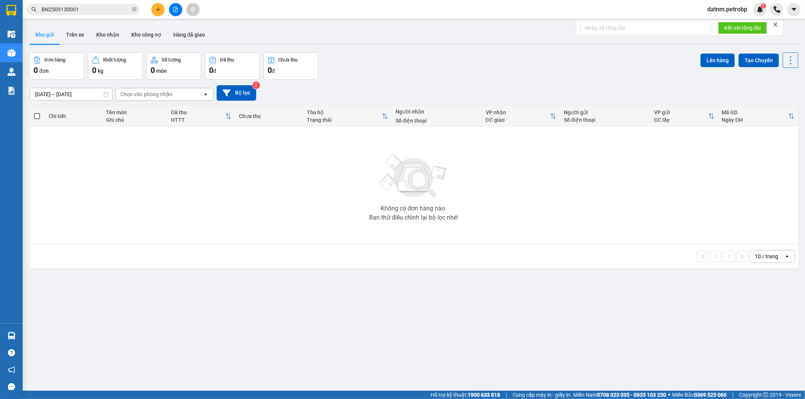
click at [273, 244] on section "Kết quả tìm kiếm ( 1 ) Bộ lọc Mã ĐH Trạng thái Món hàng Tổng cước Chưa cước Ngư…" at bounding box center [402, 199] width 805 height 399
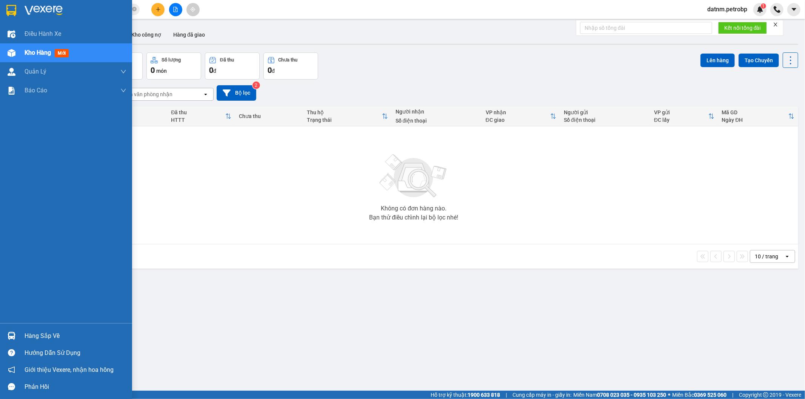
click at [37, 334] on div "Hàng sắp về" at bounding box center [76, 336] width 102 height 11
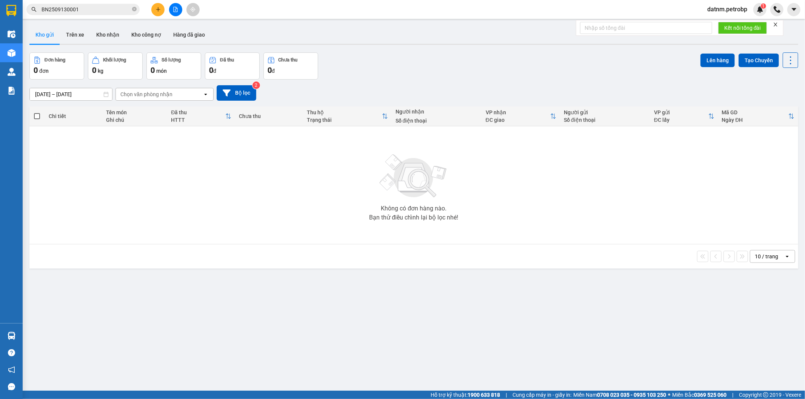
click at [163, 176] on section "Kết quả tìm kiếm ( 1 ) Bộ lọc Mã ĐH Trạng thái Món hàng Tổng cước Chưa cước Ngư…" at bounding box center [402, 199] width 805 height 399
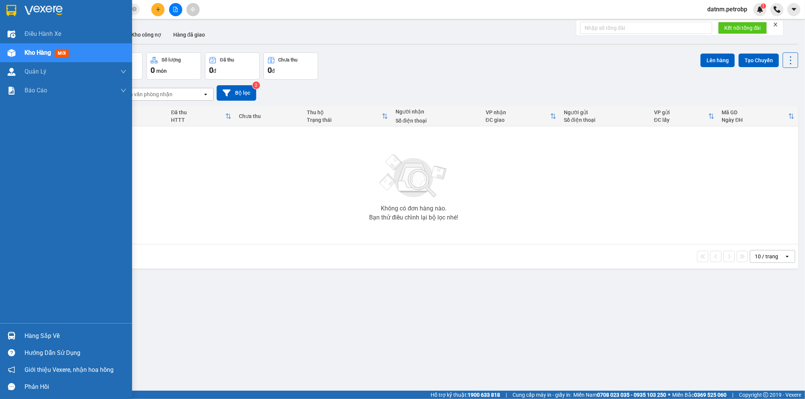
click at [32, 339] on div "Hàng sắp về" at bounding box center [76, 336] width 102 height 11
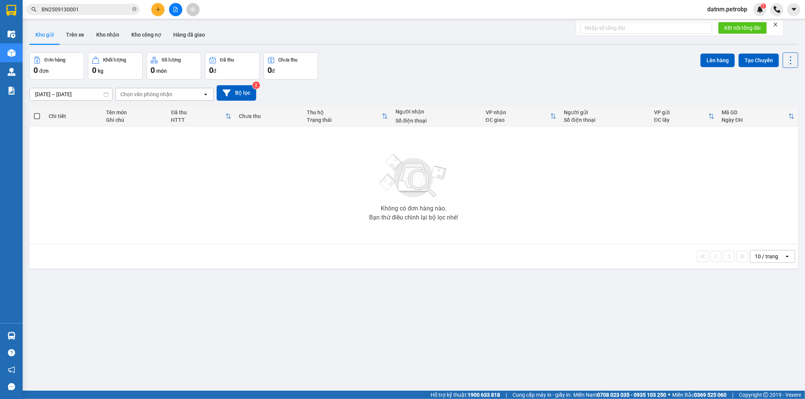
click at [285, 225] on section "Kết quả tìm kiếm ( 1 ) Bộ lọc Mã ĐH Trạng thái Món hàng Tổng cước Chưa cước Ngư…" at bounding box center [402, 199] width 805 height 399
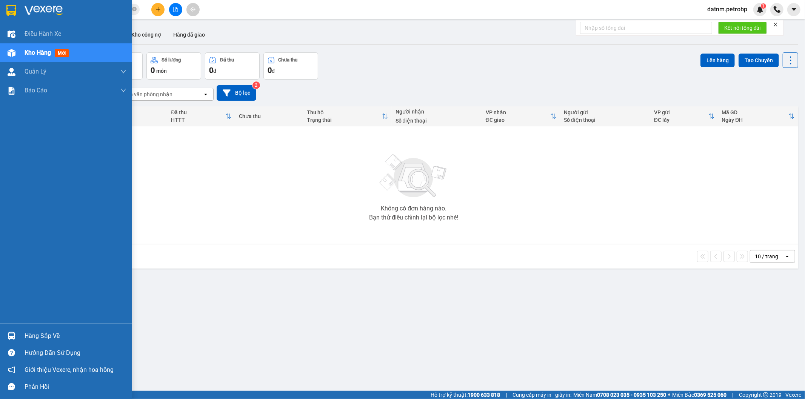
click at [11, 337] on img at bounding box center [12, 336] width 8 height 8
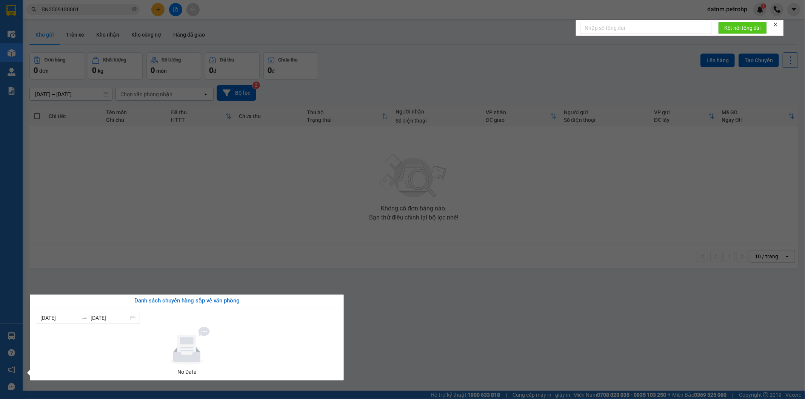
click at [142, 265] on section "Kết quả tìm kiếm ( 1 ) Bộ lọc Mã ĐH Trạng thái Món hàng Tổng cước Chưa cước Ngư…" at bounding box center [402, 199] width 805 height 399
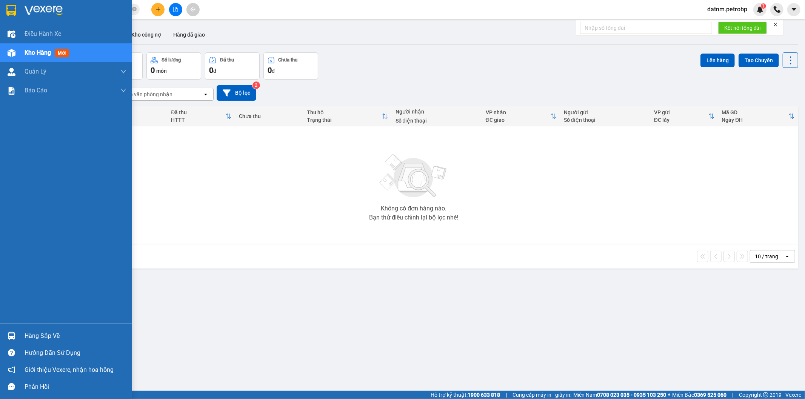
click at [13, 336] on img at bounding box center [12, 336] width 8 height 8
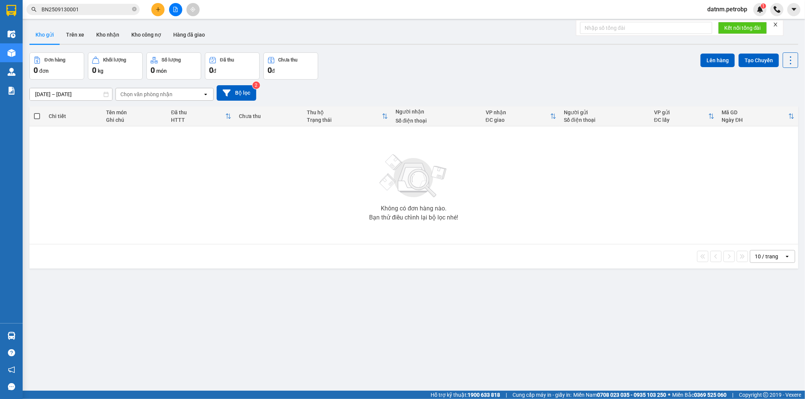
click at [120, 160] on section "Kết quả tìm kiếm ( 1 ) Bộ lọc Mã ĐH Trạng thái Món hàng Tổng cước Chưa cước Ngư…" at bounding box center [402, 199] width 805 height 399
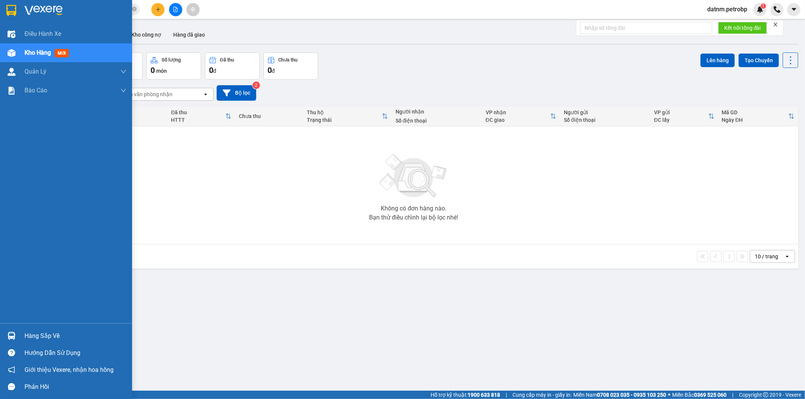
click at [28, 331] on div "Hàng sắp về" at bounding box center [76, 336] width 102 height 11
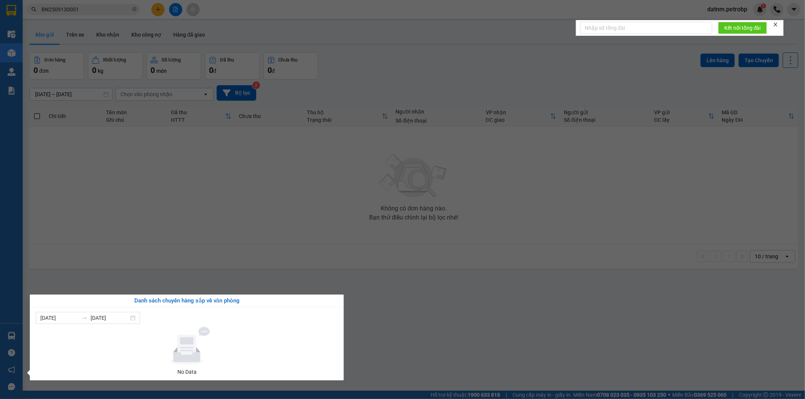
click at [199, 223] on section "Kết quả tìm kiếm ( 1 ) Bộ lọc Mã ĐH Trạng thái Món hàng Tổng cước Chưa cước Ngư…" at bounding box center [402, 199] width 805 height 399
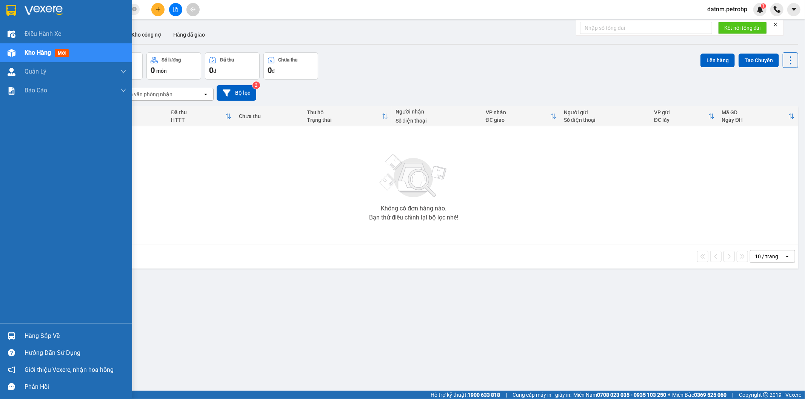
click at [23, 331] on div "Hàng sắp về" at bounding box center [66, 336] width 132 height 17
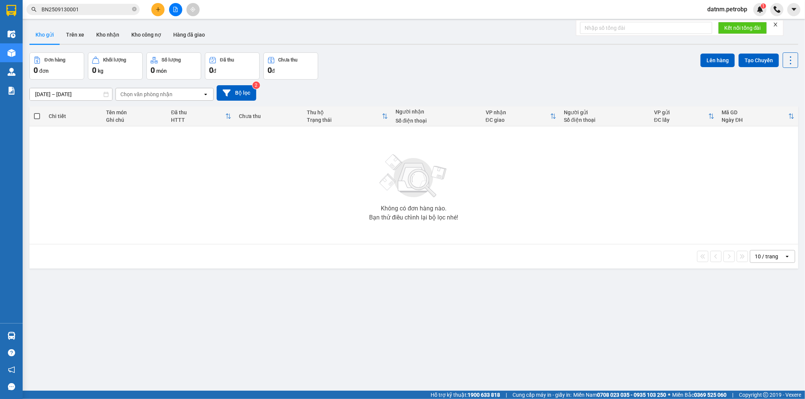
click at [361, 262] on section "Kết quả tìm kiếm ( 1 ) Bộ lọc Mã ĐH Trạng thái Món hàng Tổng cước Chưa cước Ngư…" at bounding box center [402, 199] width 805 height 399
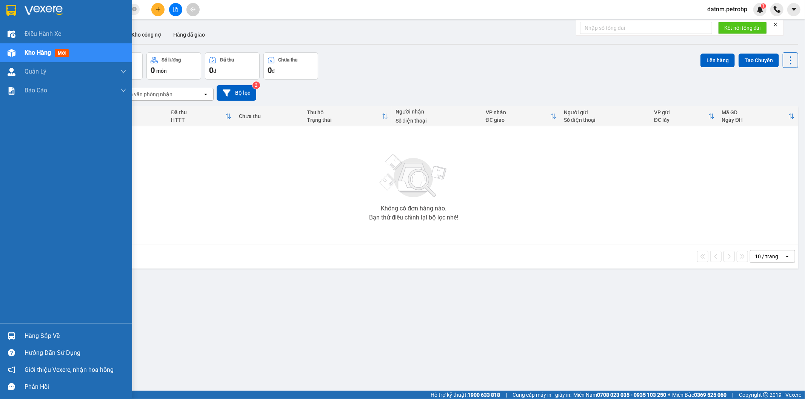
click at [29, 51] on span "Kho hàng" at bounding box center [38, 52] width 26 height 7
click at [12, 335] on img at bounding box center [12, 336] width 8 height 8
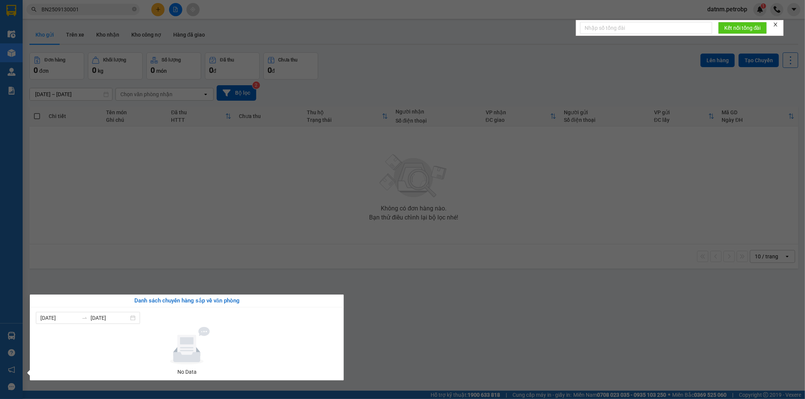
click at [416, 231] on section "Kết quả tìm kiếm ( 1 ) Bộ lọc Mã ĐH Trạng thái Món hàng Tổng cước Chưa cước Ngư…" at bounding box center [402, 199] width 805 height 399
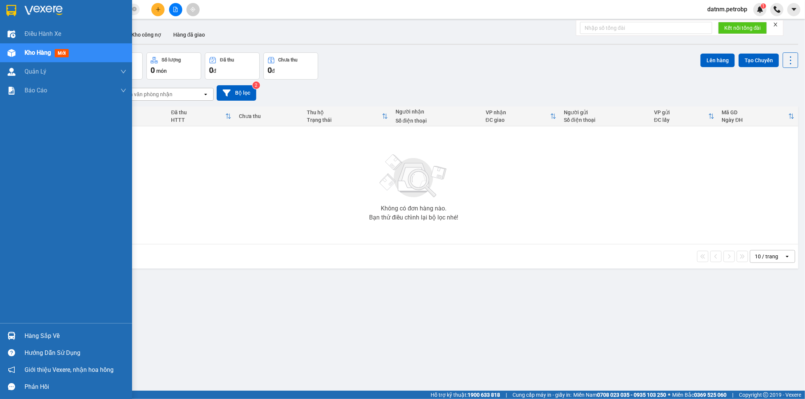
click at [28, 338] on div "Hàng sắp về" at bounding box center [76, 336] width 102 height 11
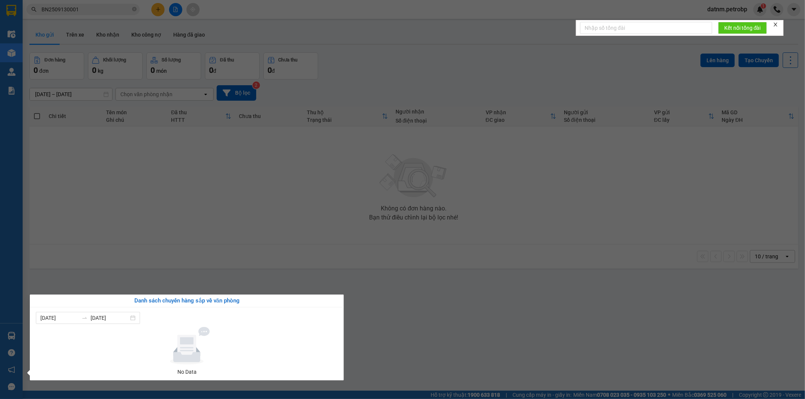
click at [178, 228] on section "Kết quả tìm kiếm ( 1 ) Bộ lọc Mã ĐH Trạng thái Món hàng Tổng cước Chưa cước Ngư…" at bounding box center [402, 199] width 805 height 399
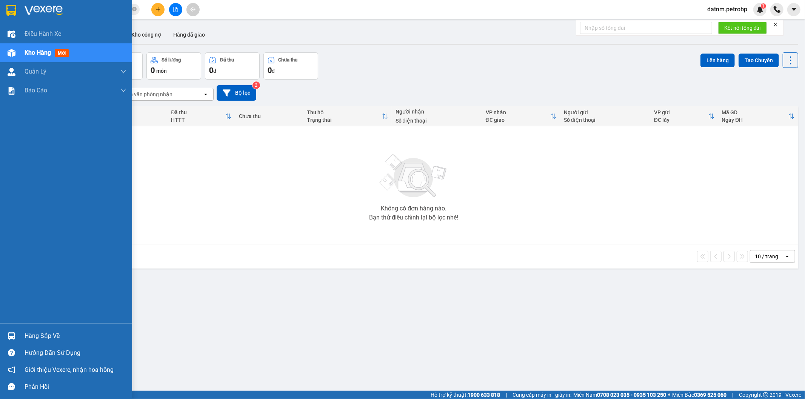
click at [15, 336] on img at bounding box center [12, 336] width 8 height 8
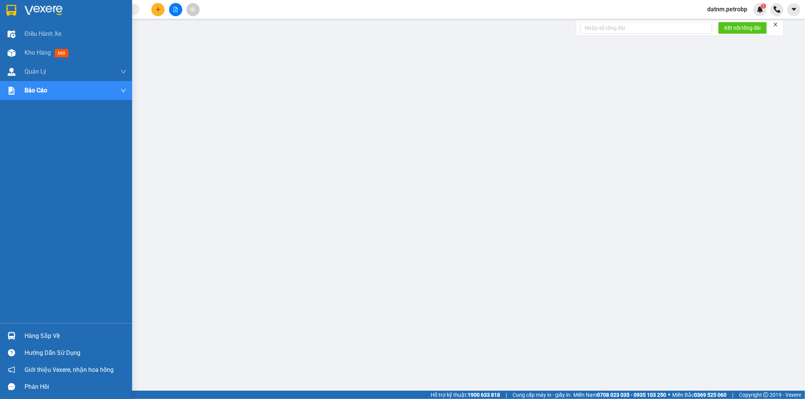
click at [35, 333] on div "Hàng sắp về" at bounding box center [76, 336] width 102 height 11
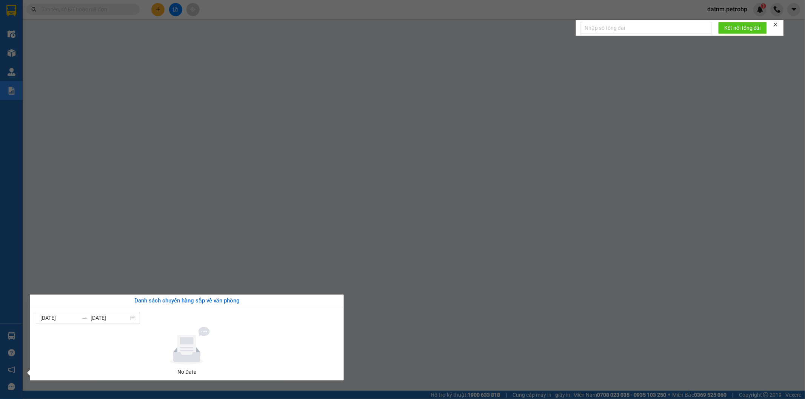
click at [204, 302] on div "Danh sách chuyến hàng sắp về văn phòng" at bounding box center [187, 301] width 302 height 9
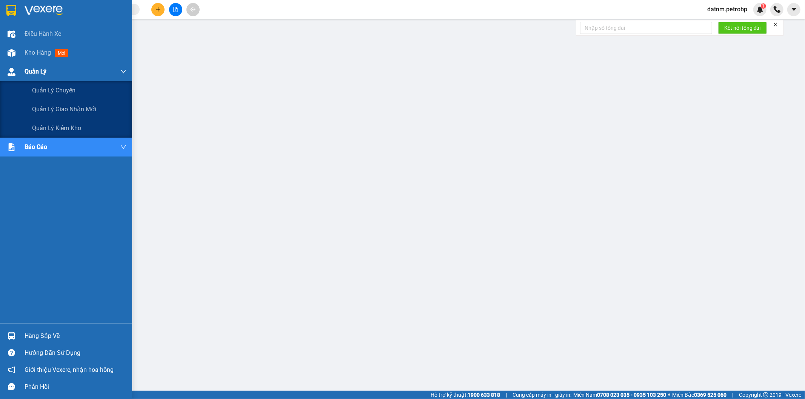
click at [40, 80] on div "Quản Lý" at bounding box center [76, 71] width 102 height 19
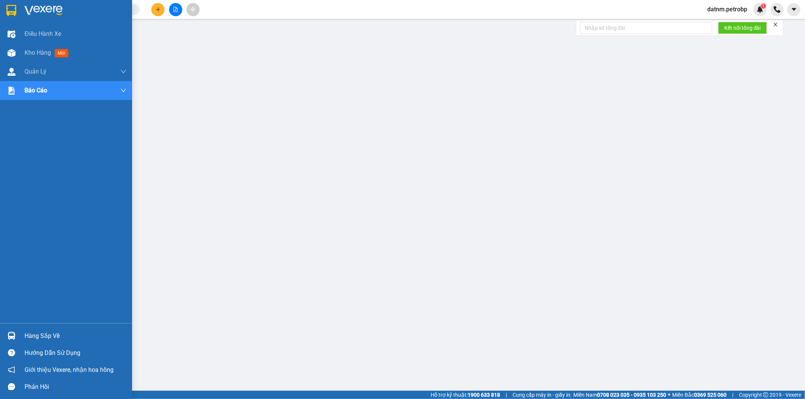
click at [26, 331] on div "Hàng sắp về" at bounding box center [76, 336] width 102 height 11
click at [10, 334] on img at bounding box center [12, 336] width 8 height 8
click at [3, 337] on div "Hàng sắp về" at bounding box center [66, 336] width 132 height 17
click at [17, 341] on div at bounding box center [11, 336] width 13 height 13
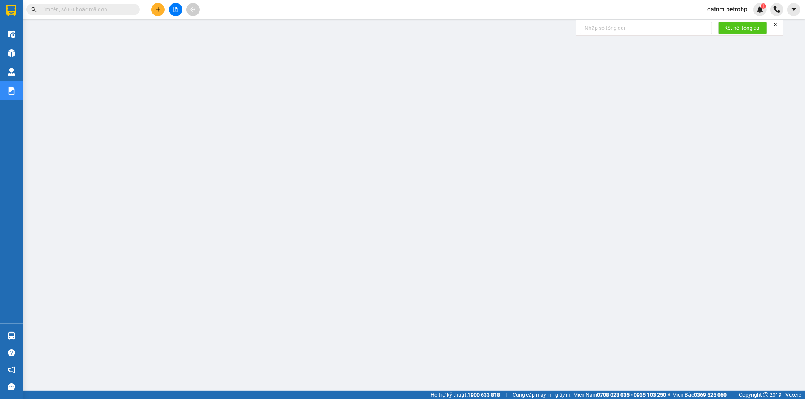
click at [23, 335] on main at bounding box center [402, 195] width 805 height 391
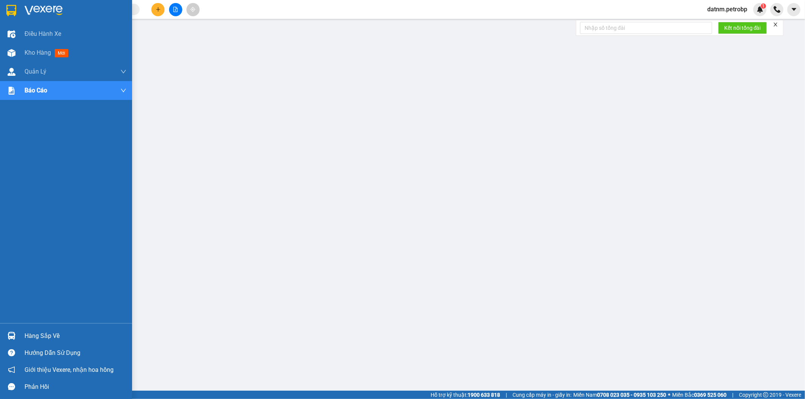
click at [15, 337] on img at bounding box center [12, 336] width 8 height 8
click at [12, 330] on div at bounding box center [11, 336] width 13 height 13
click at [14, 335] on img at bounding box center [12, 336] width 8 height 8
click at [17, 336] on div at bounding box center [11, 336] width 13 height 13
click at [17, 339] on div at bounding box center [11, 336] width 13 height 13
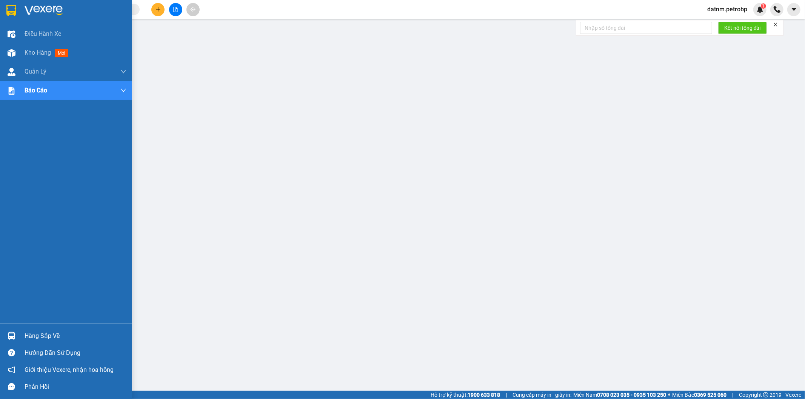
click at [48, 326] on div "Hàng sắp về Hướng dẫn sử dụng Giới thiệu Vexere, nhận hoa hồng Phản hồi" at bounding box center [66, 360] width 132 height 72
click at [64, 338] on div "Hàng sắp về" at bounding box center [76, 336] width 102 height 11
click at [38, 335] on div "Hàng sắp về" at bounding box center [76, 336] width 102 height 11
click at [35, 331] on div "Hàng sắp về" at bounding box center [76, 336] width 102 height 11
click at [10, 327] on div "Hàng sắp về Hướng dẫn sử dụng Giới thiệu Vexere, nhận hoa hồng Phản hồi" at bounding box center [66, 360] width 132 height 72
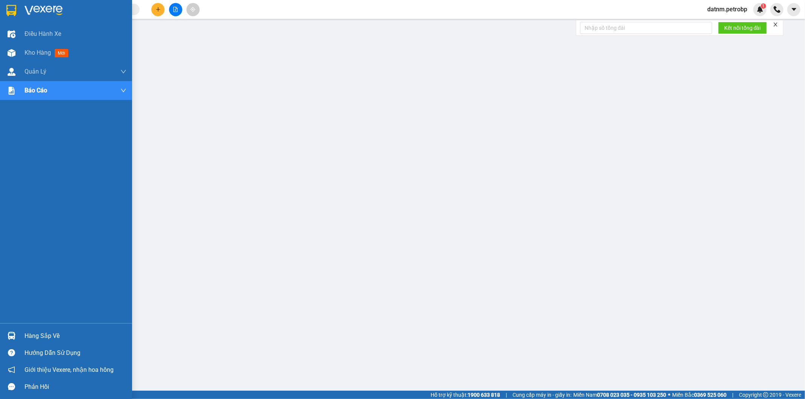
click at [12, 329] on div "Hàng sắp về" at bounding box center [66, 336] width 132 height 17
click at [20, 339] on div "Hàng sắp về" at bounding box center [66, 336] width 132 height 17
click at [48, 336] on div "Hàng sắp về" at bounding box center [76, 336] width 102 height 11
click at [20, 332] on div "Hàng sắp về" at bounding box center [66, 336] width 132 height 17
click at [35, 334] on div "Hàng sắp về" at bounding box center [76, 336] width 102 height 11
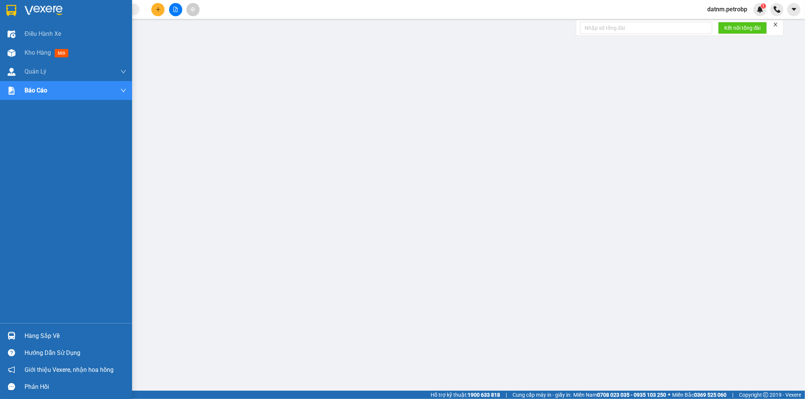
click at [19, 335] on div "Hàng sắp về" at bounding box center [66, 336] width 132 height 17
click at [42, 339] on div "Hàng sắp về" at bounding box center [76, 336] width 102 height 11
click at [18, 335] on div "Hàng sắp về" at bounding box center [66, 336] width 132 height 17
click at [36, 338] on div "Hàng sắp về" at bounding box center [76, 336] width 102 height 11
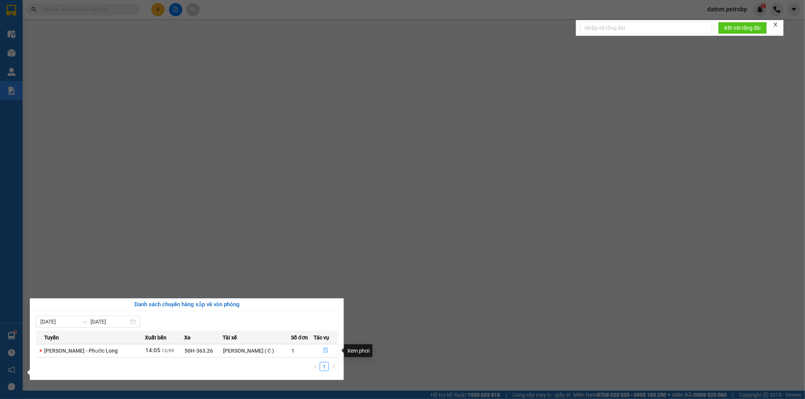
click at [327, 353] on icon "file-done" at bounding box center [326, 350] width 5 height 5
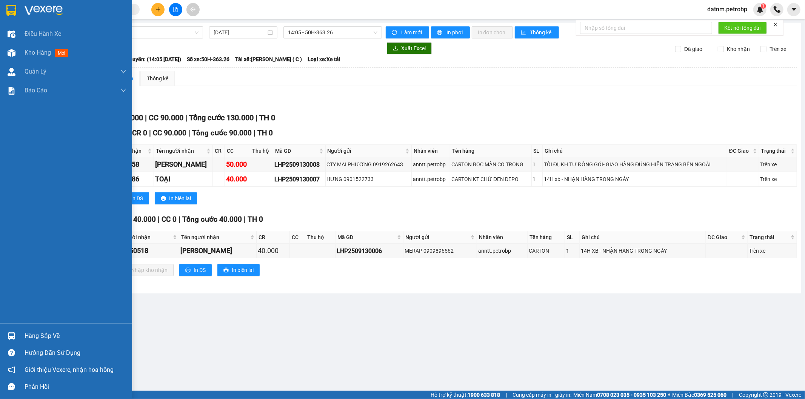
click at [17, 336] on div at bounding box center [11, 336] width 13 height 13
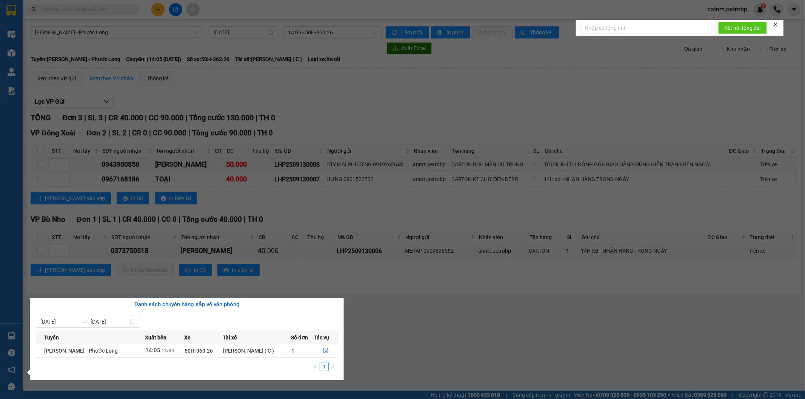
click at [444, 325] on section "Kết quả tìm kiếm ( 0 ) Bộ lọc No Data datnm.petrobp 1 Điều hành xe Kho hàng mới…" at bounding box center [402, 199] width 805 height 399
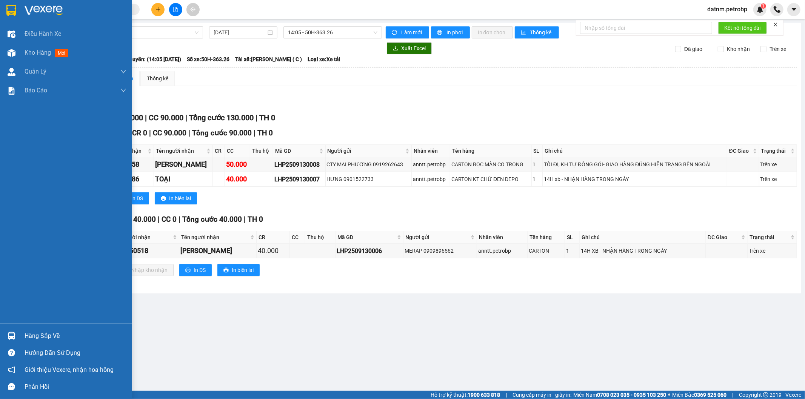
click at [18, 335] on div "Hàng sắp về" at bounding box center [66, 336] width 132 height 17
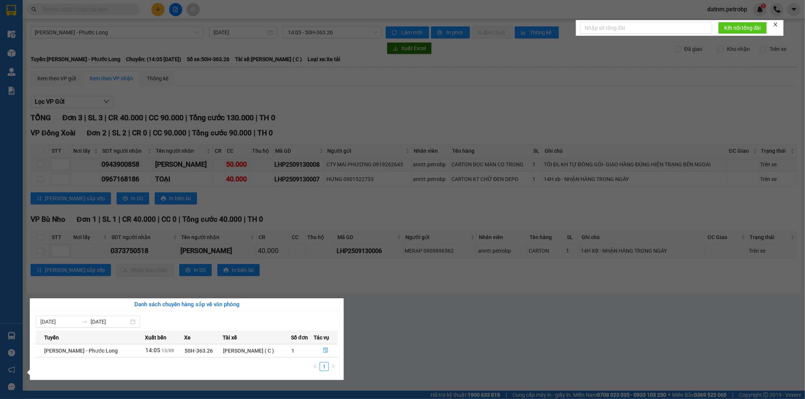
click at [431, 314] on section "Kết quả tìm kiếm ( 0 ) Bộ lọc No Data datnm.petrobp 1 Điều hành xe Kho hàng mới…" at bounding box center [402, 199] width 805 height 399
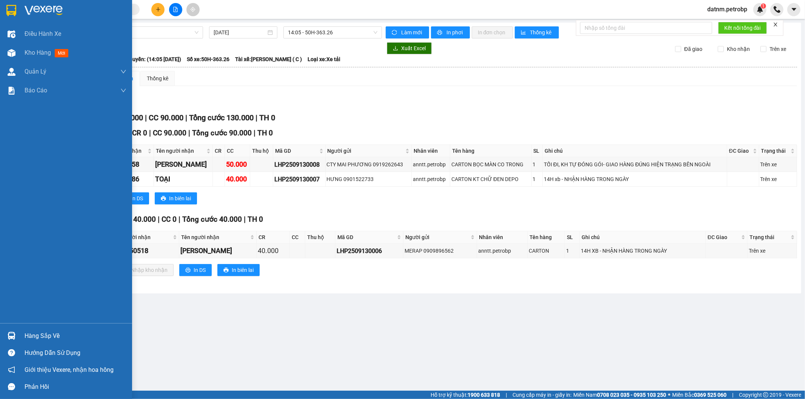
click at [16, 332] on div at bounding box center [11, 336] width 13 height 13
click at [13, 39] on div "Điều hành xe Kho hàng mới Quản Lý Quản lý chuyến Quản lý giao nhận mới Quản lý …" at bounding box center [66, 199] width 132 height 399
click at [53, 51] on div "Kho hàng mới" at bounding box center [48, 52] width 47 height 9
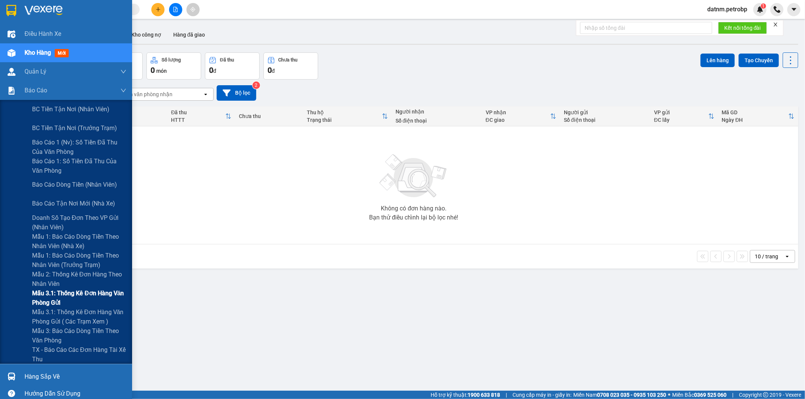
click at [92, 295] on span "Mẫu 3.1: Thống kê đơn hàng văn phòng gửi" at bounding box center [79, 298] width 94 height 19
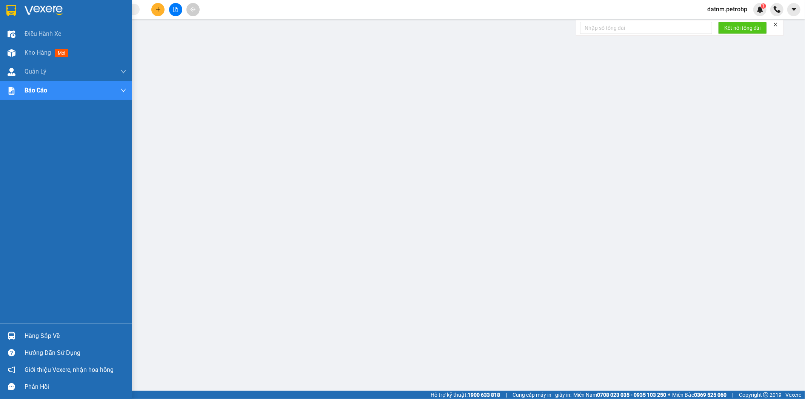
click at [14, 339] on img at bounding box center [12, 336] width 8 height 8
click at [11, 330] on div at bounding box center [11, 336] width 13 height 13
click at [63, 333] on div "Hàng sắp về" at bounding box center [76, 336] width 102 height 11
click at [45, 343] on div "Hàng sắp về" at bounding box center [66, 336] width 132 height 17
click at [49, 334] on div "Hàng sắp về" at bounding box center [76, 336] width 102 height 11
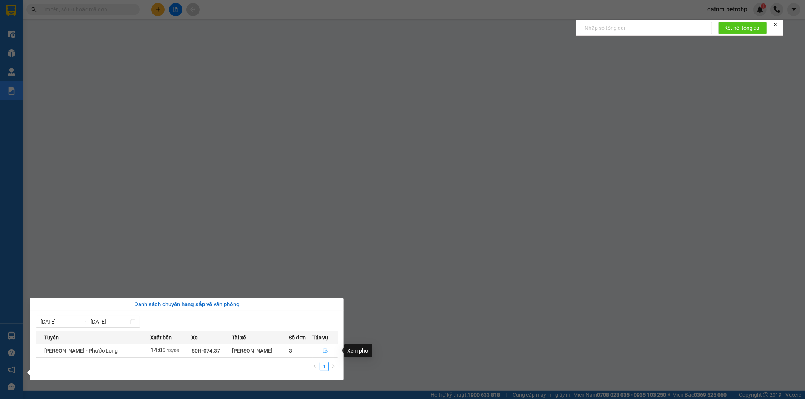
click at [327, 350] on icon "file-done" at bounding box center [325, 350] width 5 height 5
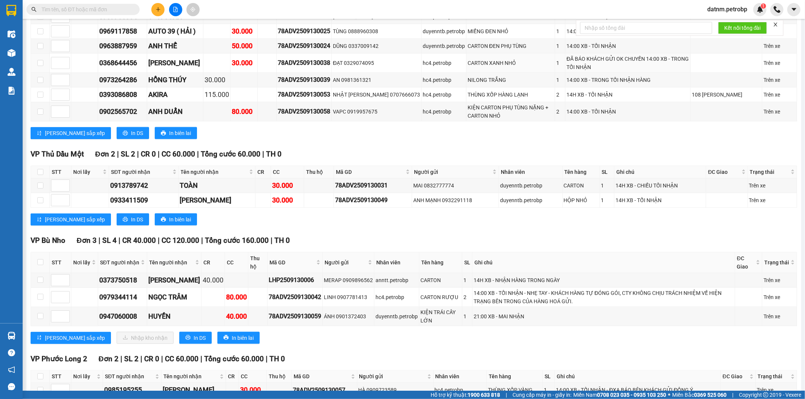
scroll to position [503, 0]
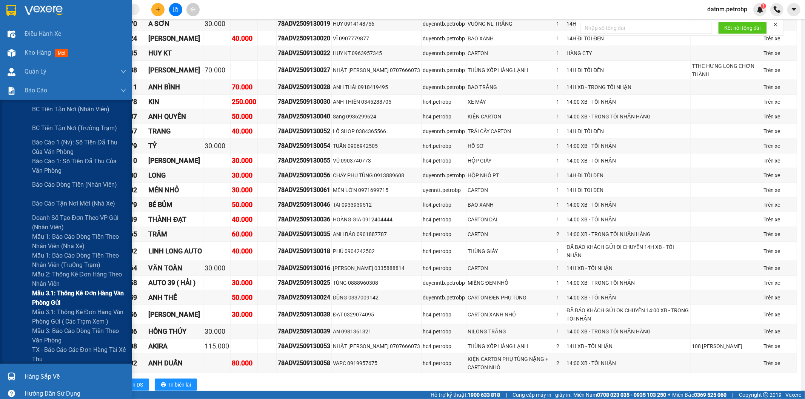
click at [70, 292] on span "Mẫu 3.1: Thống kê đơn hàng văn phòng gửi" at bounding box center [79, 298] width 94 height 19
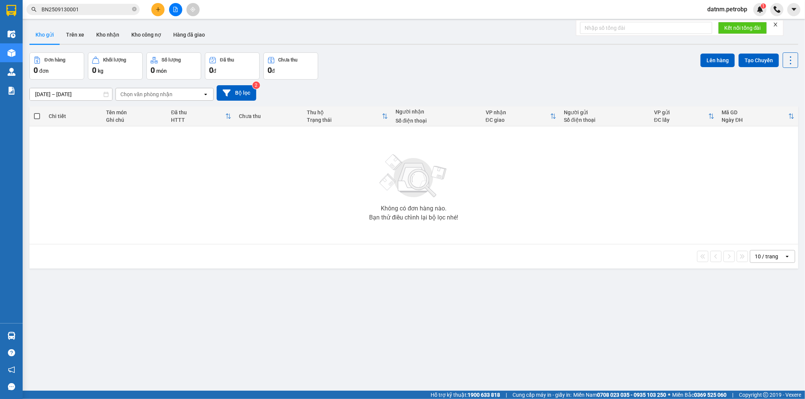
click at [294, 267] on section "Kết quả tìm kiếm ( 1 ) Bộ lọc Mã ĐH Trạng thái Món hàng Tổng cước Chưa cước Ngư…" at bounding box center [402, 199] width 805 height 399
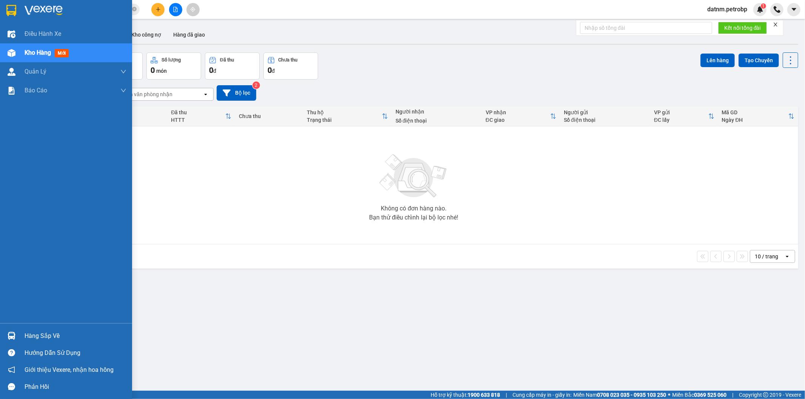
click at [18, 337] on div "Hàng sắp về" at bounding box center [66, 336] width 132 height 17
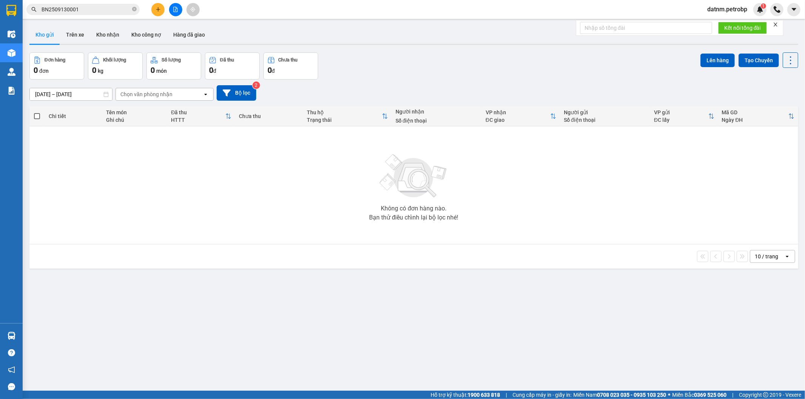
click at [222, 228] on section "Kết quả tìm kiếm ( 1 ) Bộ lọc Mã ĐH Trạng thái Món hàng Tổng cước Chưa cước Ngư…" at bounding box center [402, 199] width 805 height 399
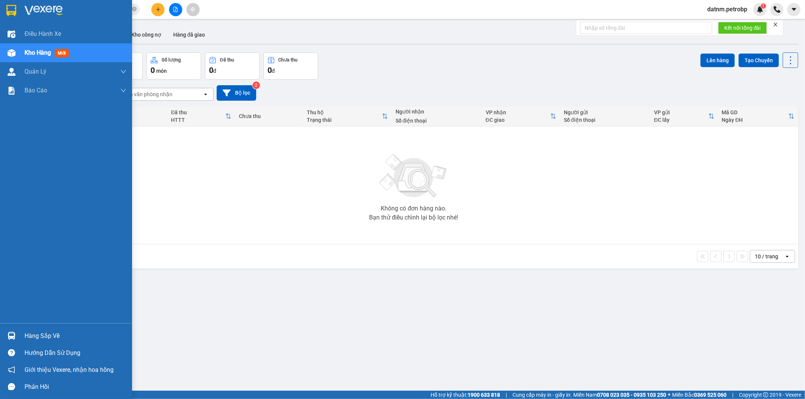
click at [18, 339] on div "Hàng sắp về" at bounding box center [66, 336] width 132 height 17
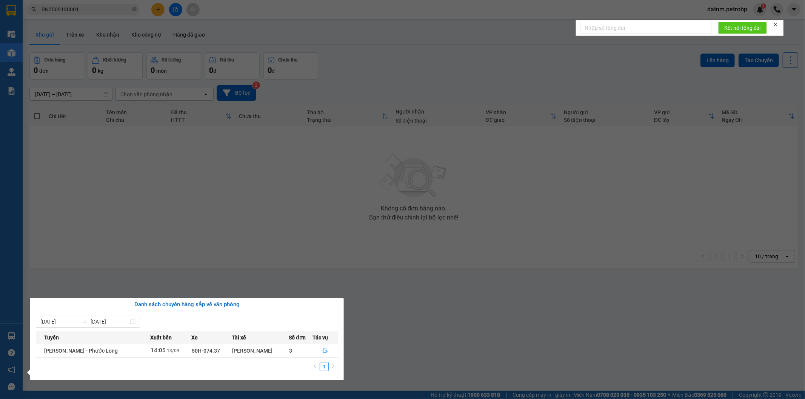
click at [288, 254] on section "Kết quả tìm kiếm ( 1 ) Bộ lọc Mã ĐH Trạng thái Món hàng Tổng cước Chưa cước Ngư…" at bounding box center [402, 199] width 805 height 399
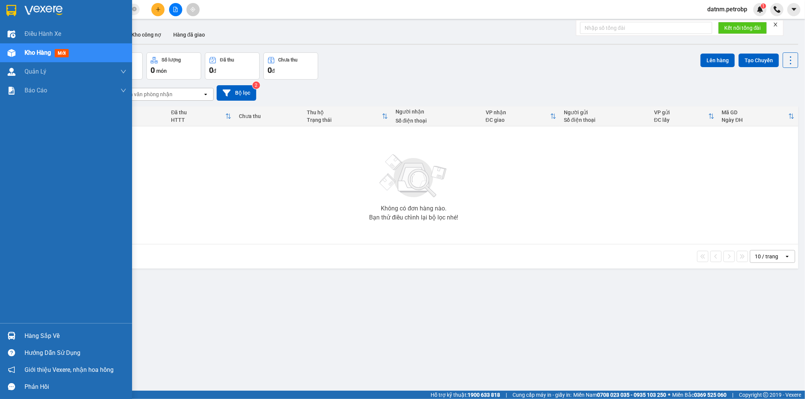
click at [14, 331] on div at bounding box center [11, 336] width 13 height 13
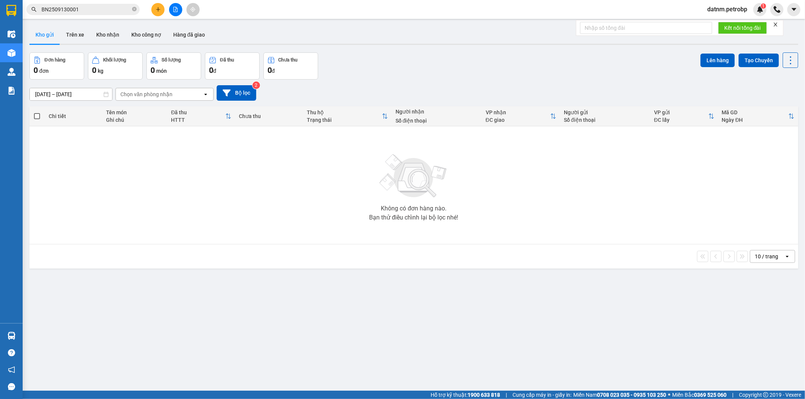
click at [171, 210] on section "Kết quả tìm kiếm ( 1 ) Bộ lọc Mã ĐH Trạng thái Món hàng Tổng cước Chưa cước Ngư…" at bounding box center [402, 199] width 805 height 399
click at [118, 33] on button "Kho nhận" at bounding box center [107, 35] width 35 height 18
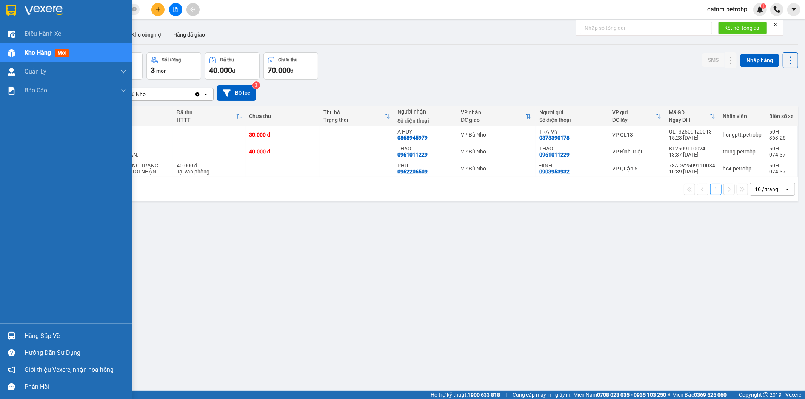
click at [35, 338] on div "Hàng sắp về" at bounding box center [76, 336] width 102 height 11
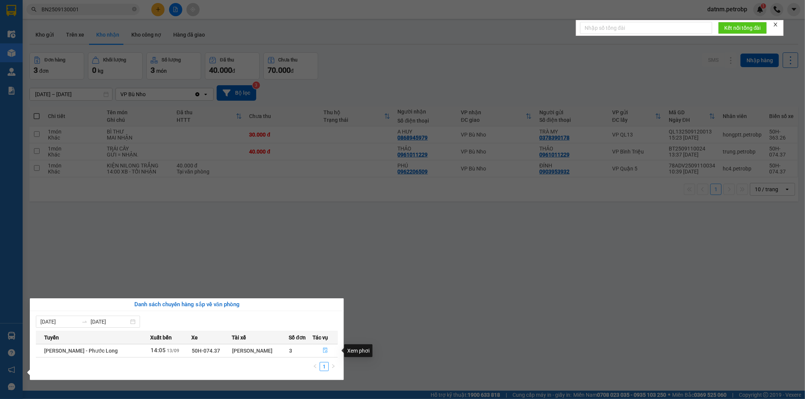
click at [327, 351] on button "button" at bounding box center [325, 351] width 25 height 12
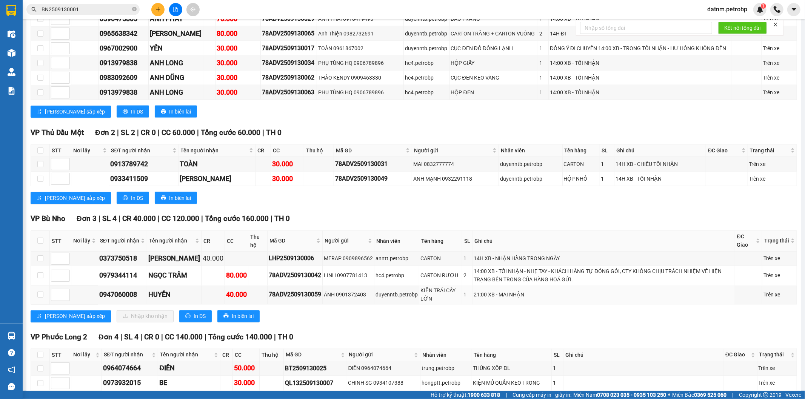
scroll to position [1159, 0]
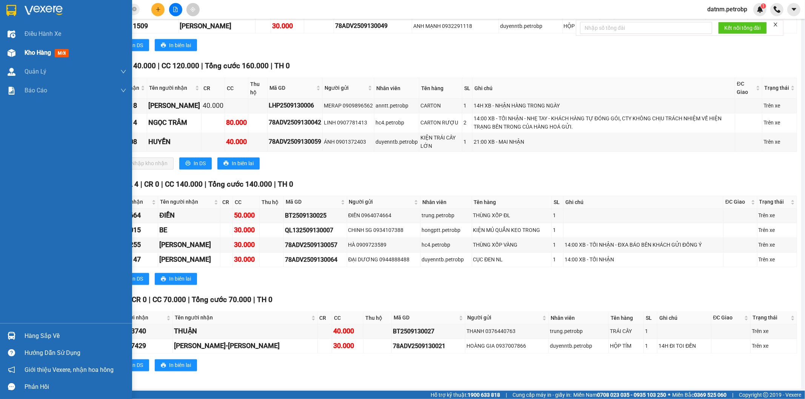
click at [53, 48] on div "Kho hàng mới" at bounding box center [48, 52] width 47 height 9
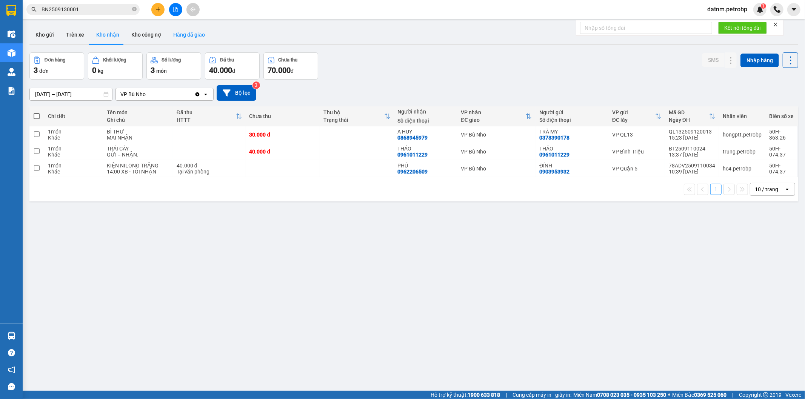
click at [178, 33] on button "Hàng đã giao" at bounding box center [189, 35] width 44 height 18
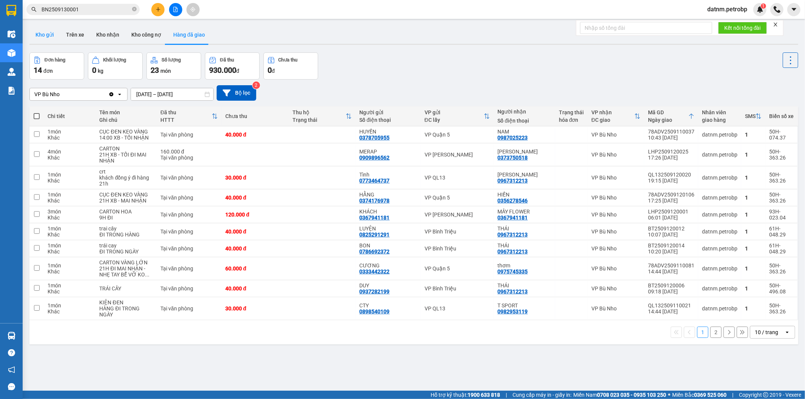
click at [51, 33] on button "Kho gửi" at bounding box center [44, 35] width 31 height 18
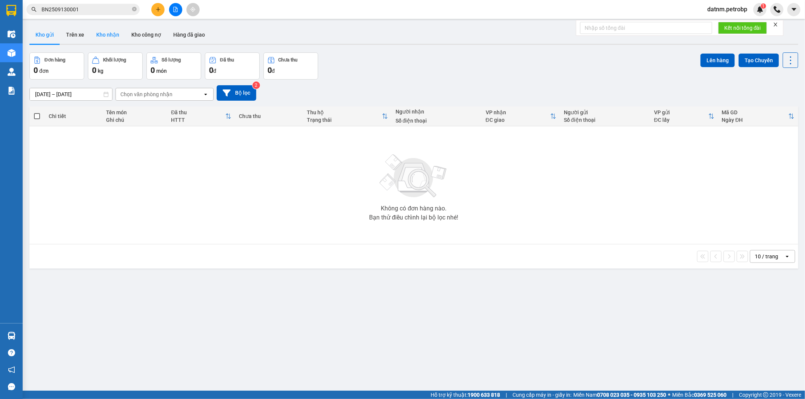
click at [110, 32] on button "Kho nhận" at bounding box center [107, 35] width 35 height 18
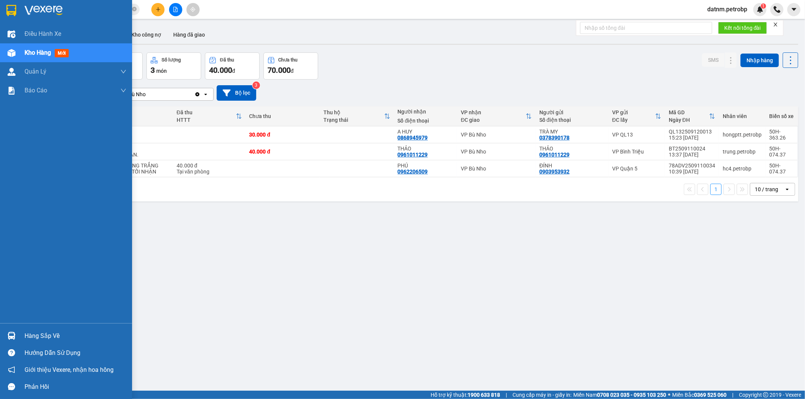
click at [32, 337] on div "Hàng sắp về" at bounding box center [76, 336] width 102 height 11
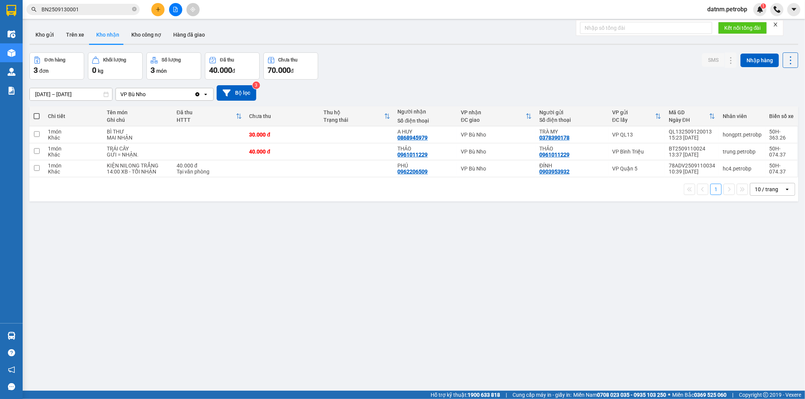
click at [281, 268] on section "Kết quả tìm kiếm ( 1 ) Bộ lọc Mã ĐH Trạng thái Món hàng Tổng cước Chưa cước Ngư…" at bounding box center [402, 199] width 805 height 399
